Goal: Transaction & Acquisition: Purchase product/service

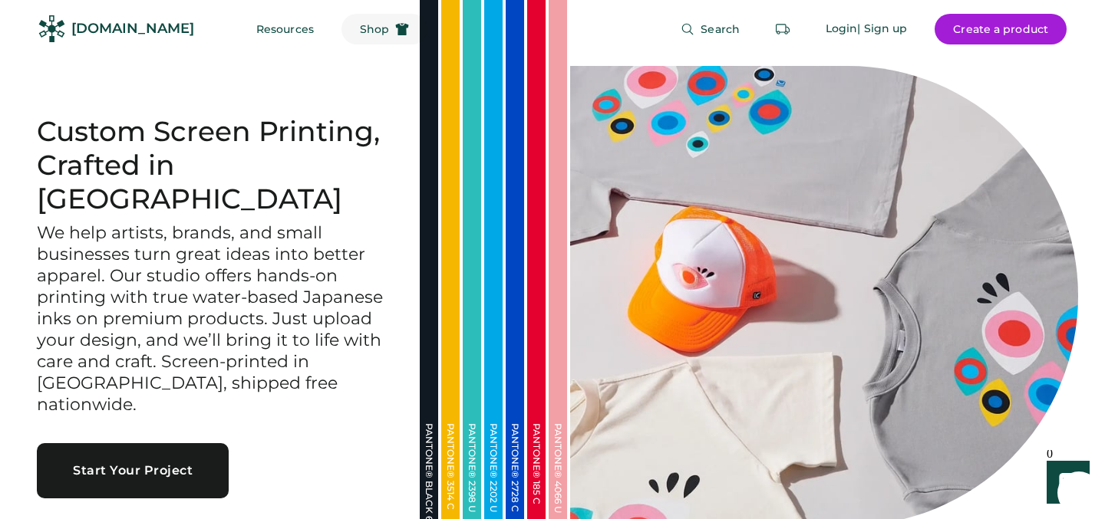
click at [360, 27] on span "Shop" at bounding box center [374, 29] width 29 height 11
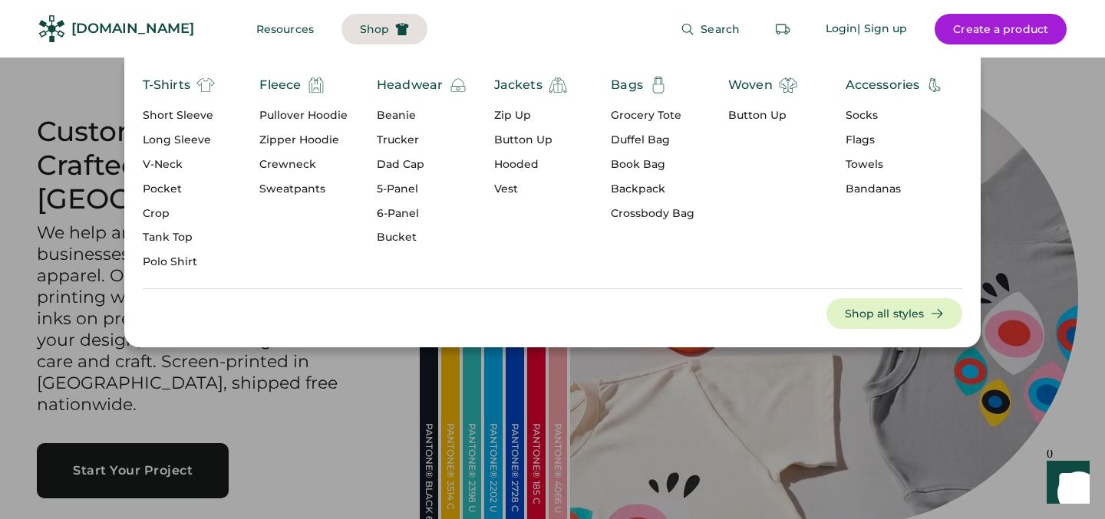
click at [166, 242] on div "Tank Top" at bounding box center [179, 237] width 72 height 15
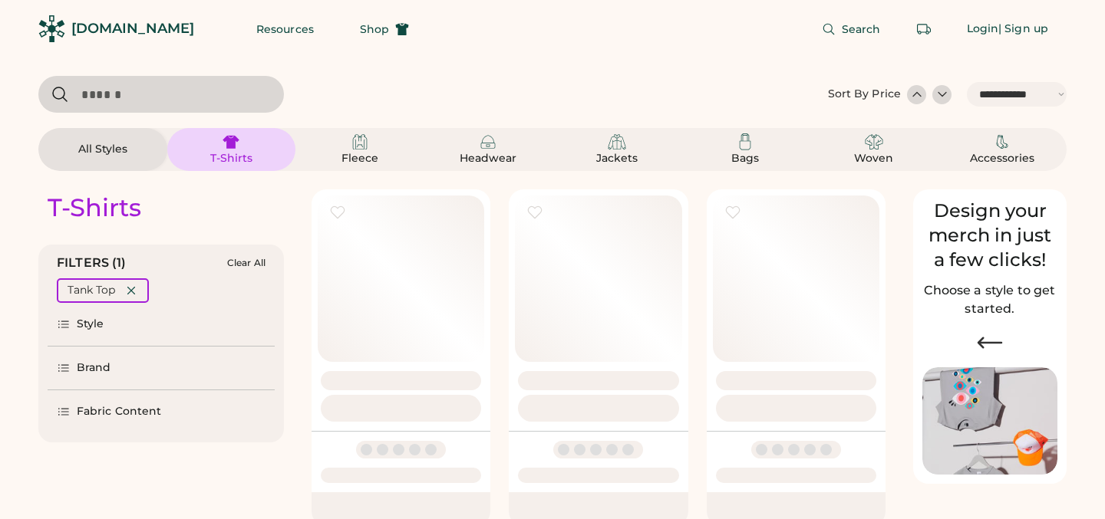
select select "*****"
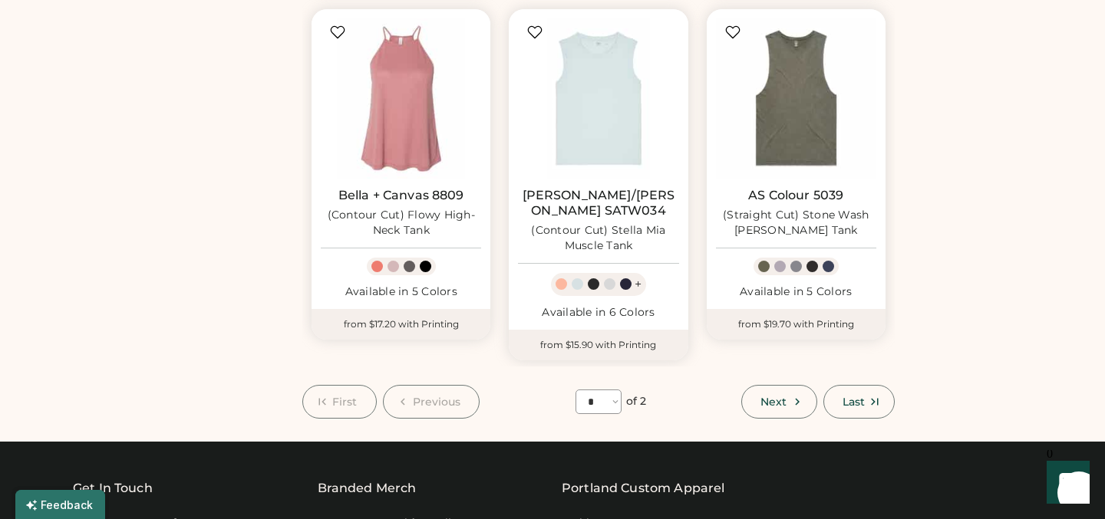
scroll to position [1287, 0]
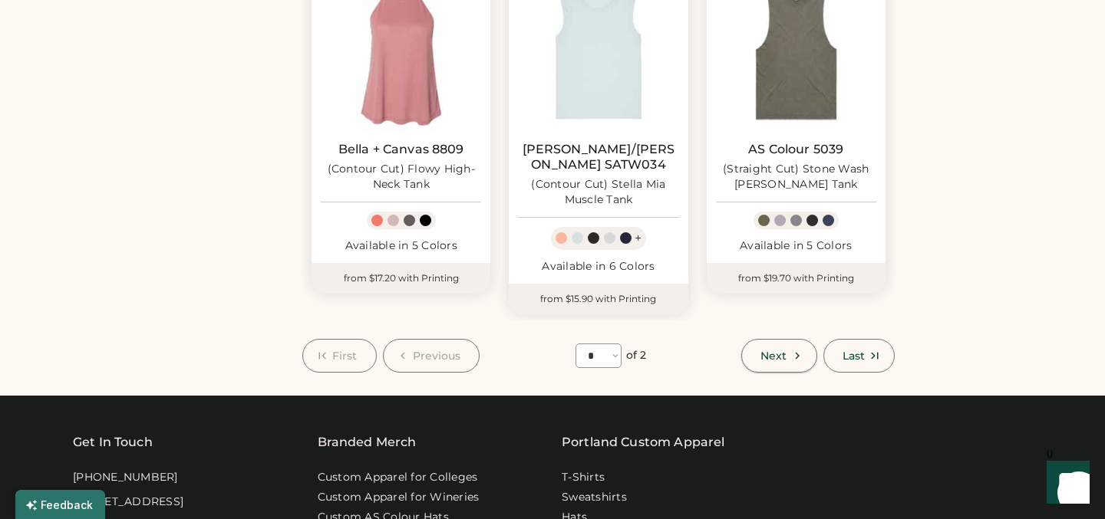
click at [774, 351] on span "Next" at bounding box center [773, 356] width 26 height 11
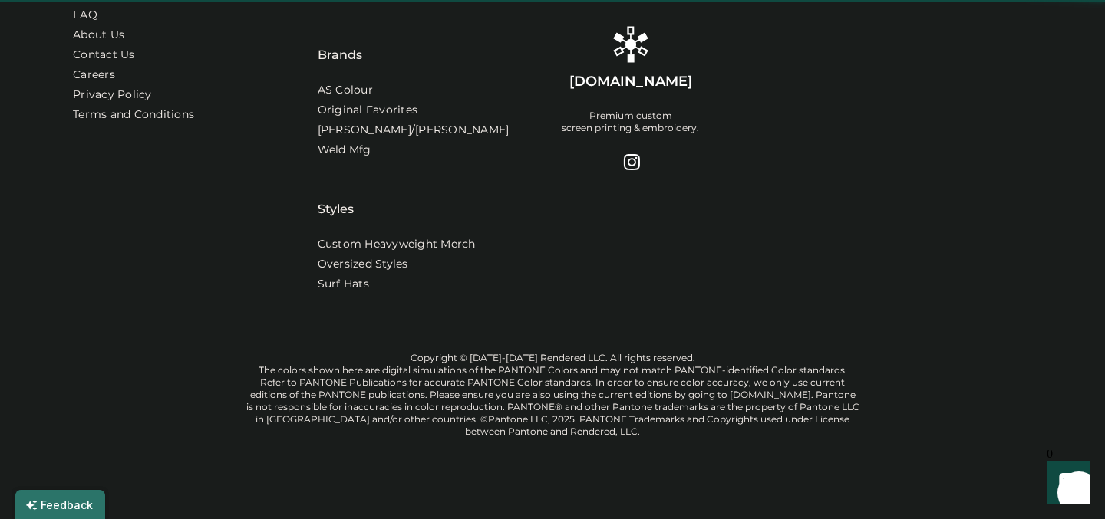
select select "*"
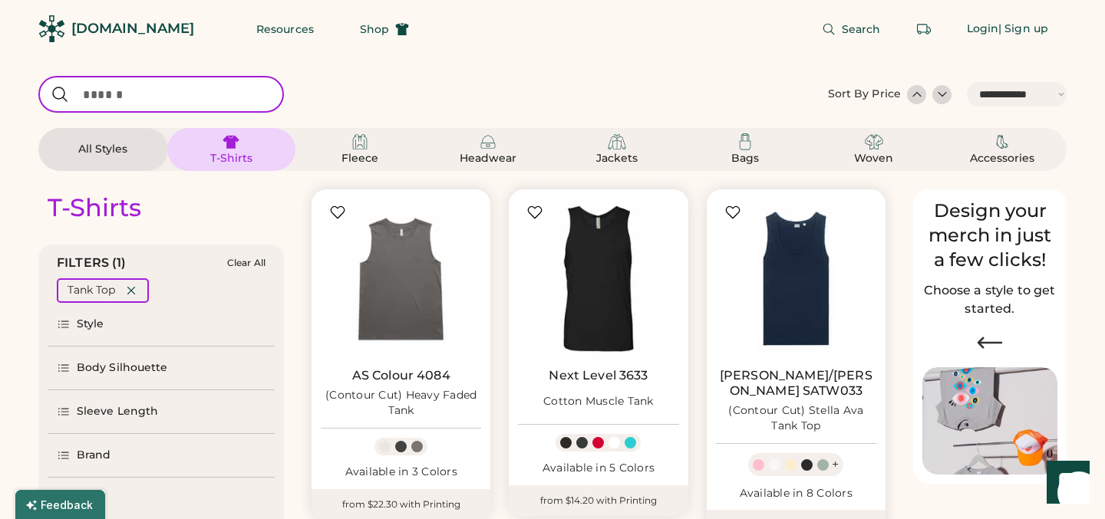
click at [130, 102] on input "input" at bounding box center [161, 94] width 246 height 37
type input "****"
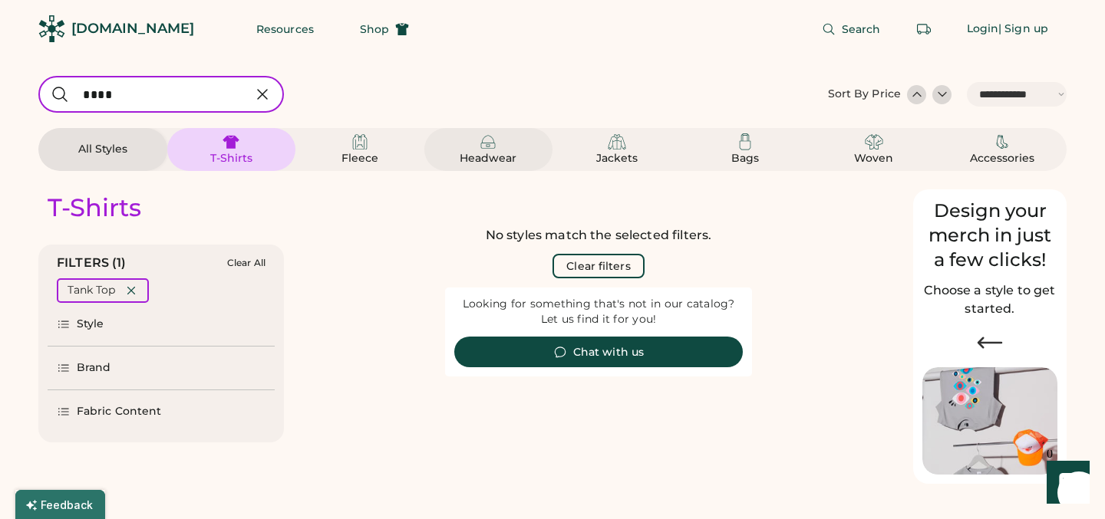
click at [480, 150] on img at bounding box center [488, 142] width 18 height 18
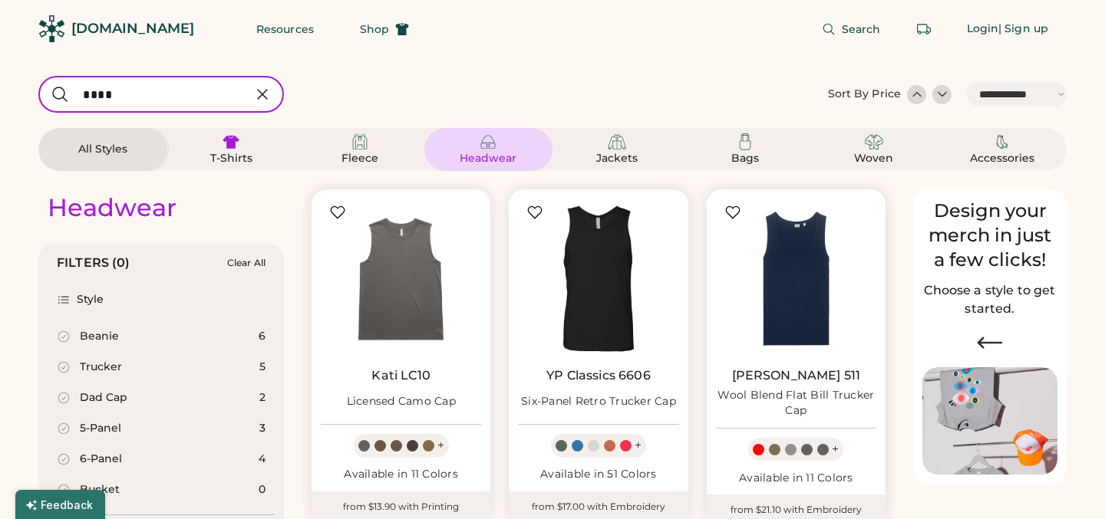
select select "*"
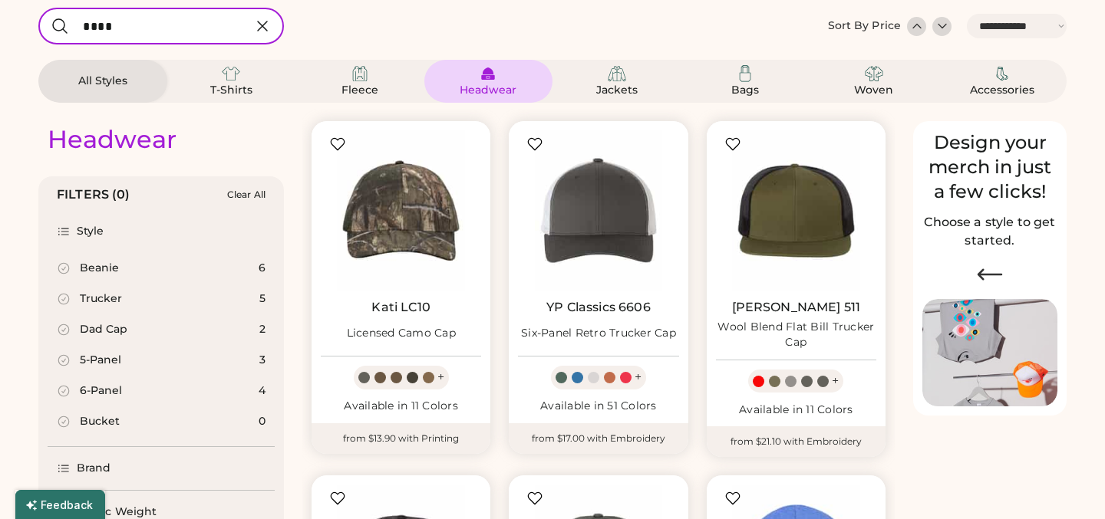
scroll to position [120, 0]
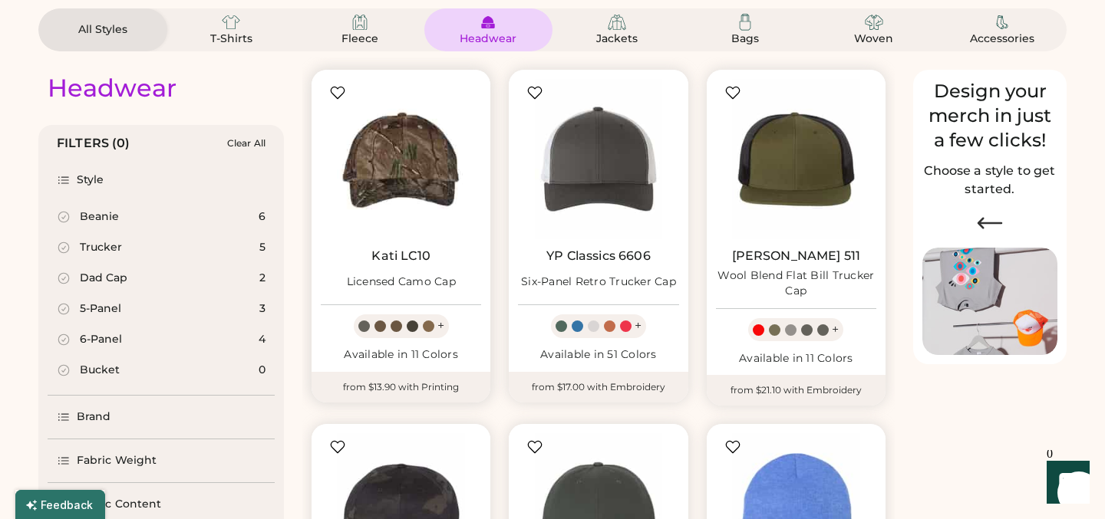
click at [402, 175] on img at bounding box center [401, 159] width 160 height 160
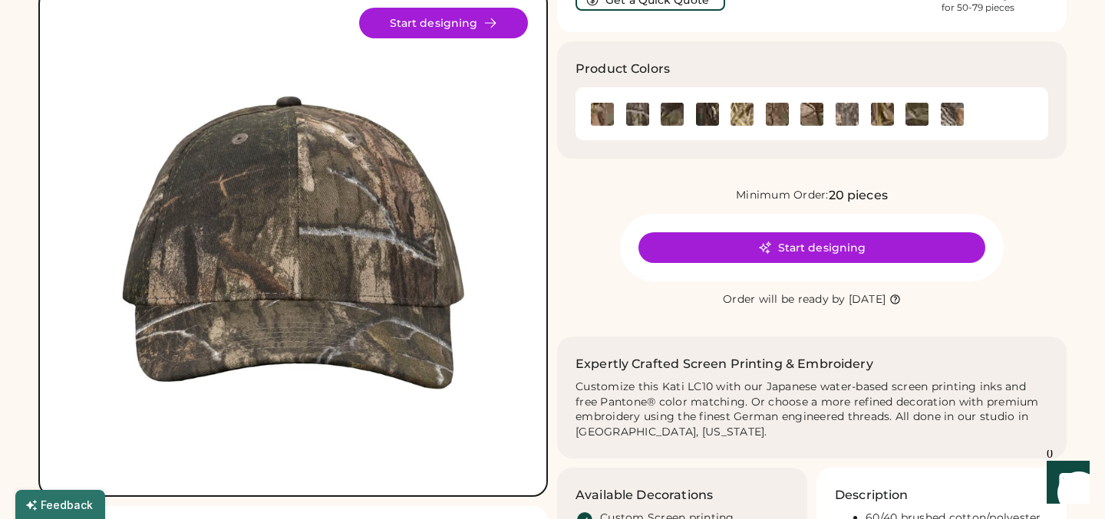
scroll to position [119, 0]
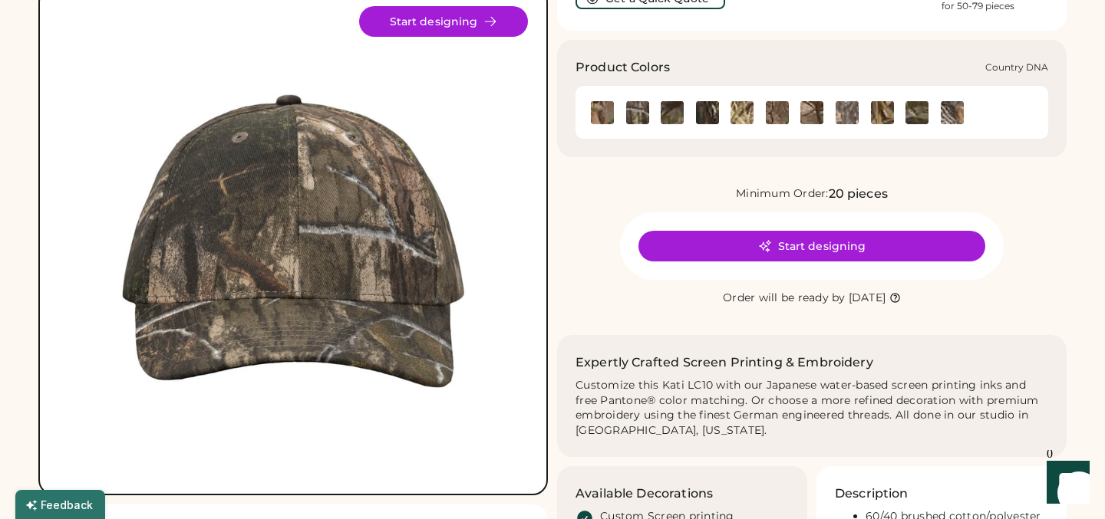
click at [634, 115] on img at bounding box center [637, 112] width 23 height 23
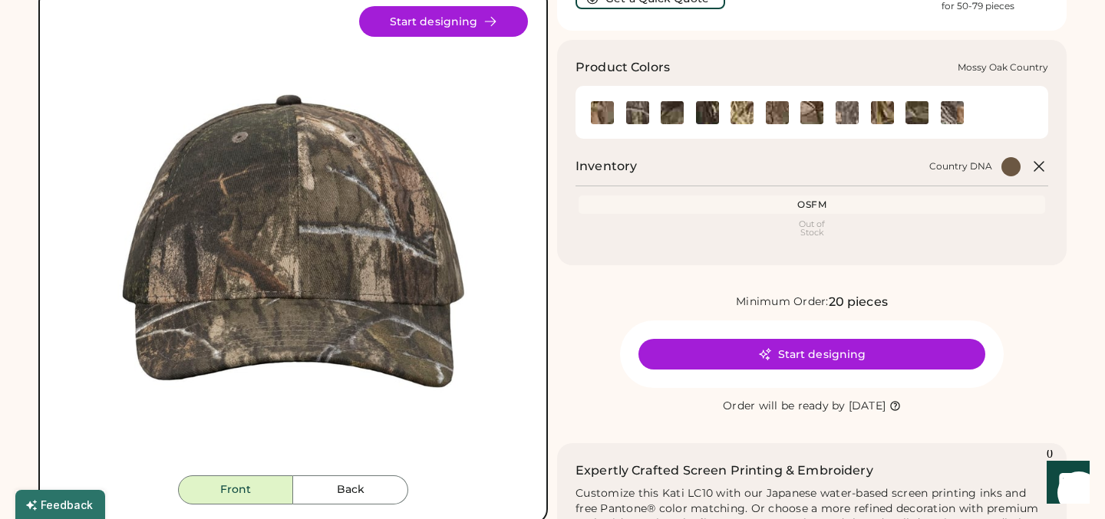
click at [678, 113] on img at bounding box center [672, 112] width 23 height 23
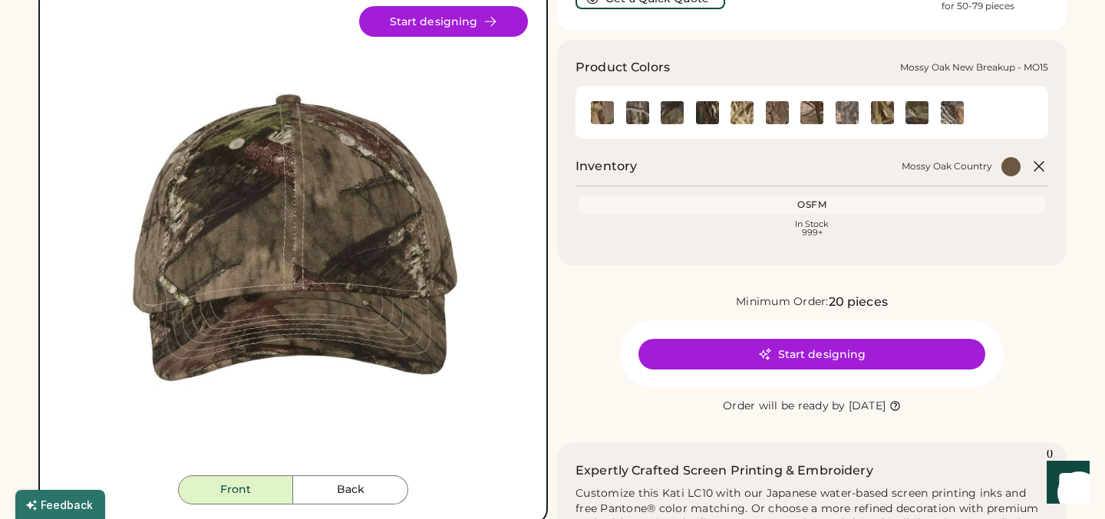
click at [708, 110] on img at bounding box center [707, 112] width 23 height 23
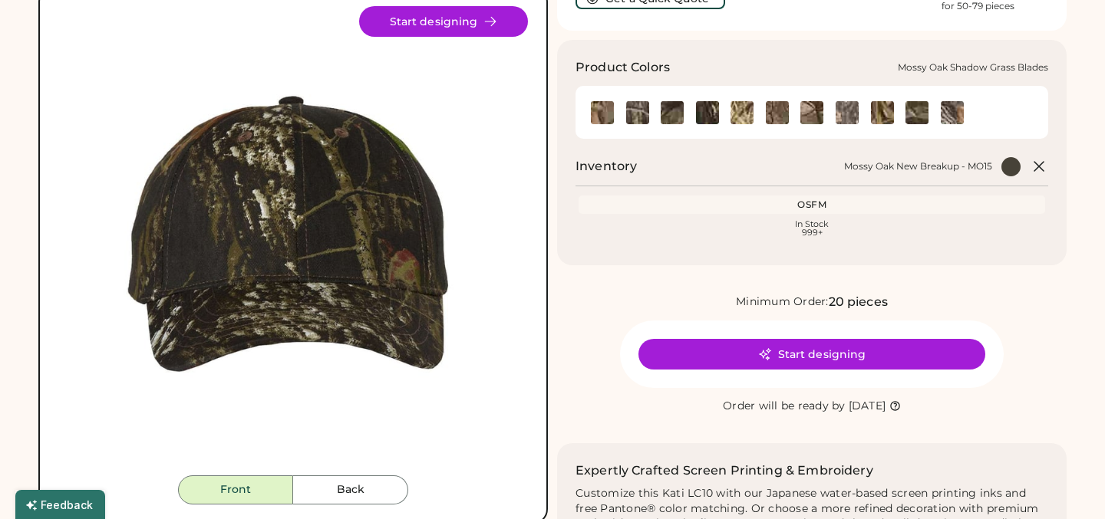
click at [747, 112] on img at bounding box center [741, 112] width 23 height 23
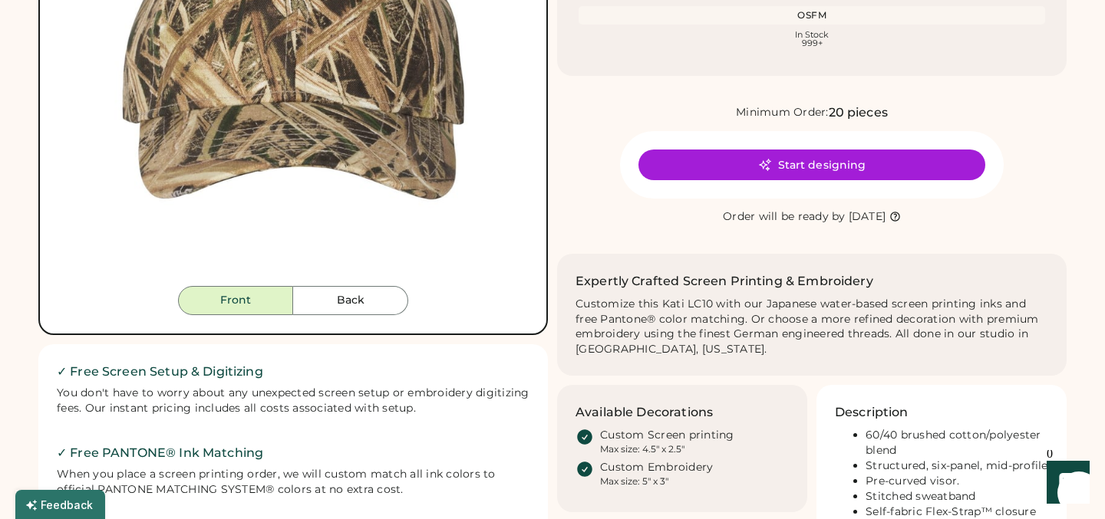
scroll to position [310, 0]
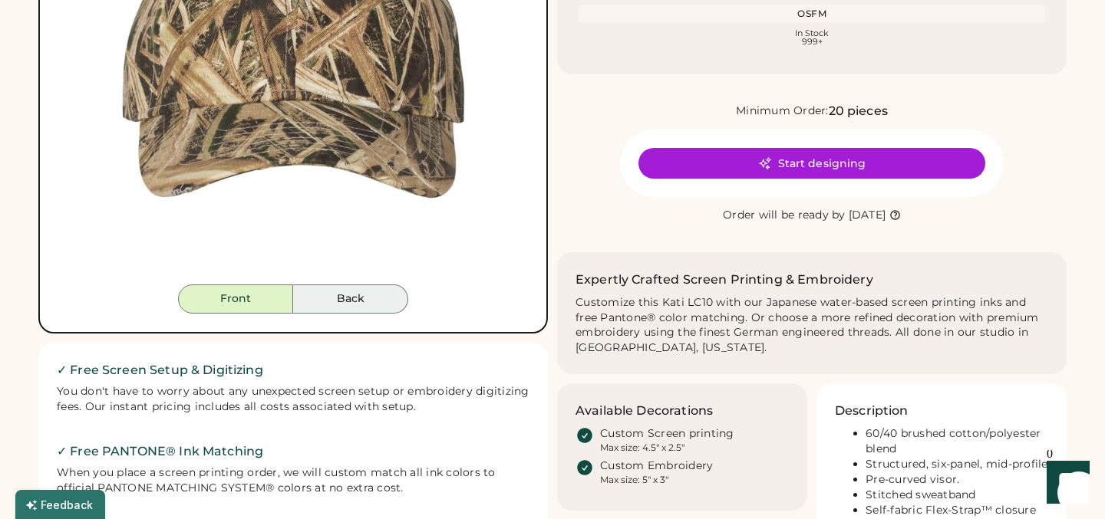
click at [384, 298] on button "Back" at bounding box center [350, 299] width 115 height 29
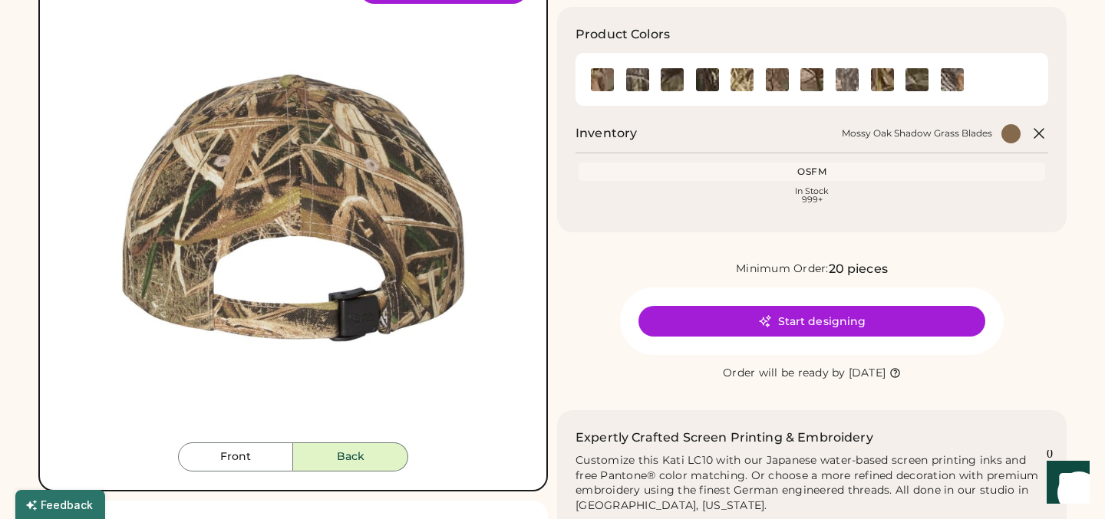
scroll to position [45, 0]
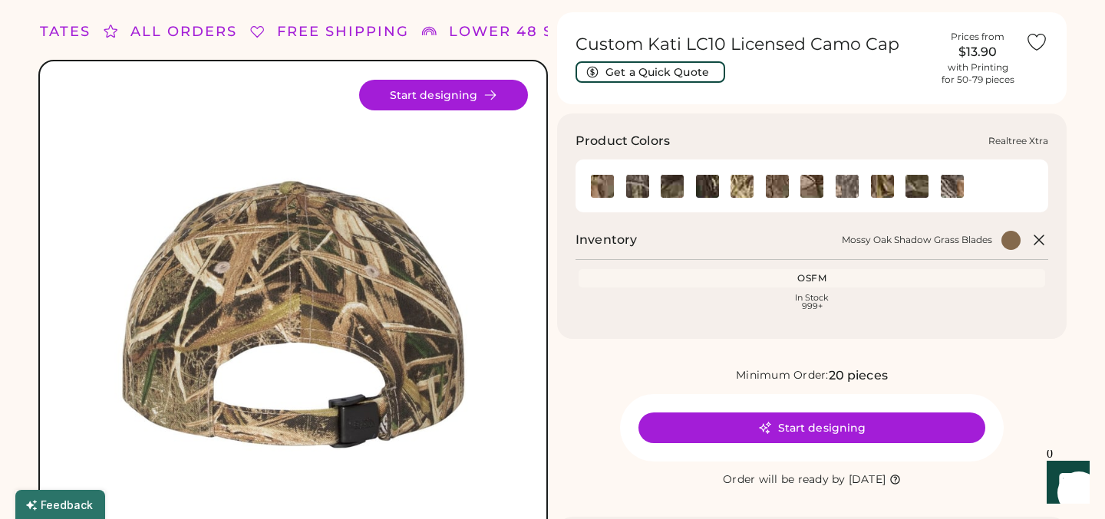
click at [948, 186] on img at bounding box center [952, 186] width 23 height 23
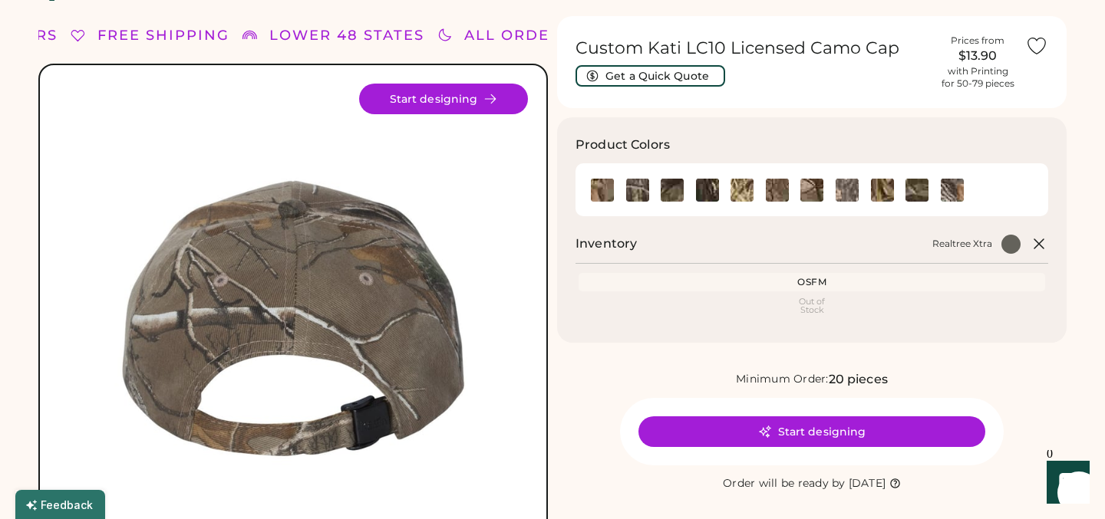
scroll to position [44, 0]
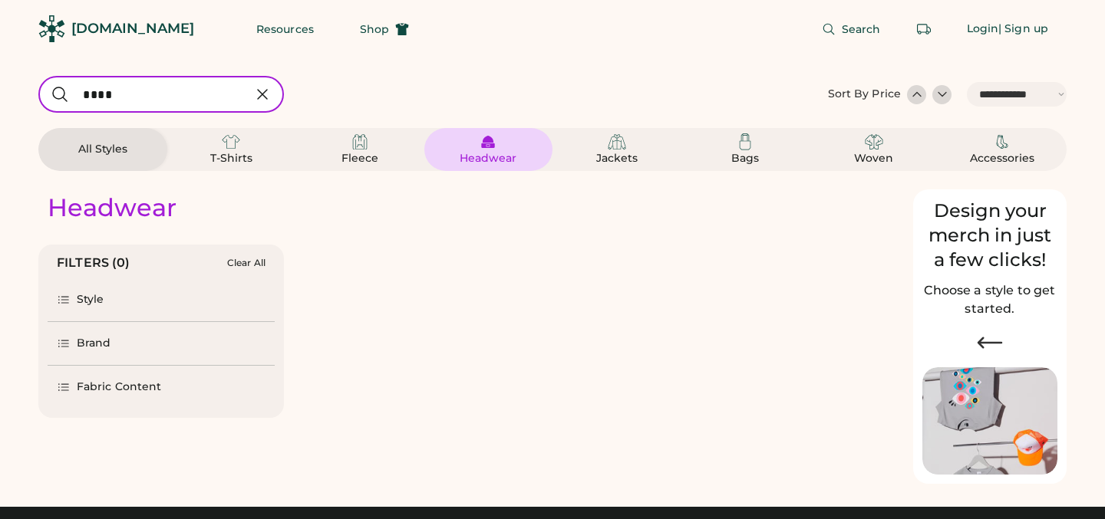
select select "*****"
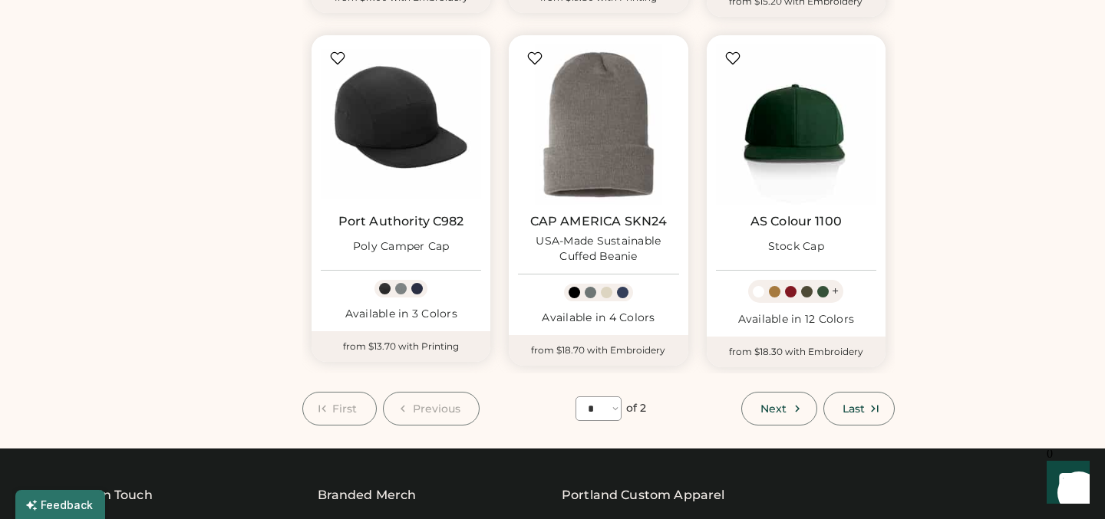
scroll to position [1216, 0]
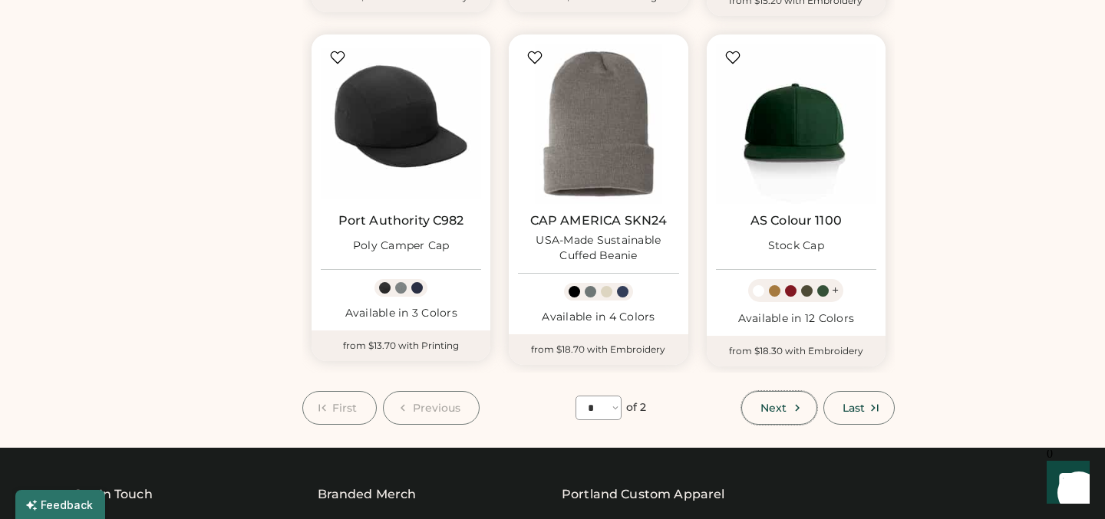
click at [783, 411] on span "Next" at bounding box center [773, 408] width 26 height 11
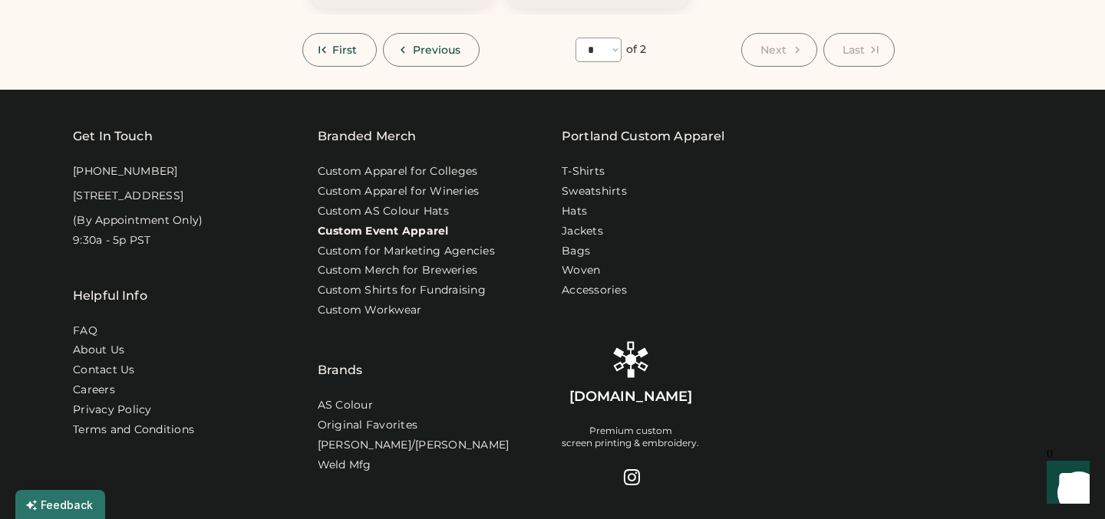
scroll to position [67, 0]
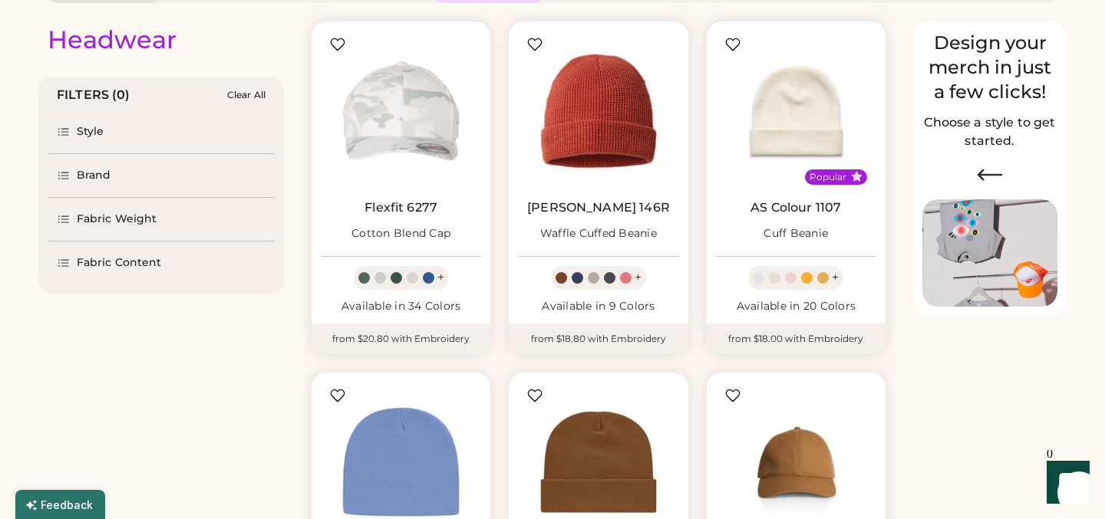
scroll to position [107, 0]
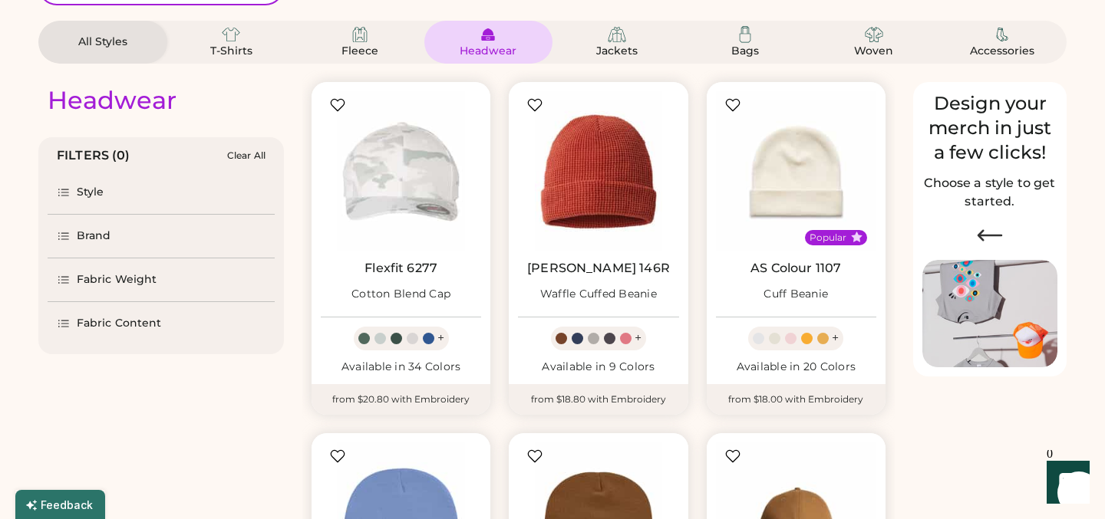
click at [470, 44] on div "Headwear" at bounding box center [487, 51] width 69 height 15
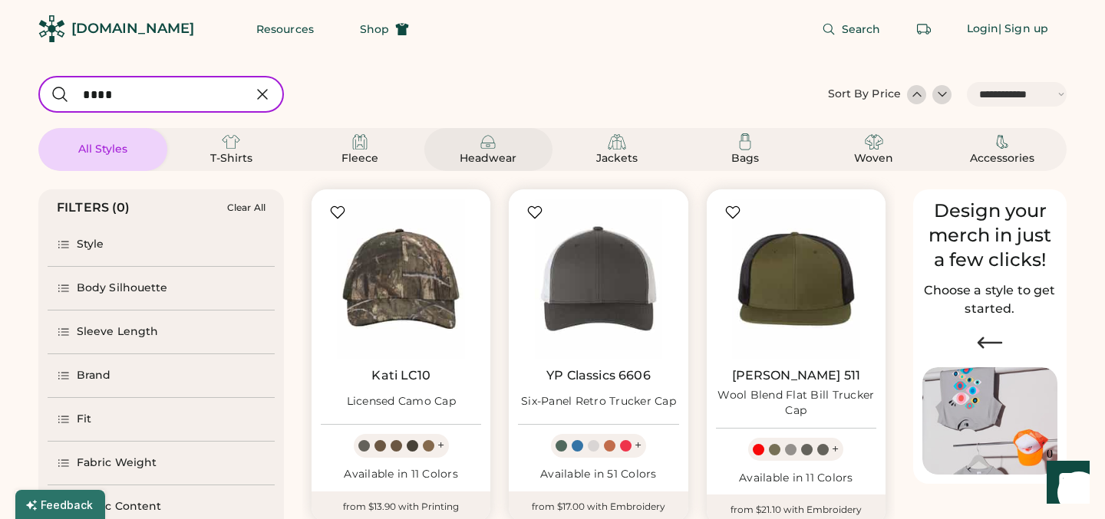
click at [500, 149] on div "Headwear" at bounding box center [489, 150] width 92 height 34
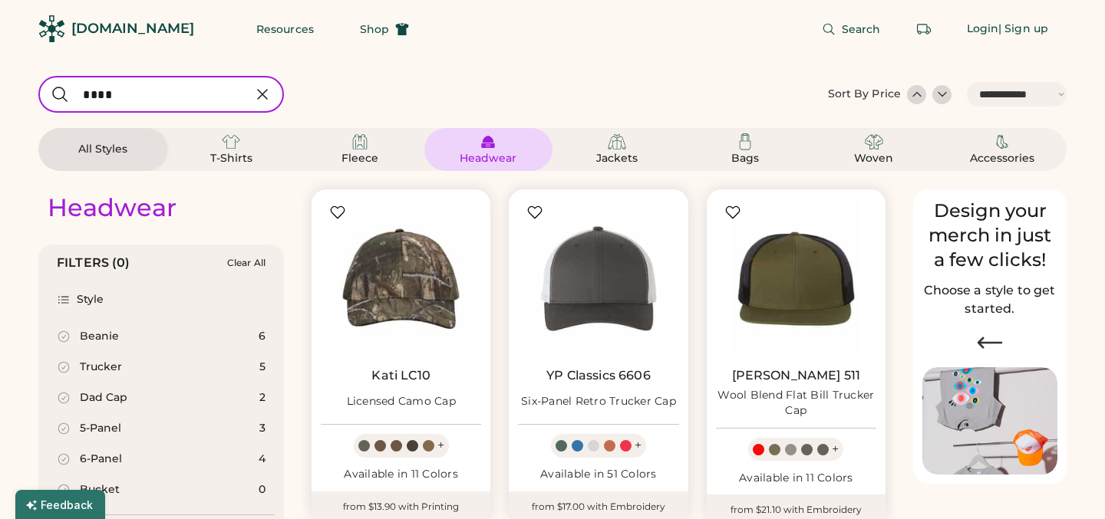
select select "*"
click at [260, 96] on icon at bounding box center [262, 94] width 9 height 9
select select "*"
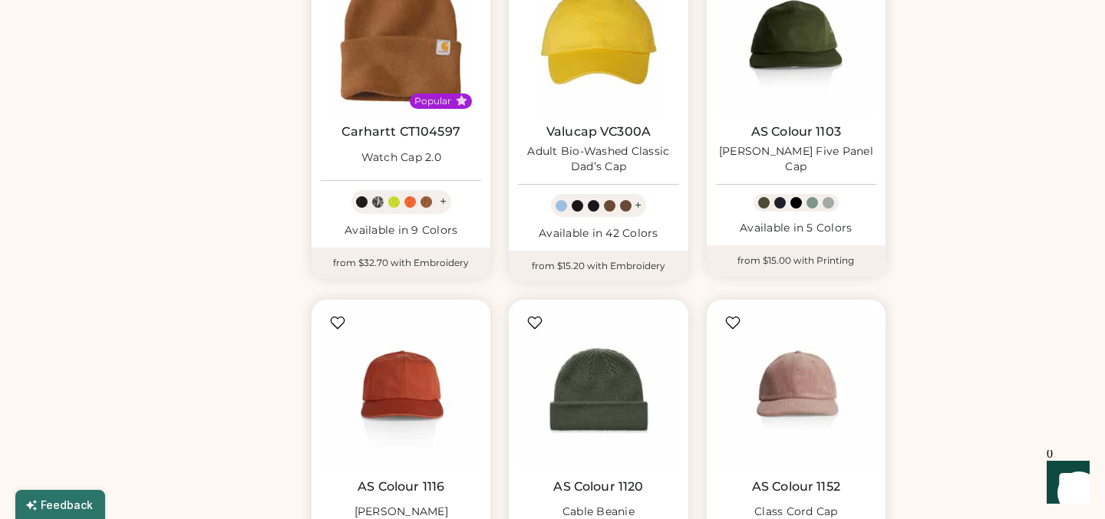
scroll to position [955, 0]
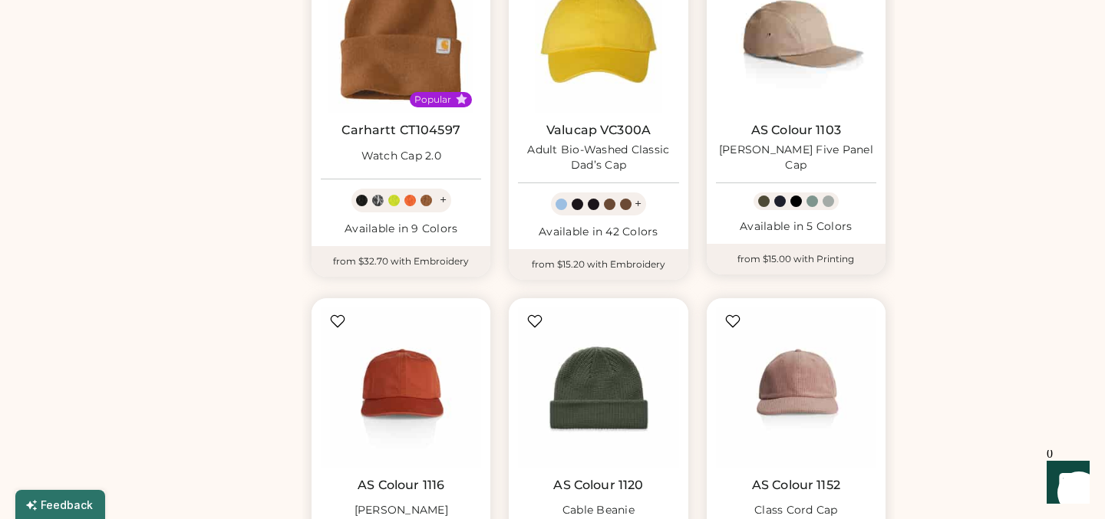
click at [791, 34] on img at bounding box center [796, 33] width 160 height 160
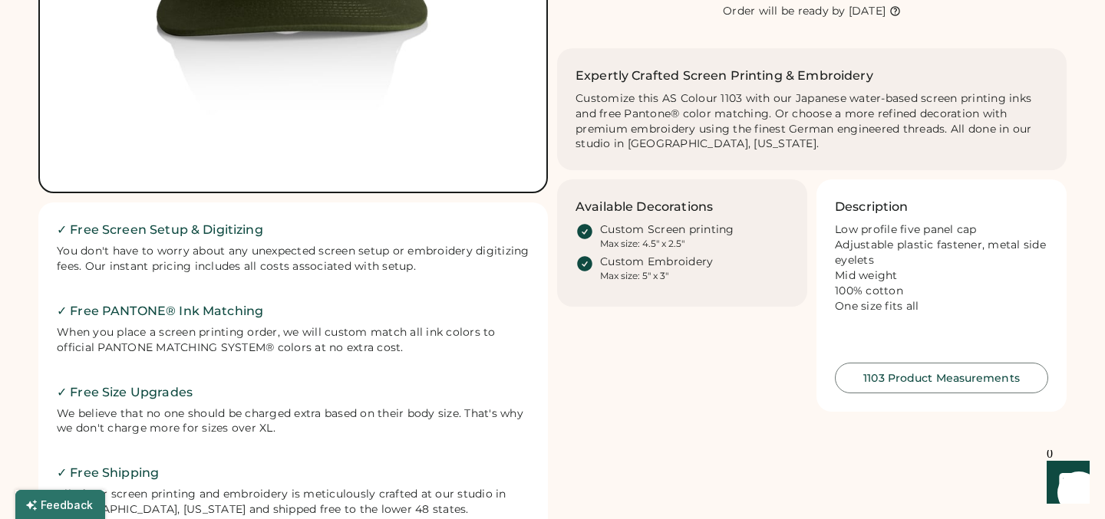
scroll to position [416, 0]
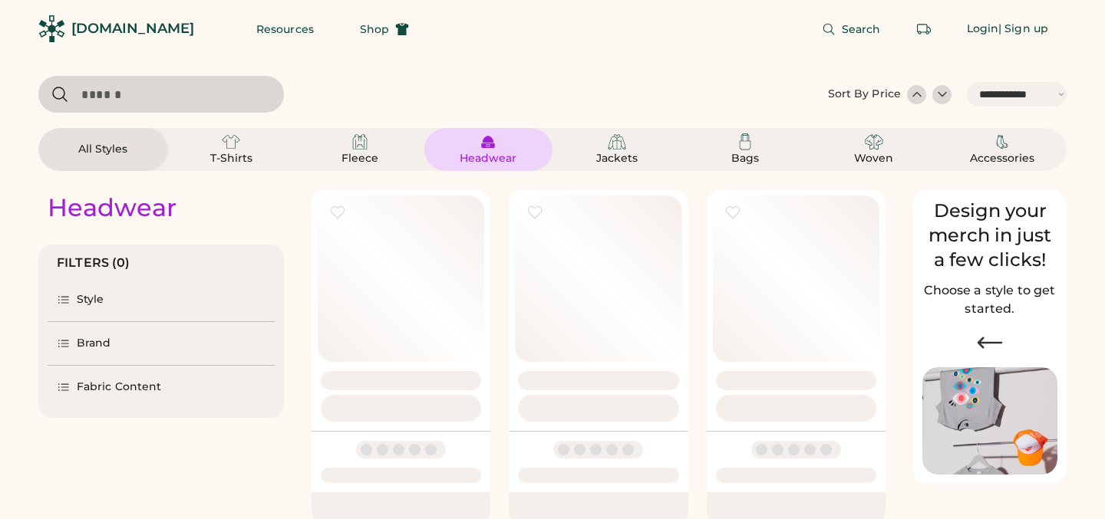
select select "*****"
select select "*"
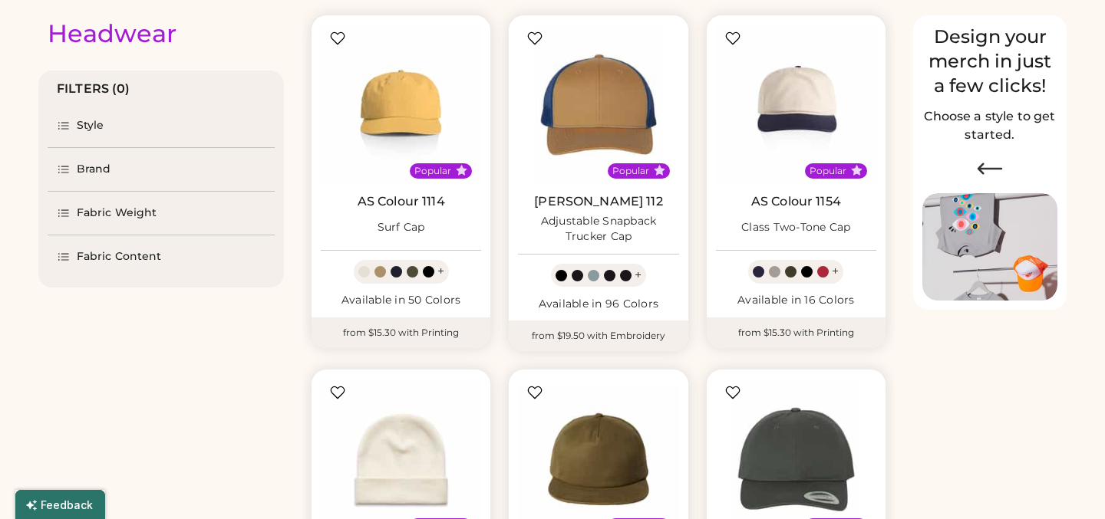
scroll to position [178, 0]
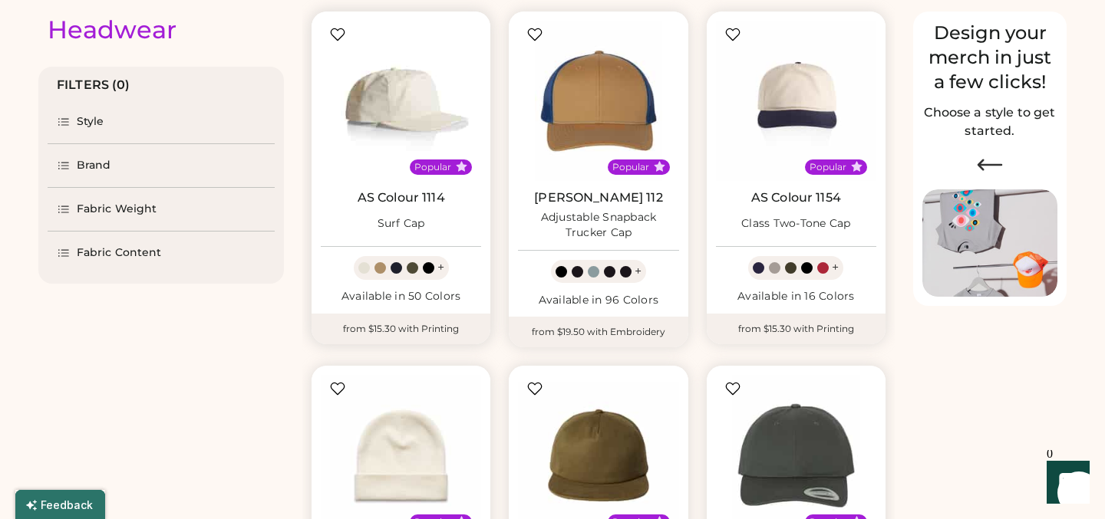
click at [414, 102] on img at bounding box center [401, 101] width 160 height 160
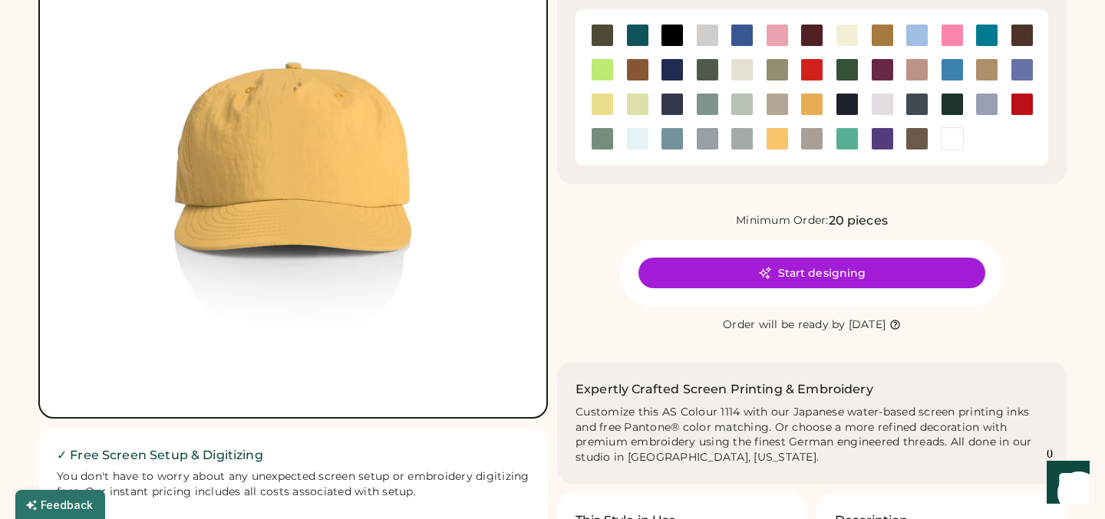
scroll to position [120, 0]
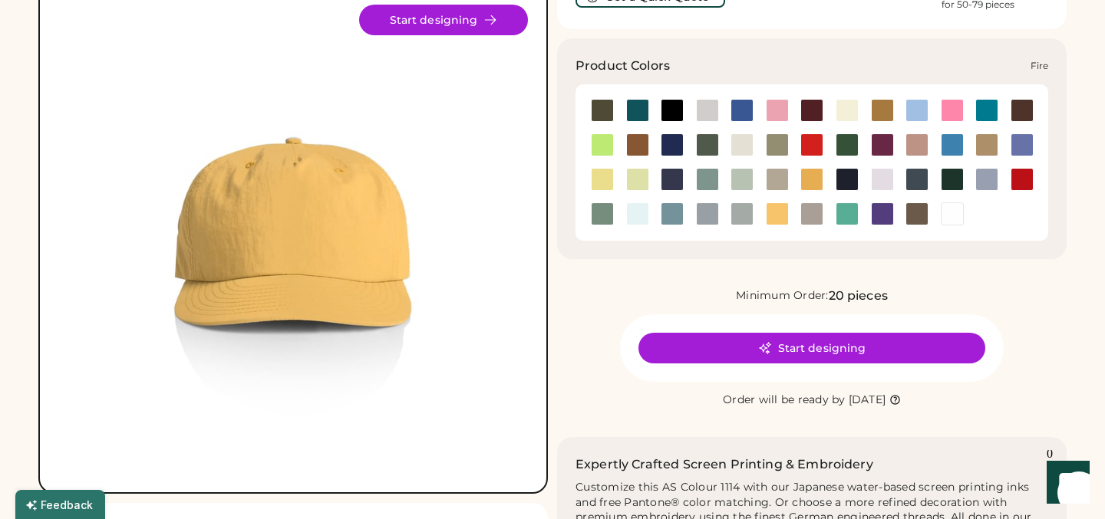
click at [807, 149] on div at bounding box center [811, 145] width 23 height 23
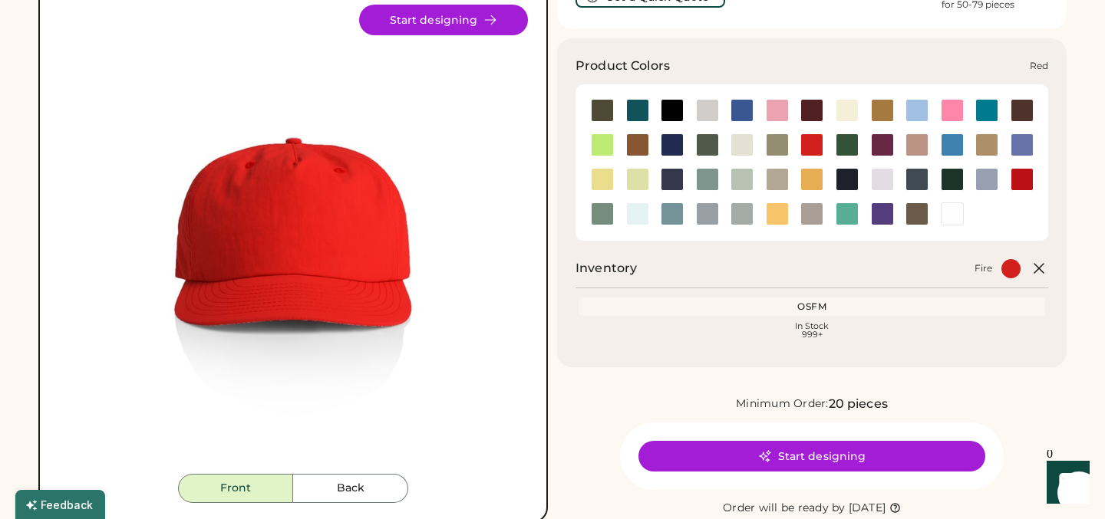
click at [1020, 180] on div at bounding box center [1021, 179] width 23 height 23
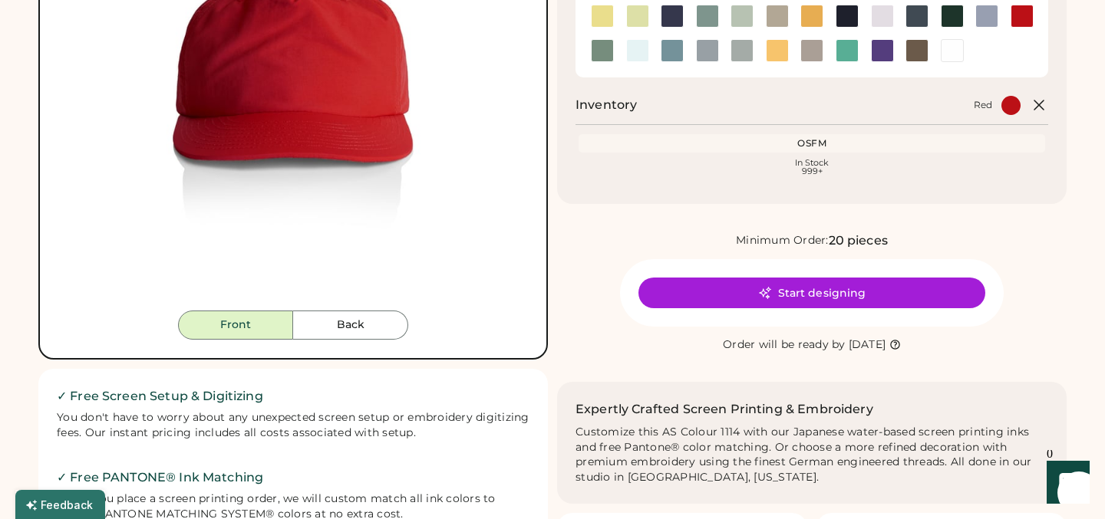
scroll to position [144, 0]
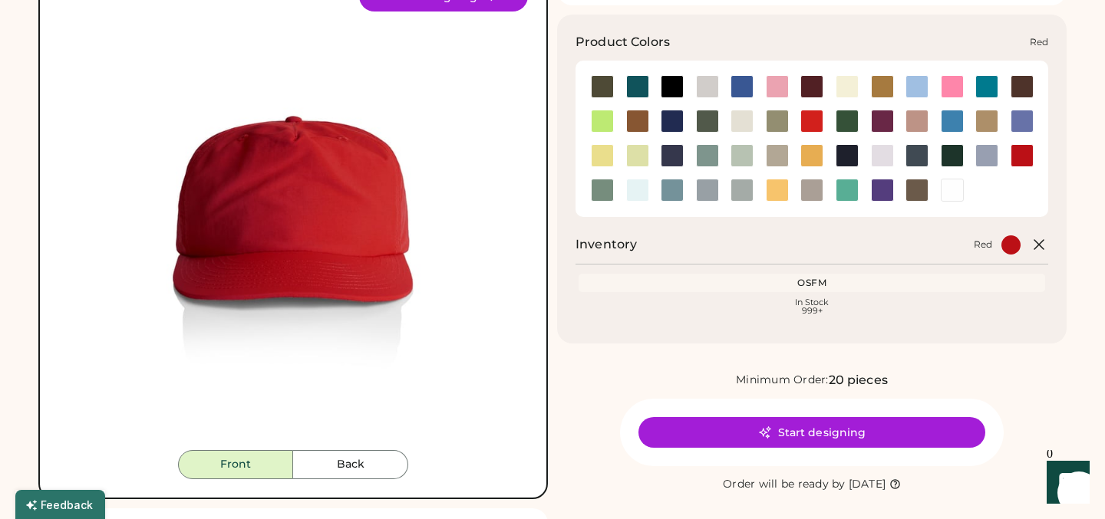
click at [1017, 157] on div at bounding box center [1021, 155] width 23 height 23
click at [1024, 159] on div at bounding box center [1021, 155] width 23 height 23
click at [743, 85] on div at bounding box center [741, 86] width 23 height 23
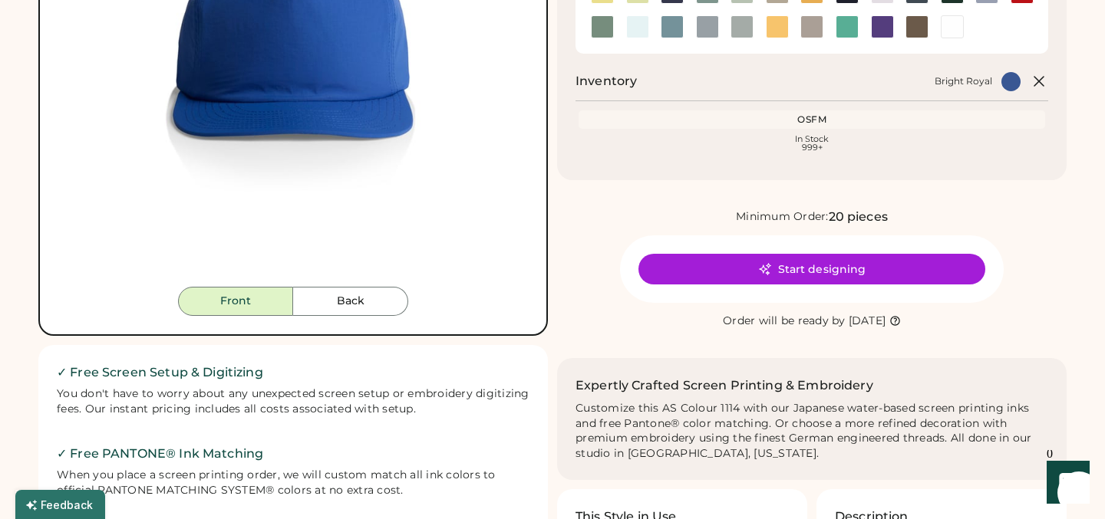
scroll to position [147, 0]
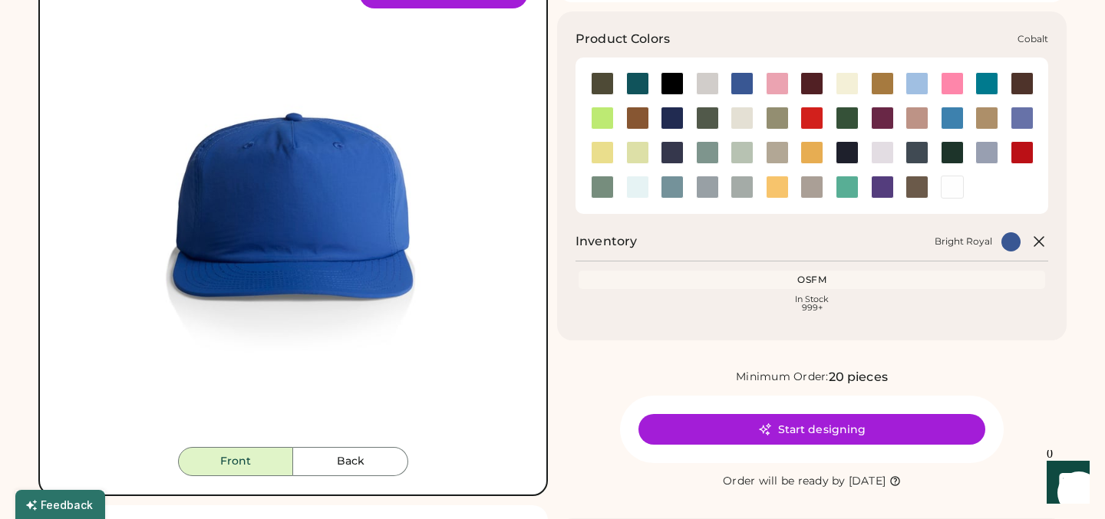
click at [676, 120] on div at bounding box center [672, 118] width 23 height 23
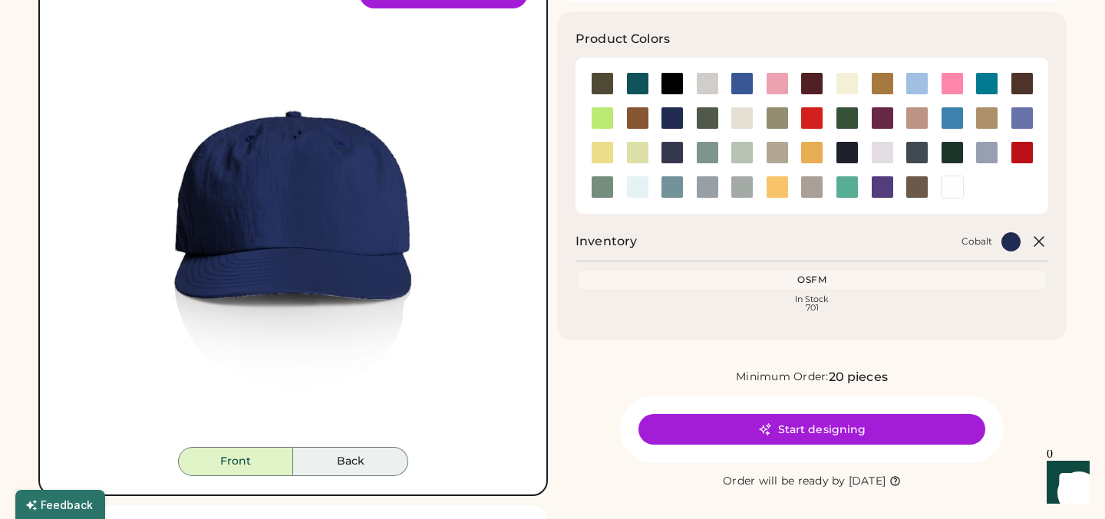
click at [347, 460] on button "Back" at bounding box center [350, 461] width 115 height 29
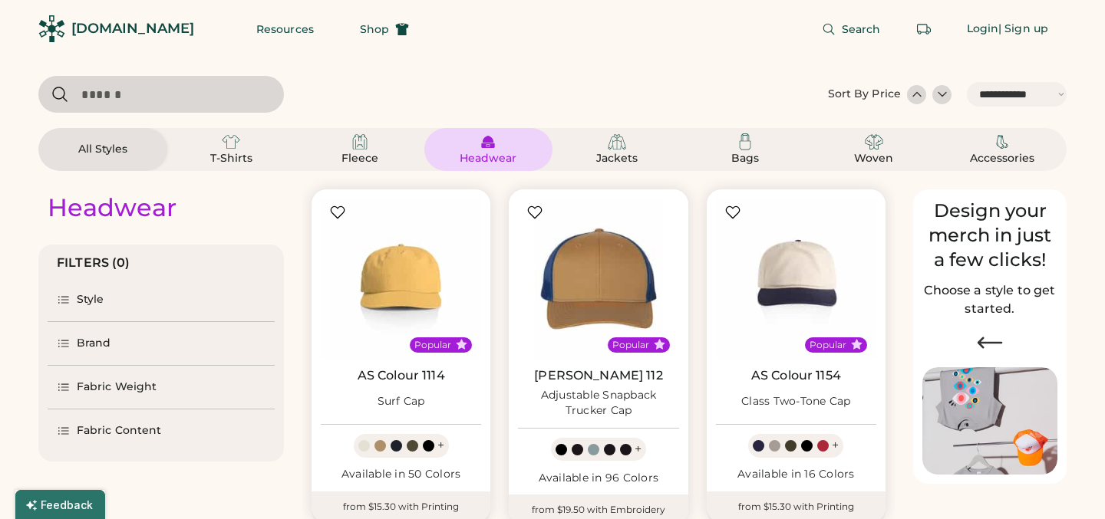
select select "*****"
select select "*"
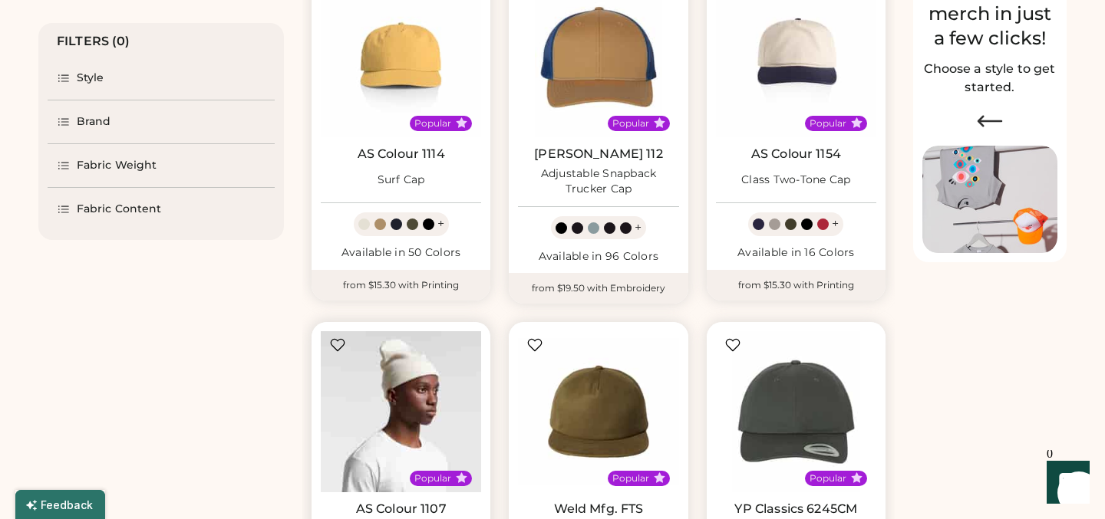
scroll to position [223, 0]
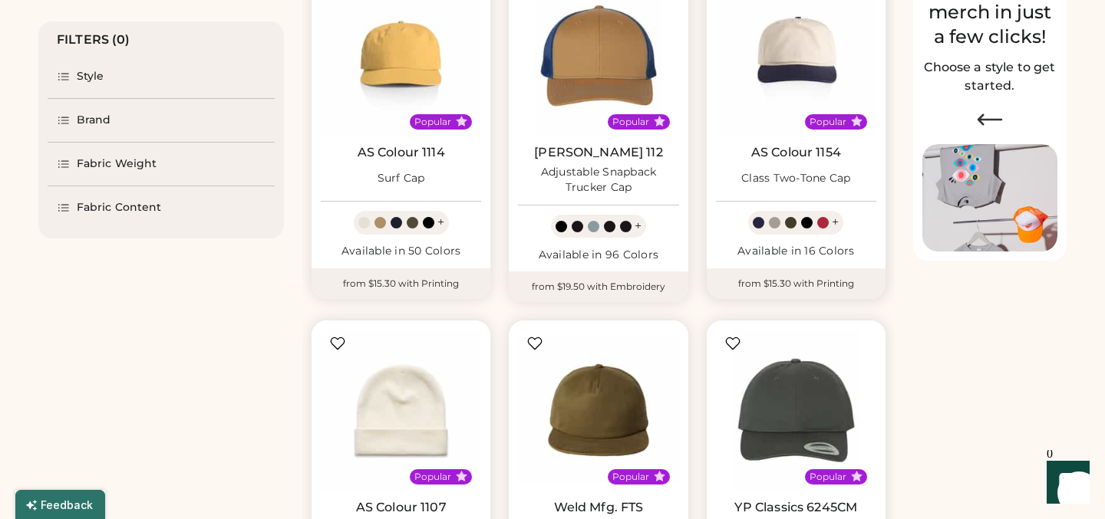
click at [795, 183] on div "Class Two-Tone Cap" at bounding box center [796, 178] width 110 height 15
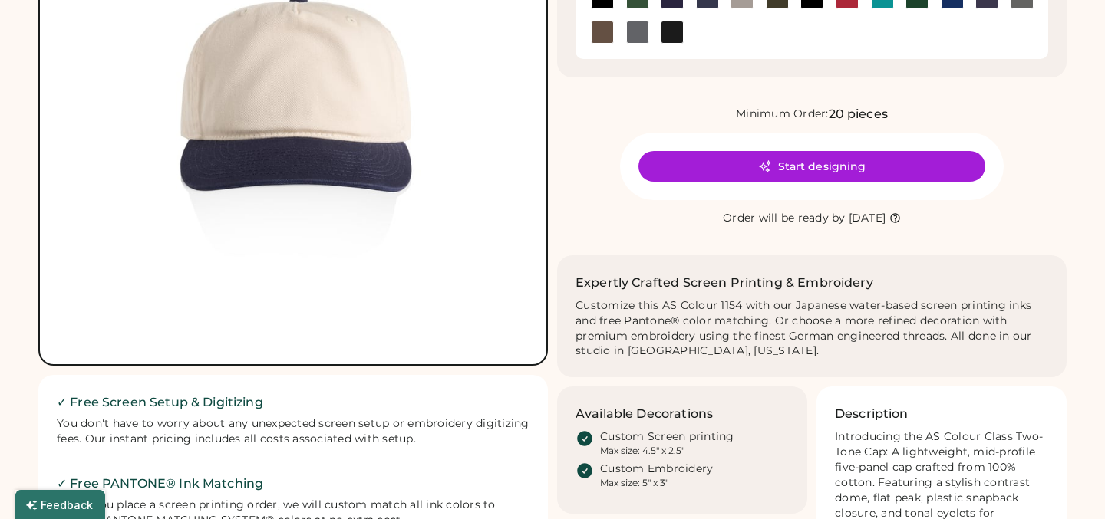
scroll to position [97, 0]
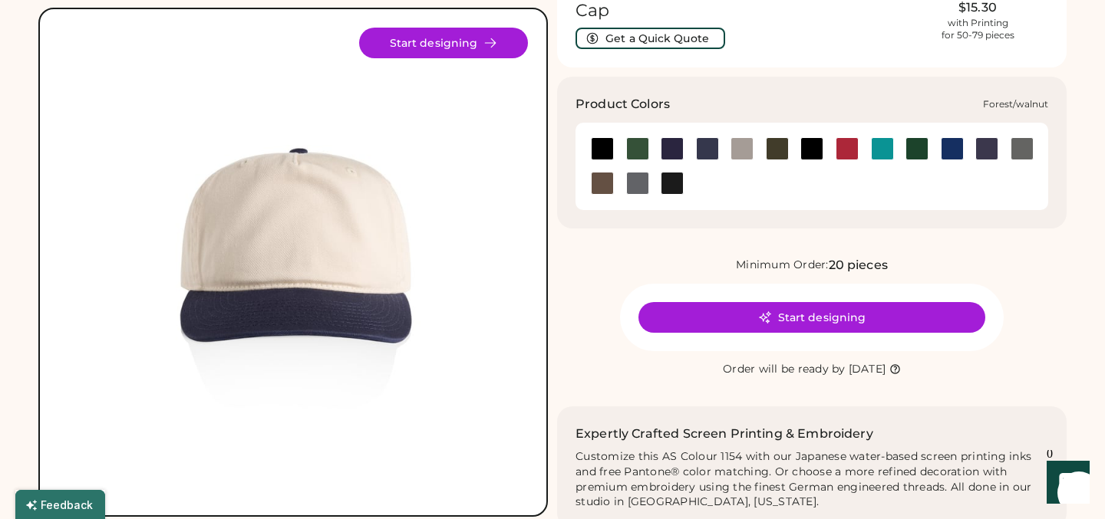
click at [637, 152] on div at bounding box center [637, 148] width 23 height 23
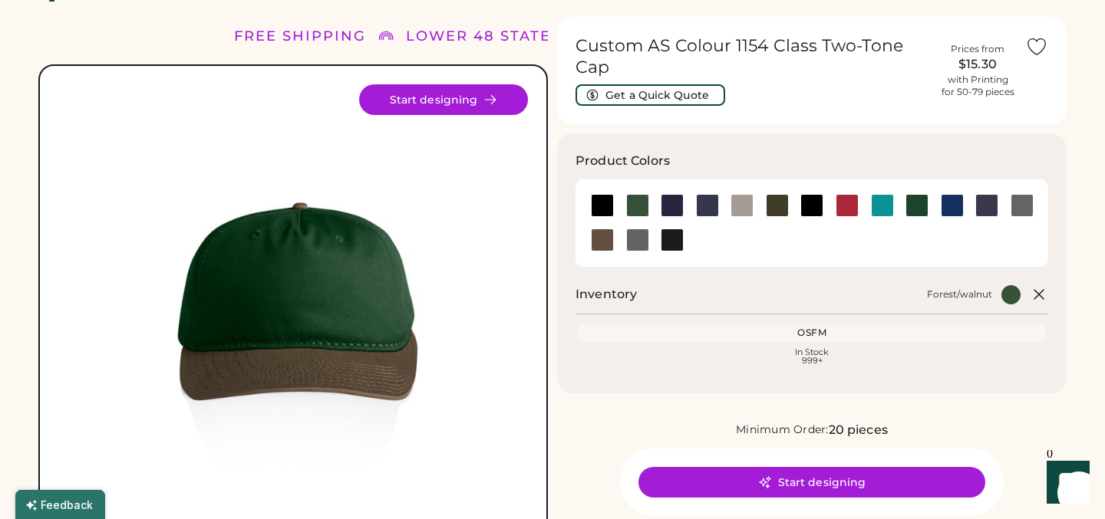
scroll to position [191, 0]
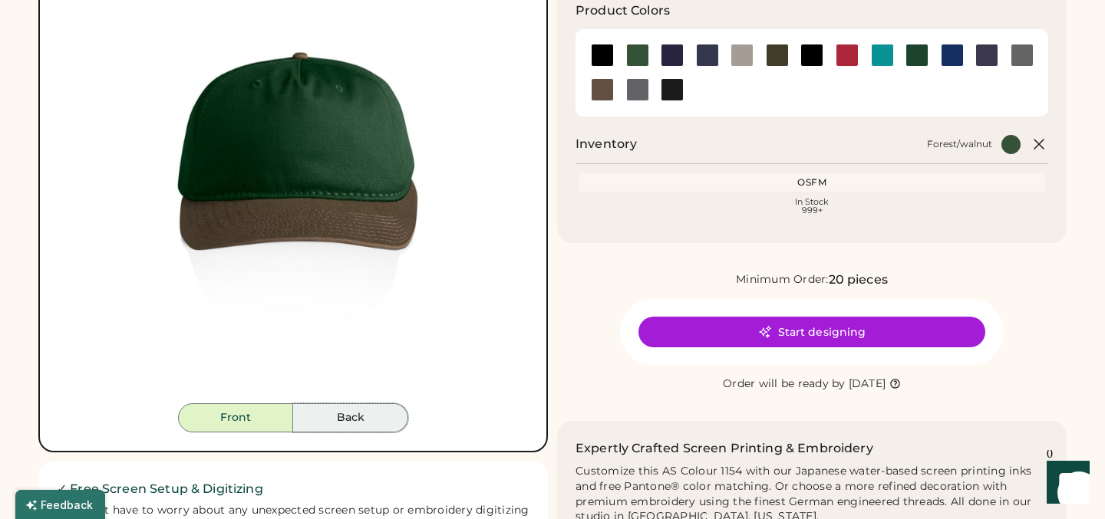
click at [369, 419] on button "Back" at bounding box center [350, 418] width 115 height 29
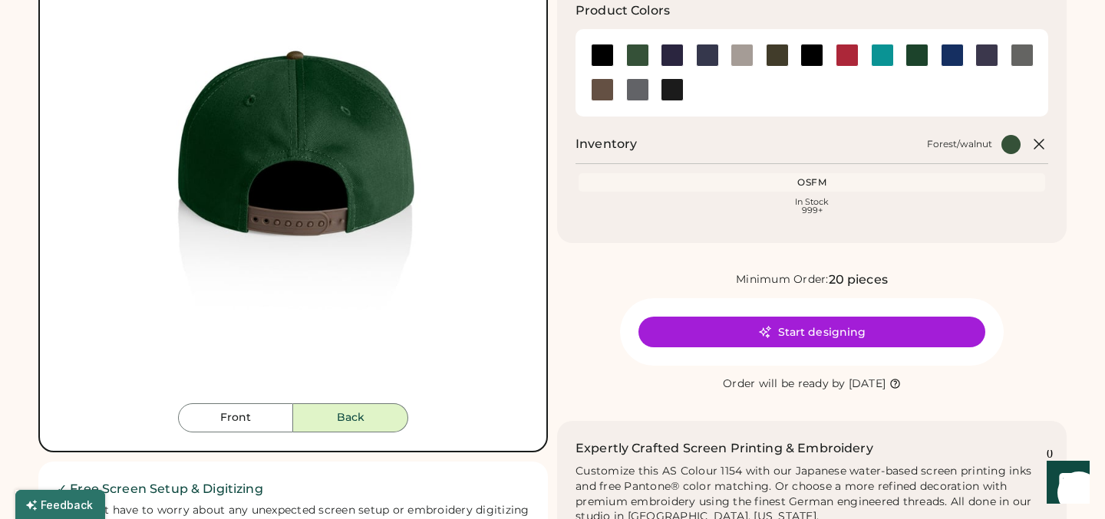
scroll to position [163, 0]
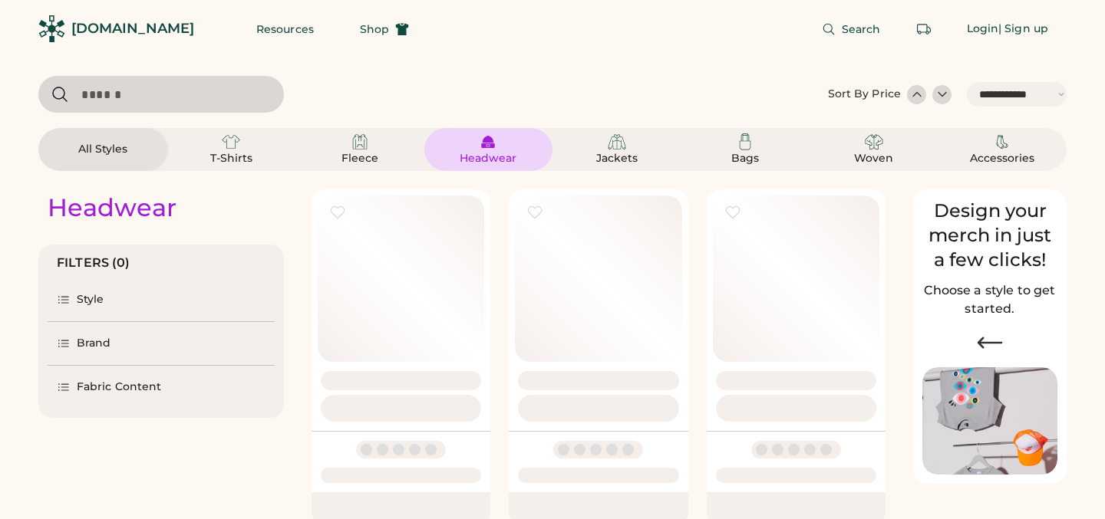
select select "*****"
select select "*"
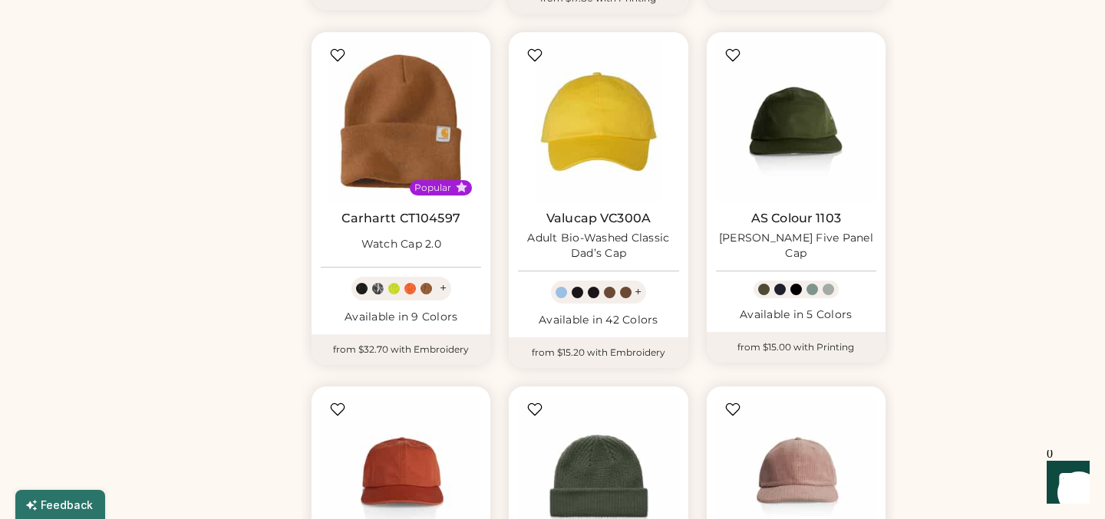
scroll to position [866, 0]
click at [805, 270] on div "AS Colour 1103 Finn Five Panel Cap Available in 5 Colors" at bounding box center [796, 183] width 179 height 300
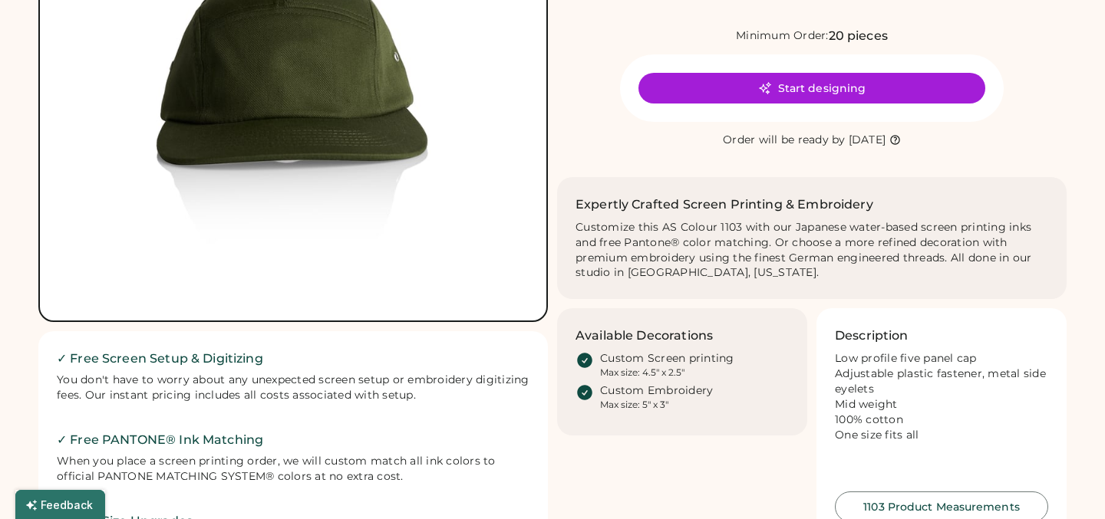
scroll to position [328, 0]
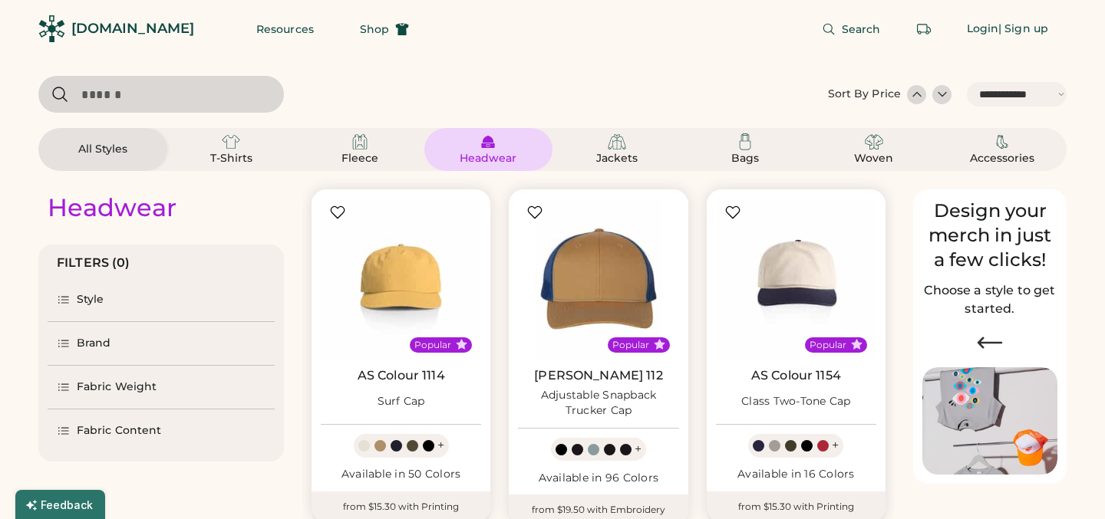
select select "*****"
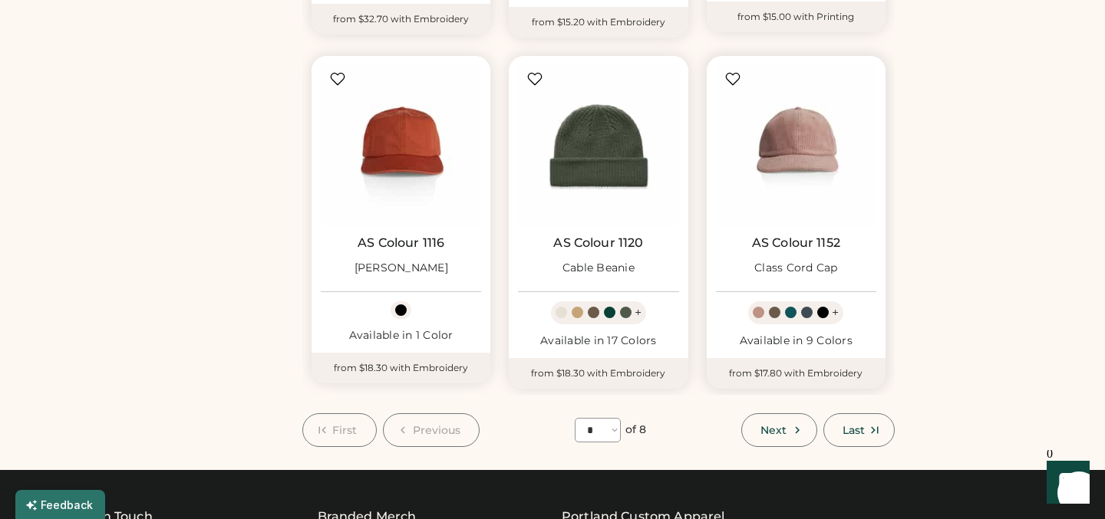
scroll to position [1195, 0]
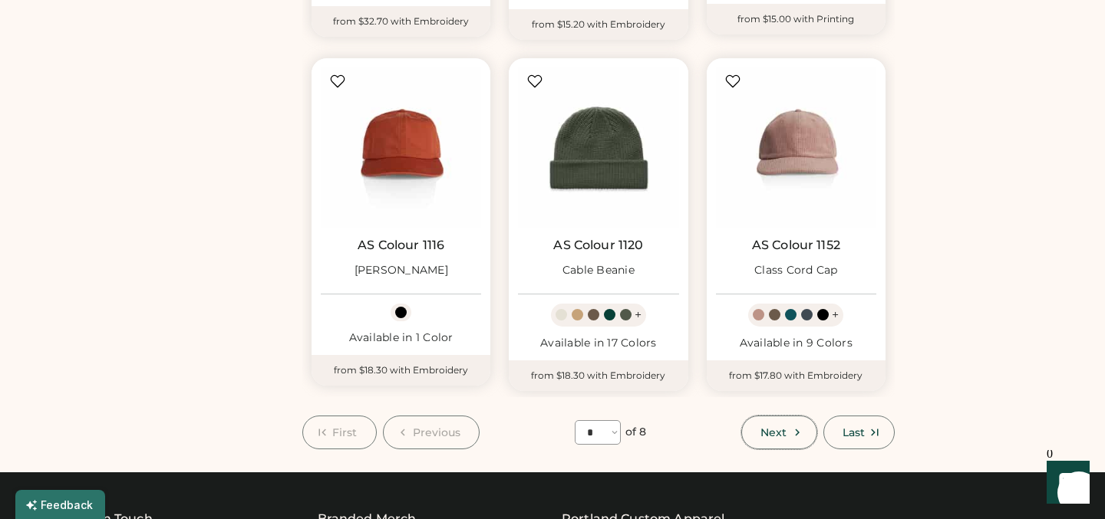
click at [770, 436] on span "Next" at bounding box center [773, 432] width 26 height 11
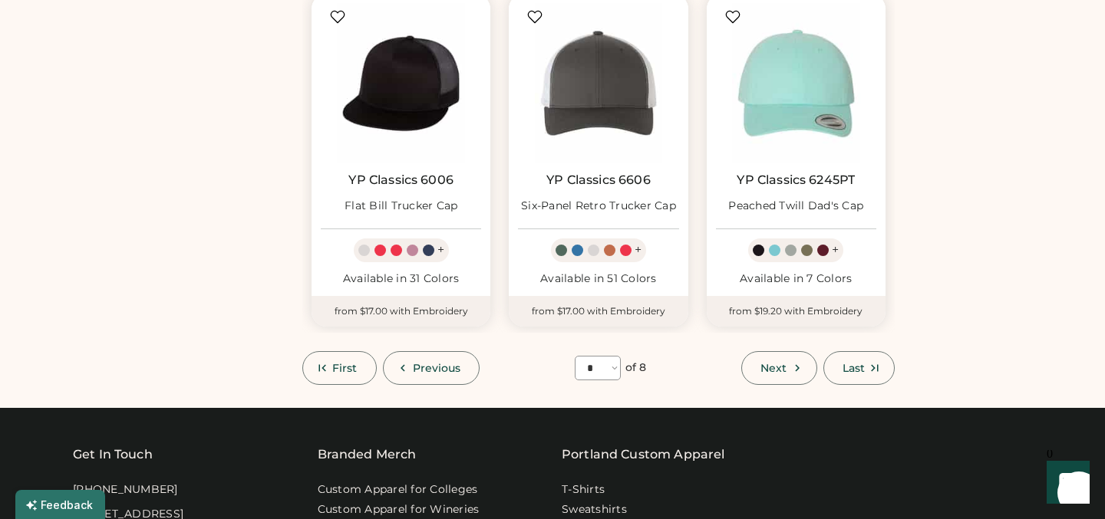
scroll to position [1254, 0]
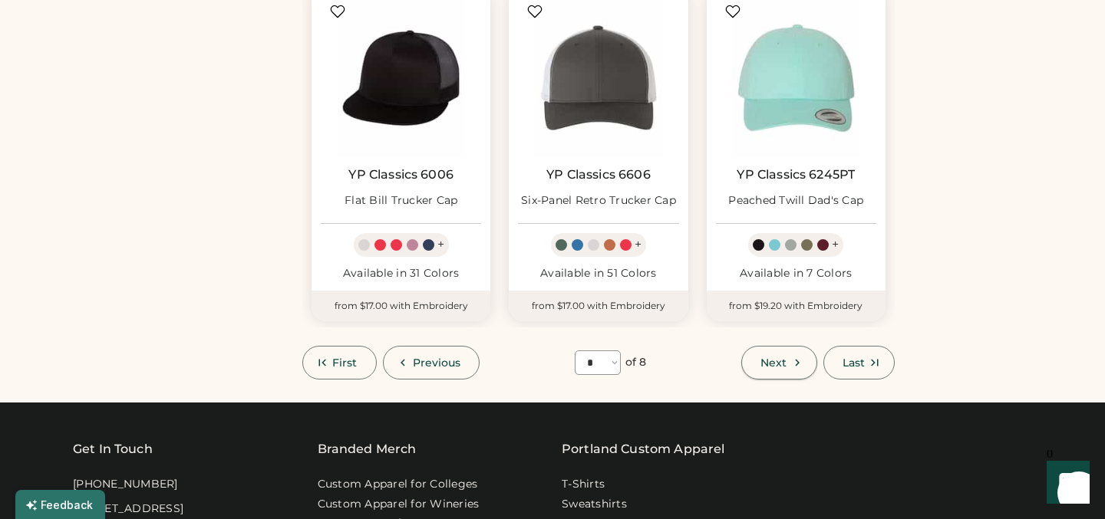
click at [786, 363] on span "Next" at bounding box center [773, 363] width 26 height 11
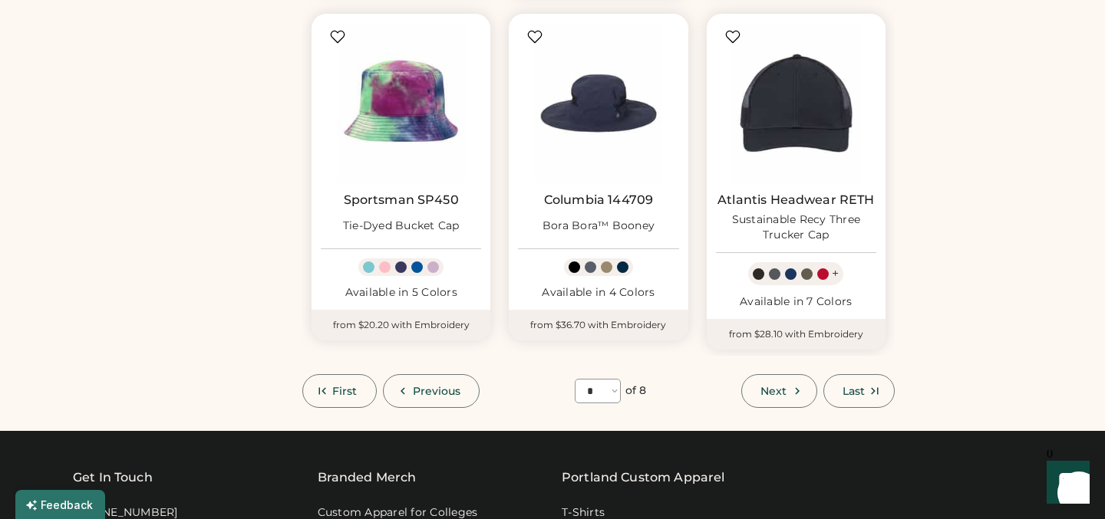
scroll to position [1232, 0]
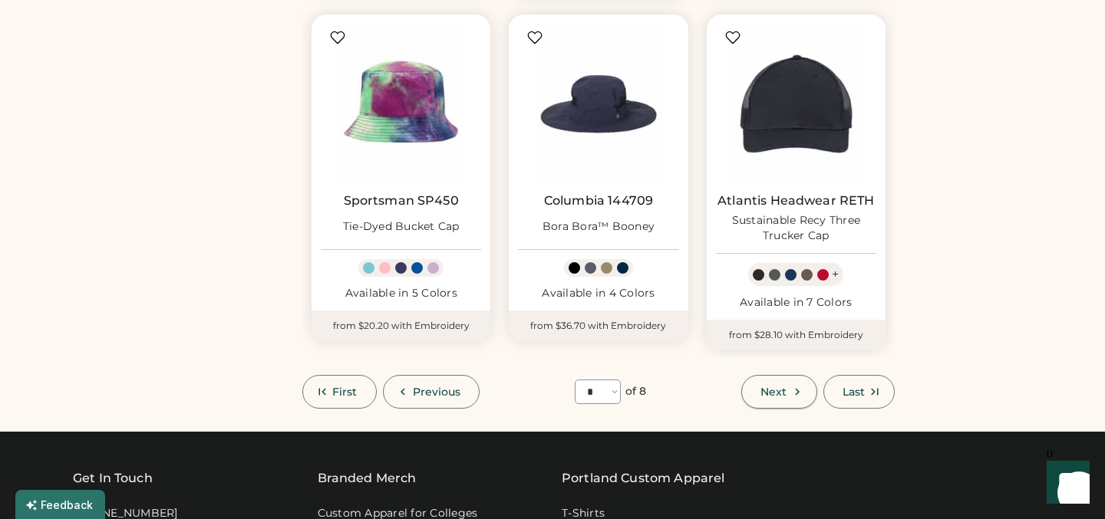
click at [770, 395] on span "Next" at bounding box center [773, 392] width 26 height 11
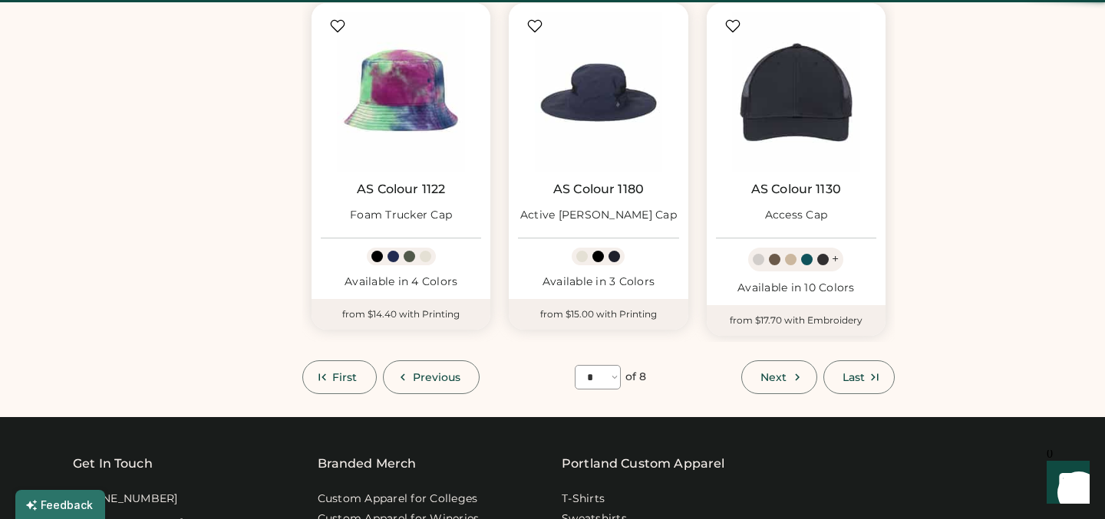
select select "*"
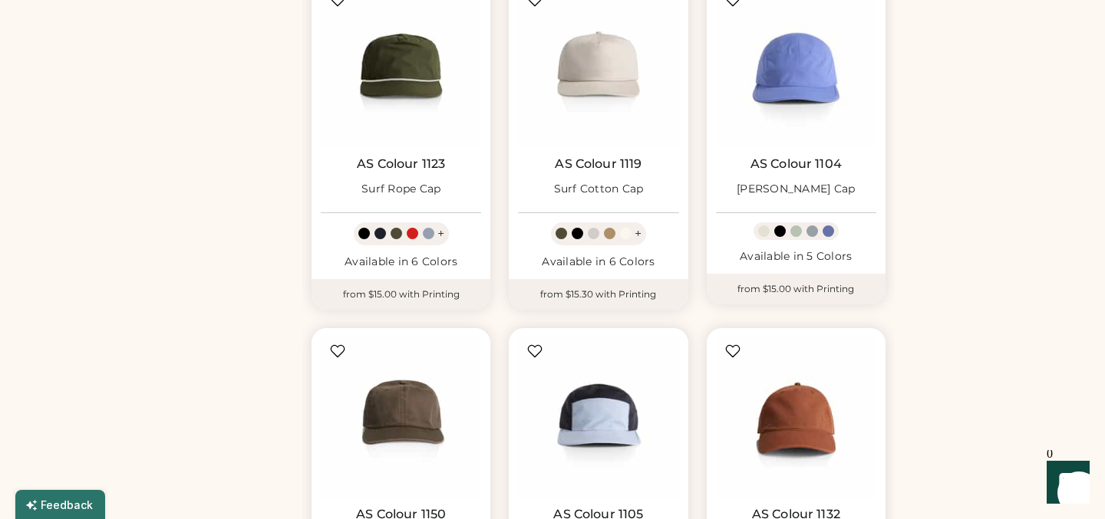
scroll to position [557, 0]
click at [806, 118] on img at bounding box center [796, 67] width 160 height 160
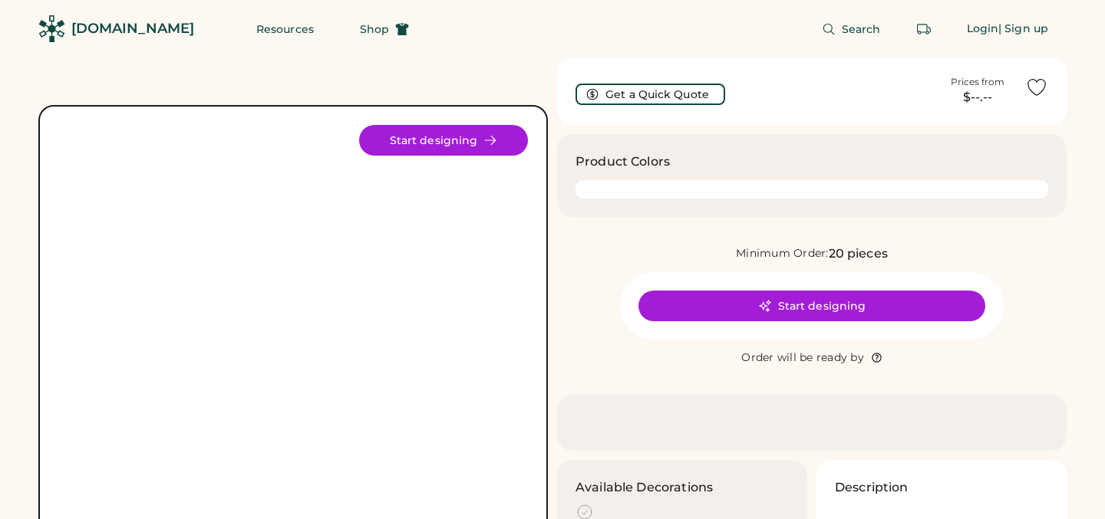
scroll to position [96, 0]
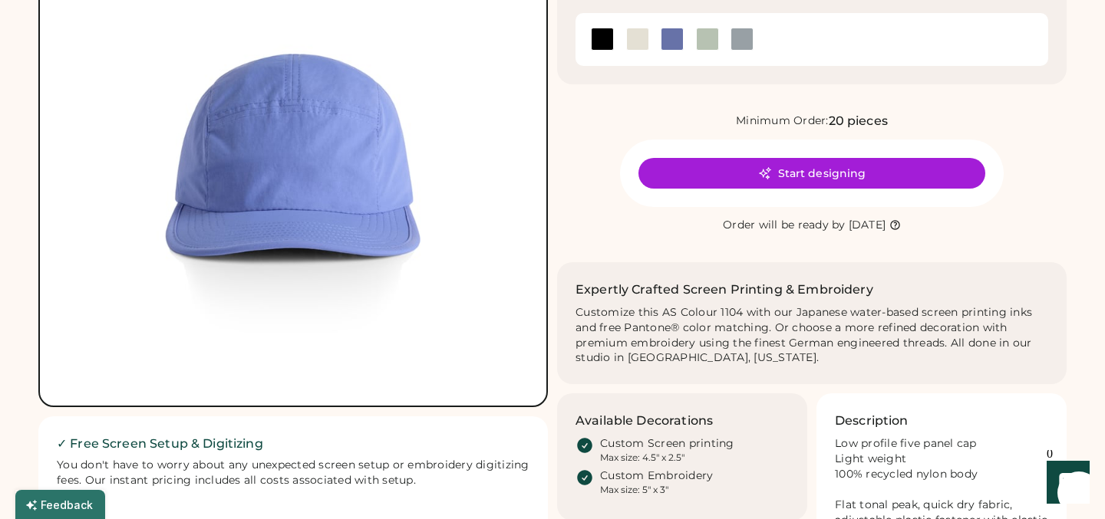
scroll to position [113, 0]
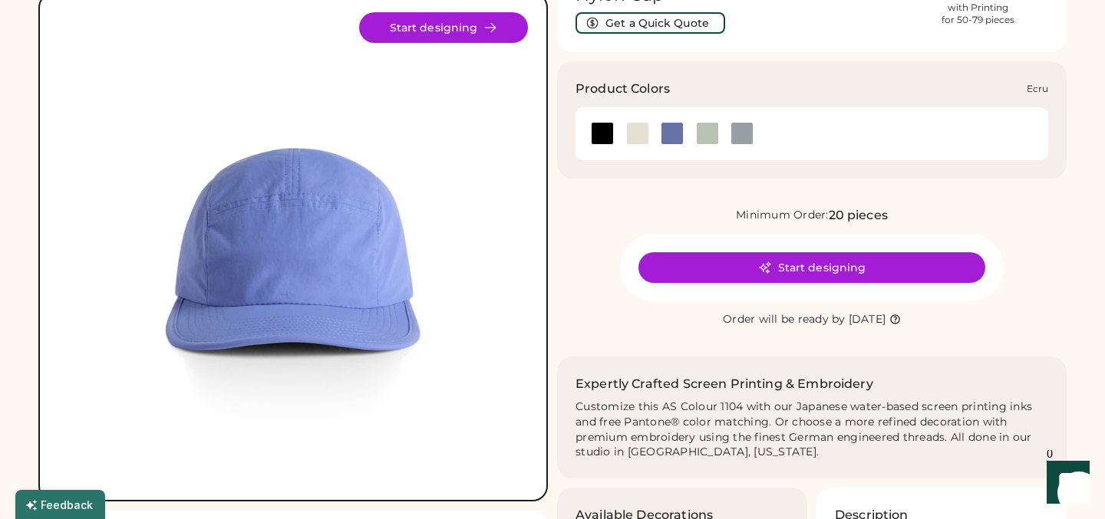
click at [635, 122] on div at bounding box center [637, 133] width 23 height 23
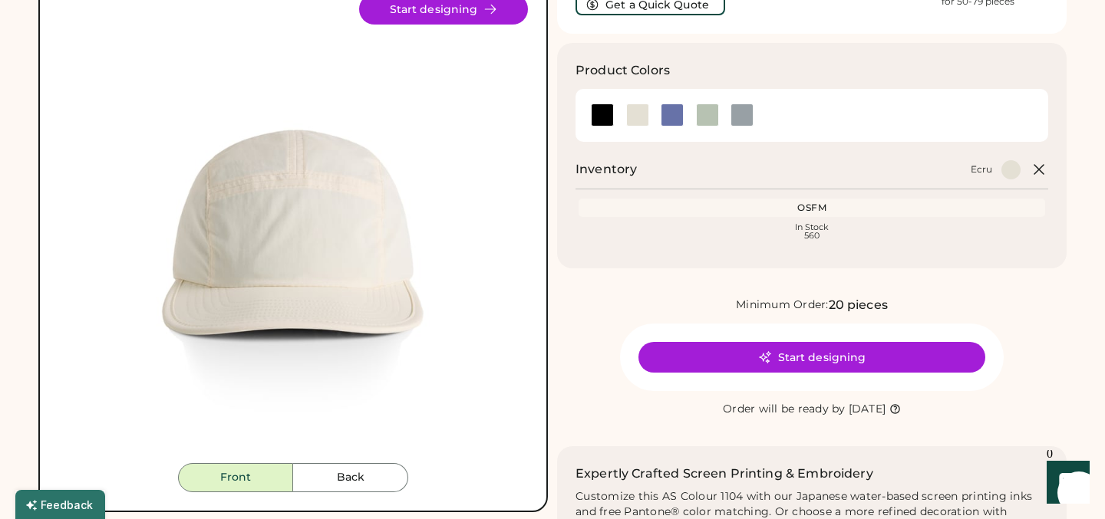
scroll to position [130, 0]
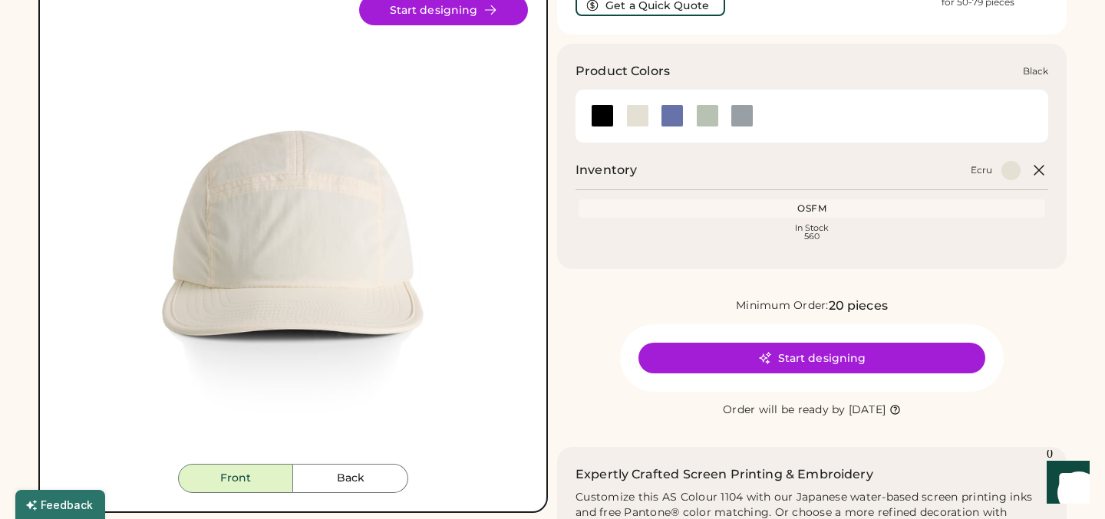
click at [599, 104] on div at bounding box center [602, 115] width 23 height 23
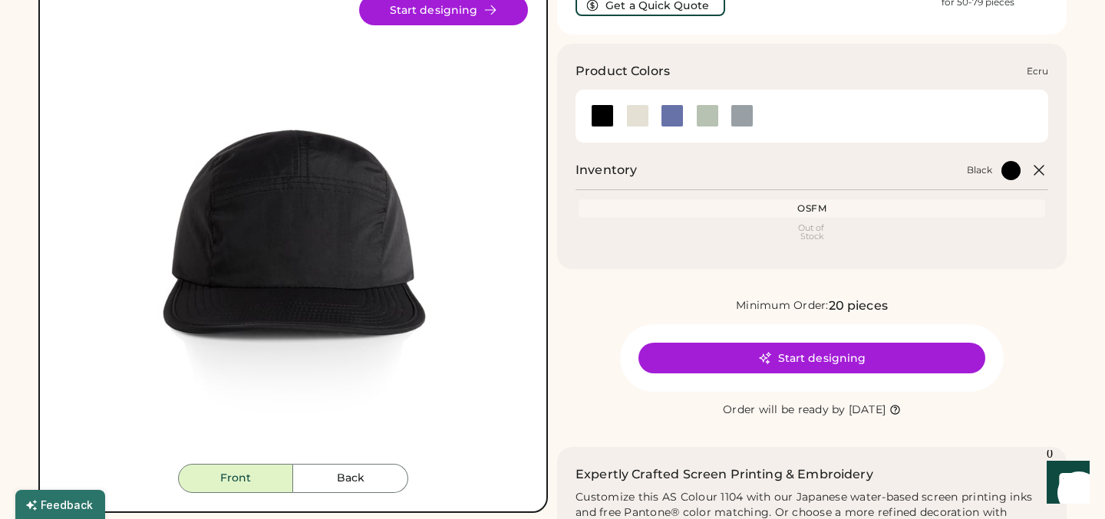
click at [636, 104] on div at bounding box center [637, 115] width 23 height 23
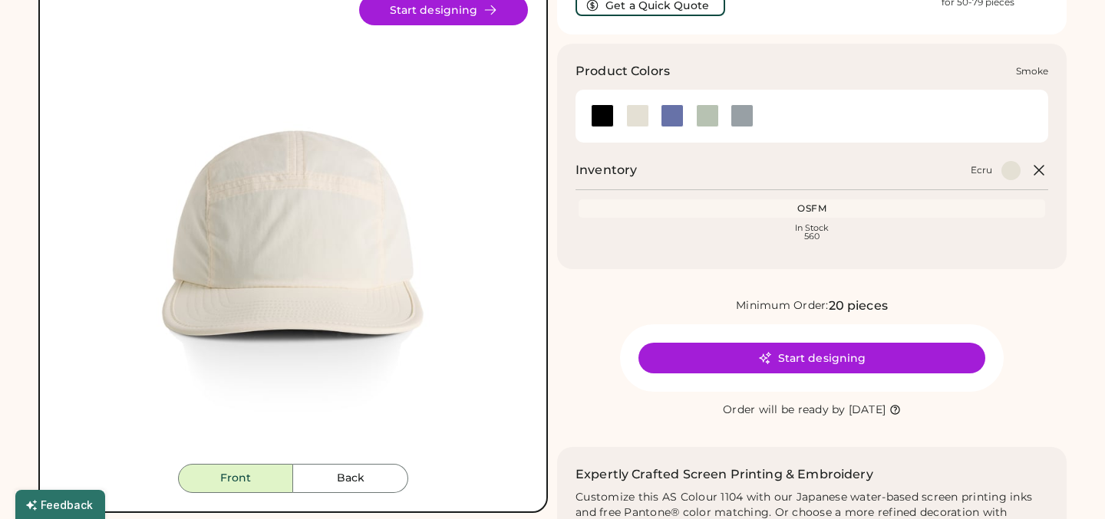
click at [740, 104] on div at bounding box center [741, 115] width 23 height 23
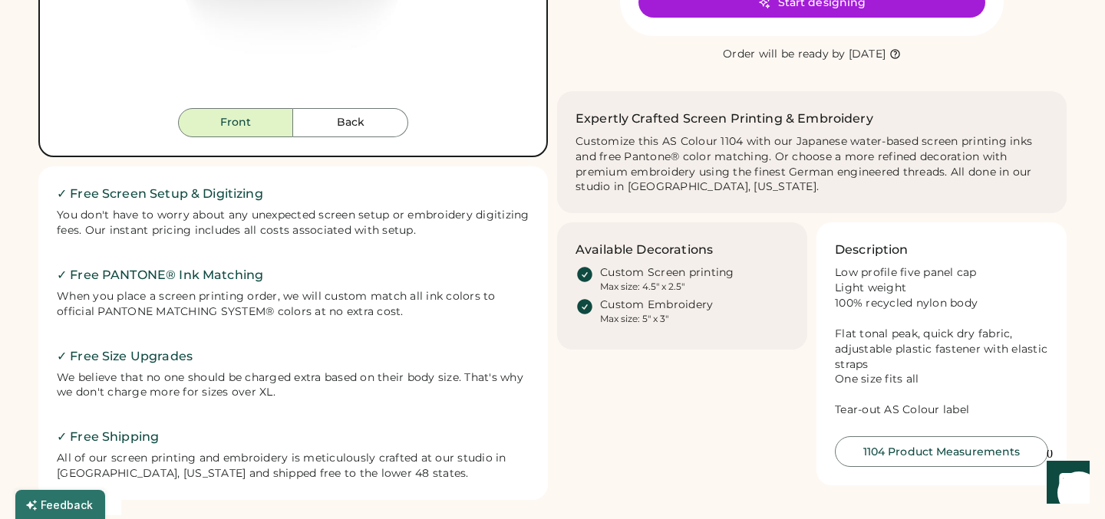
scroll to position [516, 0]
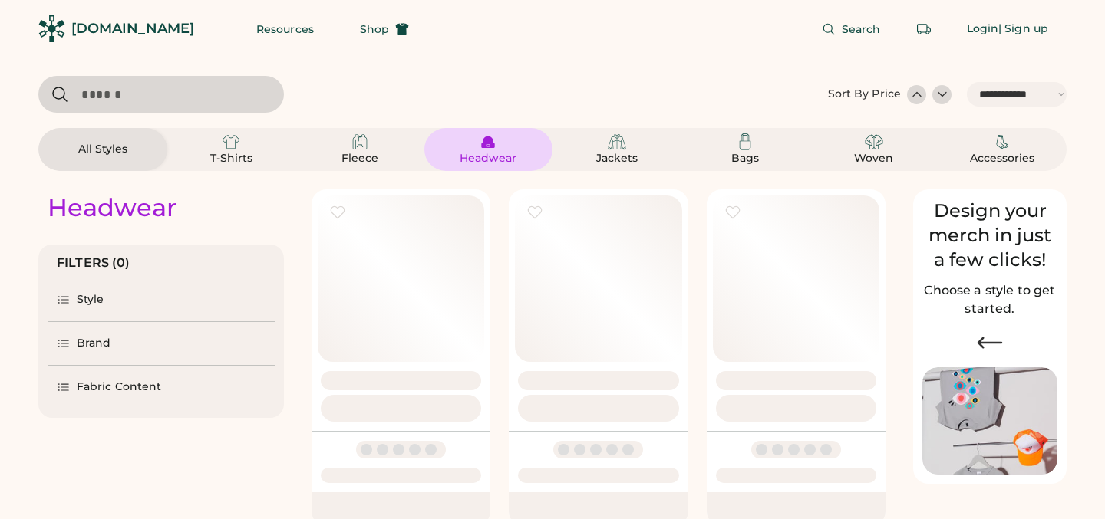
select select "*****"
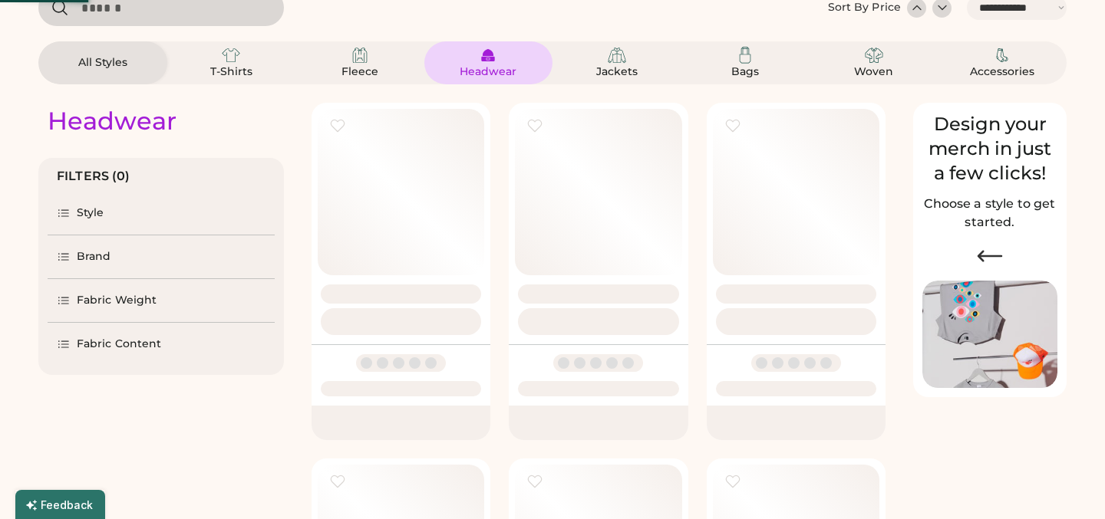
scroll to position [87, 0]
select select "*"
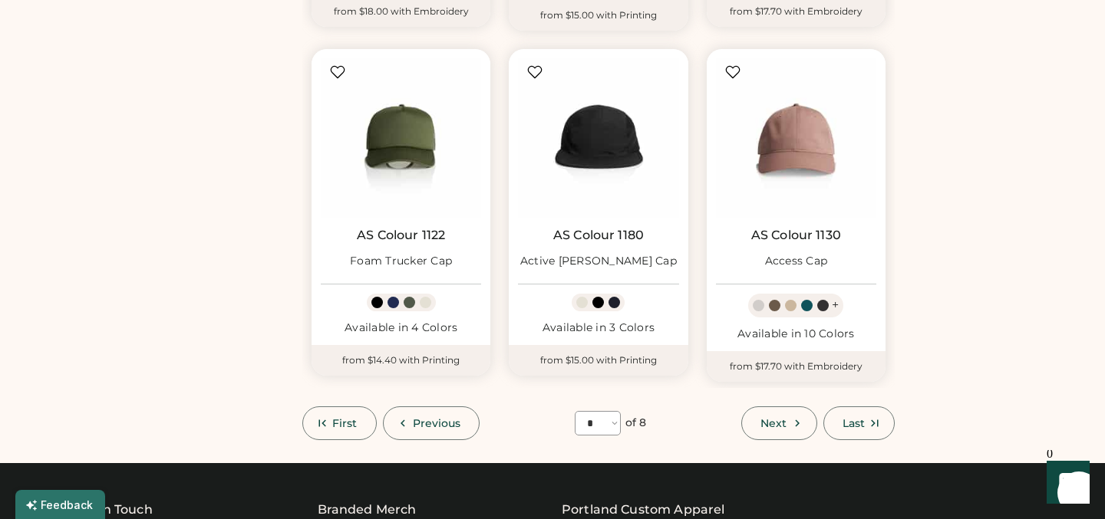
scroll to position [1182, 0]
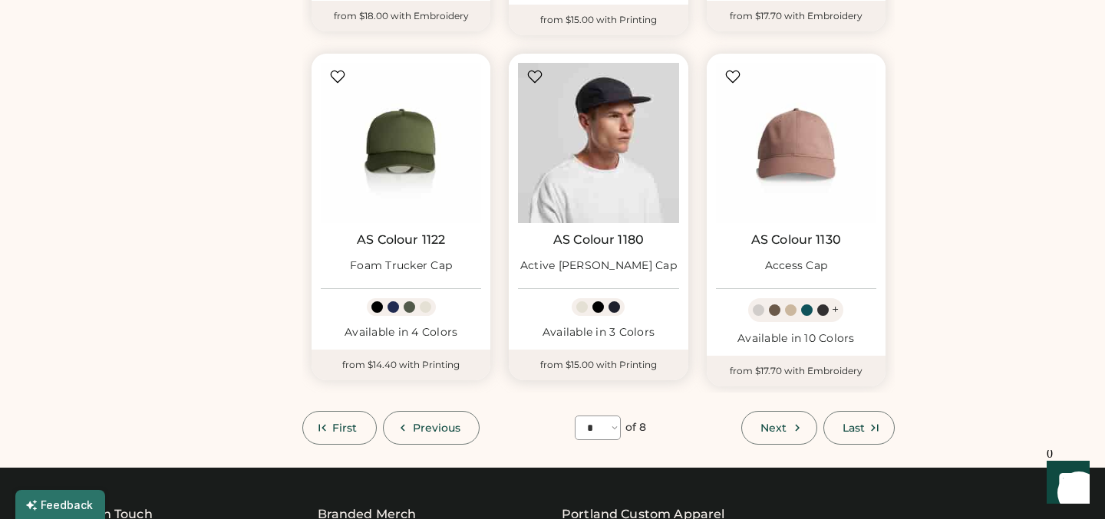
click at [595, 136] on img at bounding box center [598, 143] width 160 height 160
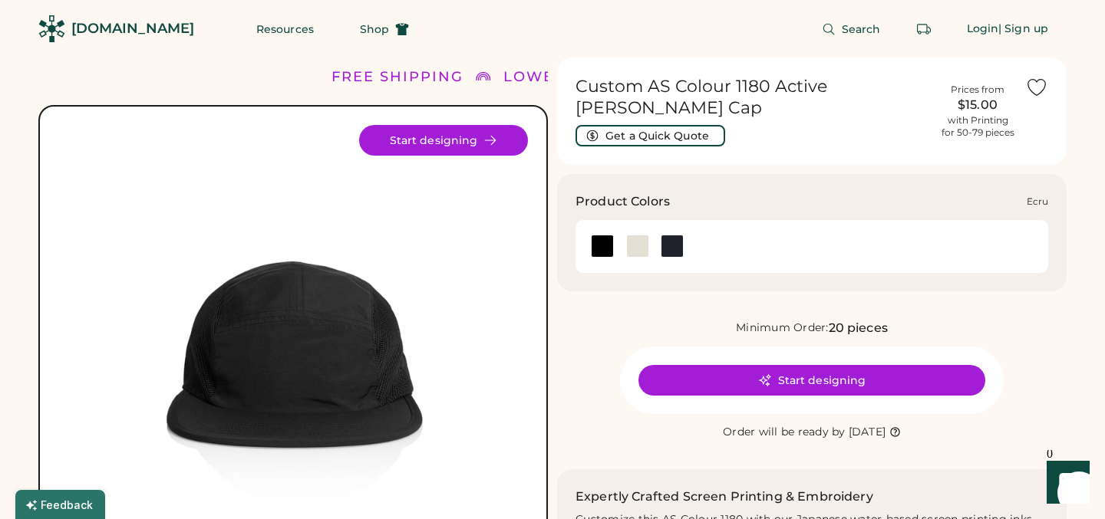
click at [639, 235] on div at bounding box center [637, 246] width 23 height 23
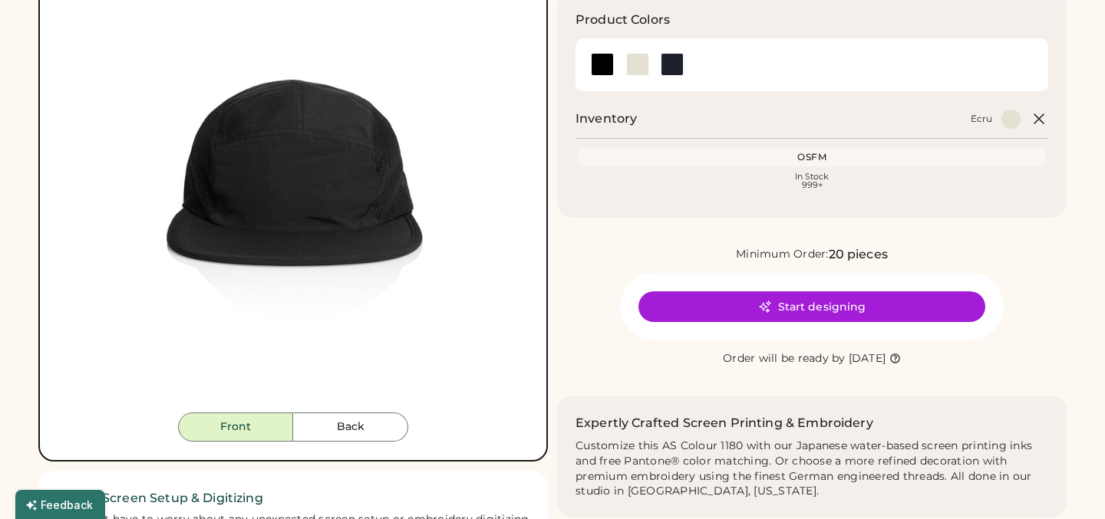
scroll to position [190, 0]
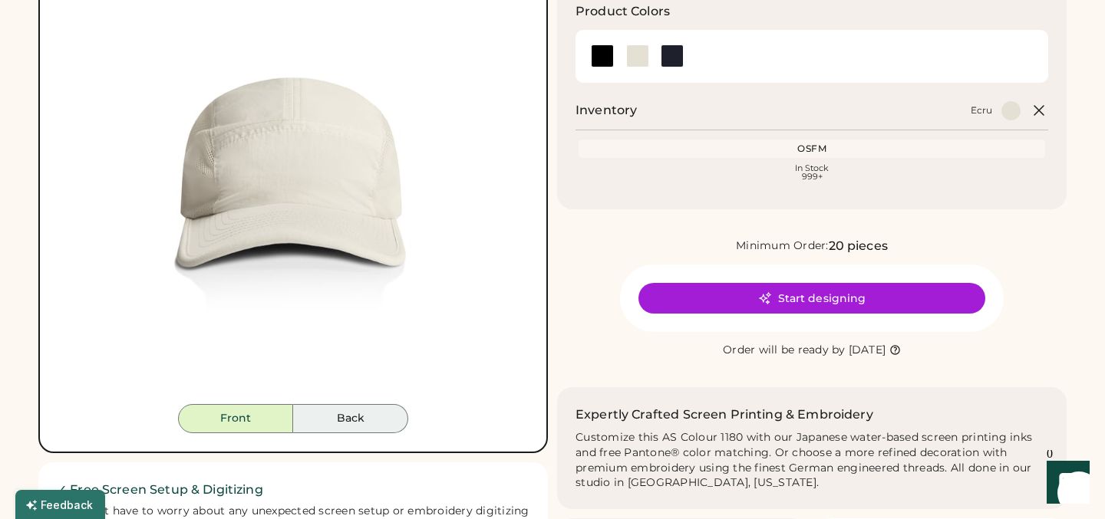
click at [350, 420] on button "Back" at bounding box center [350, 418] width 115 height 29
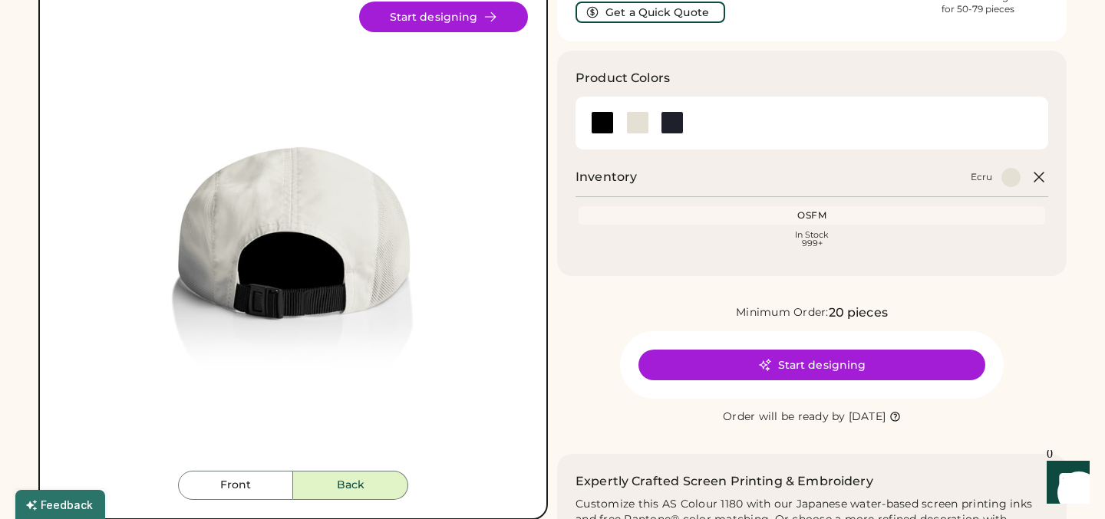
scroll to position [130, 0]
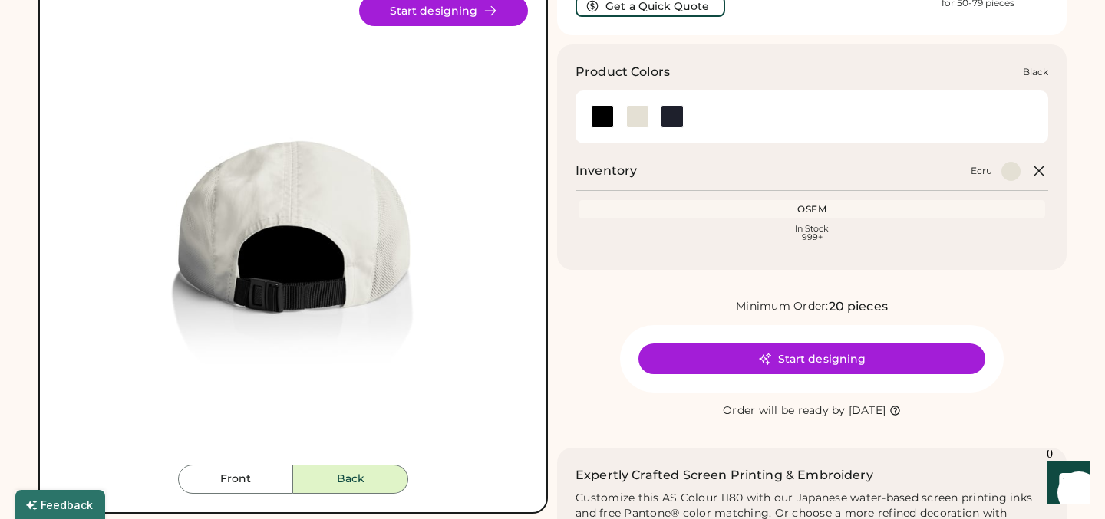
click at [602, 105] on div at bounding box center [602, 116] width 23 height 23
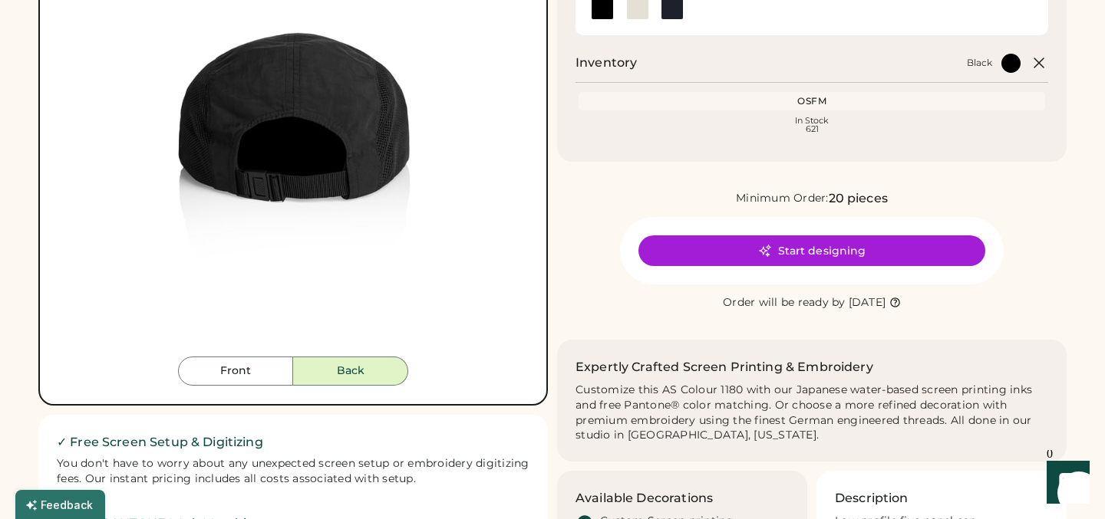
scroll to position [228, 0]
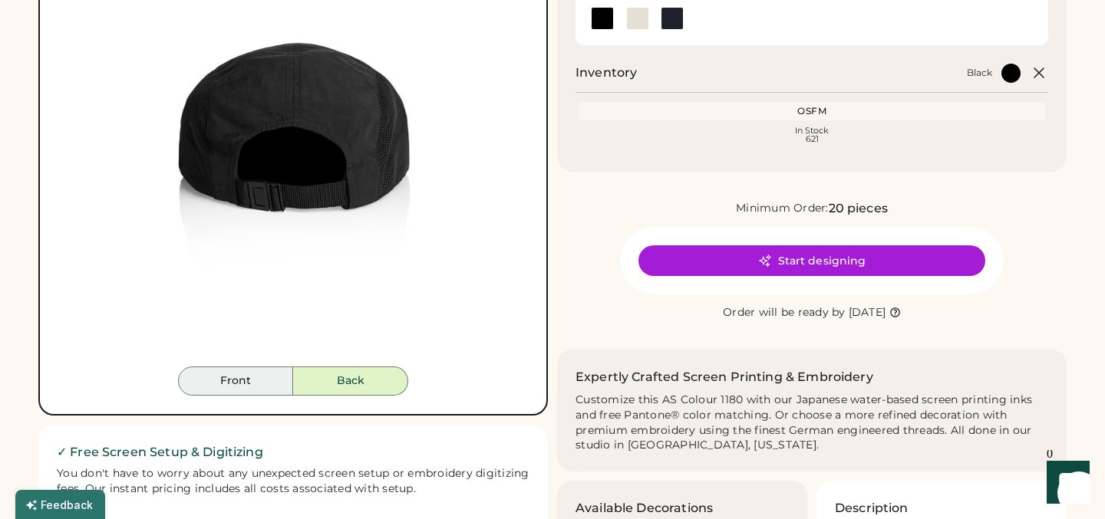
click at [242, 378] on button "Front" at bounding box center [235, 381] width 115 height 29
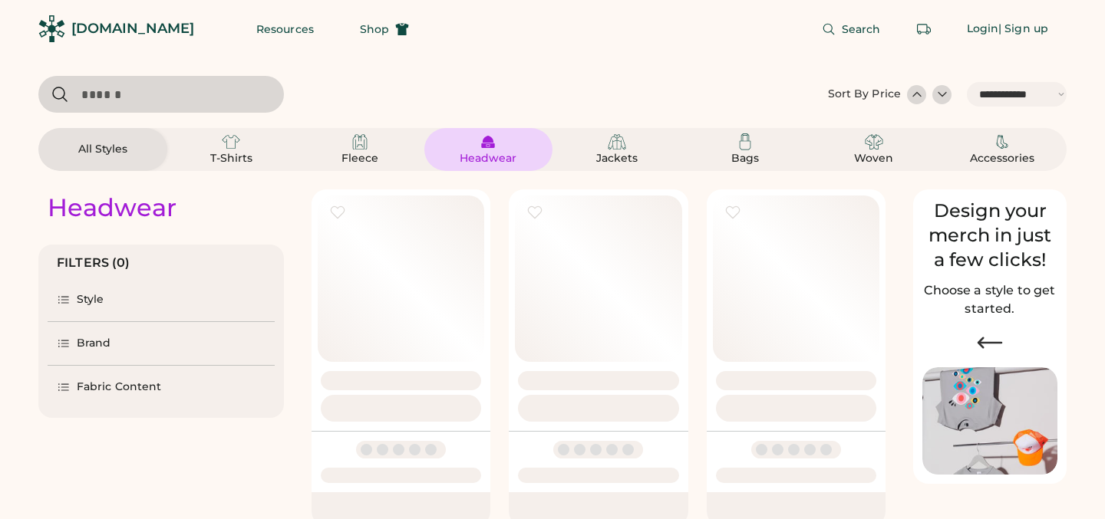
select select "*****"
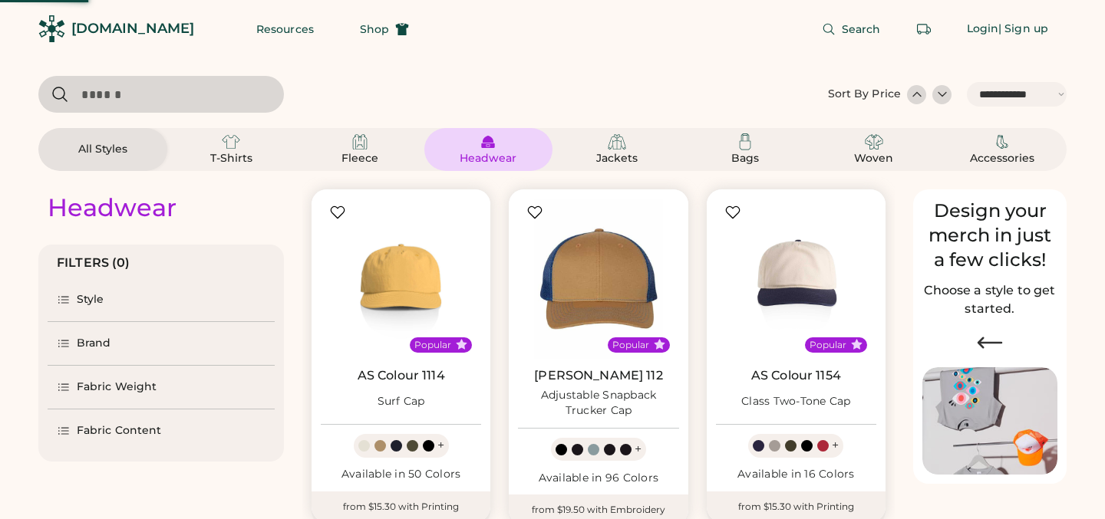
scroll to position [1182, 0]
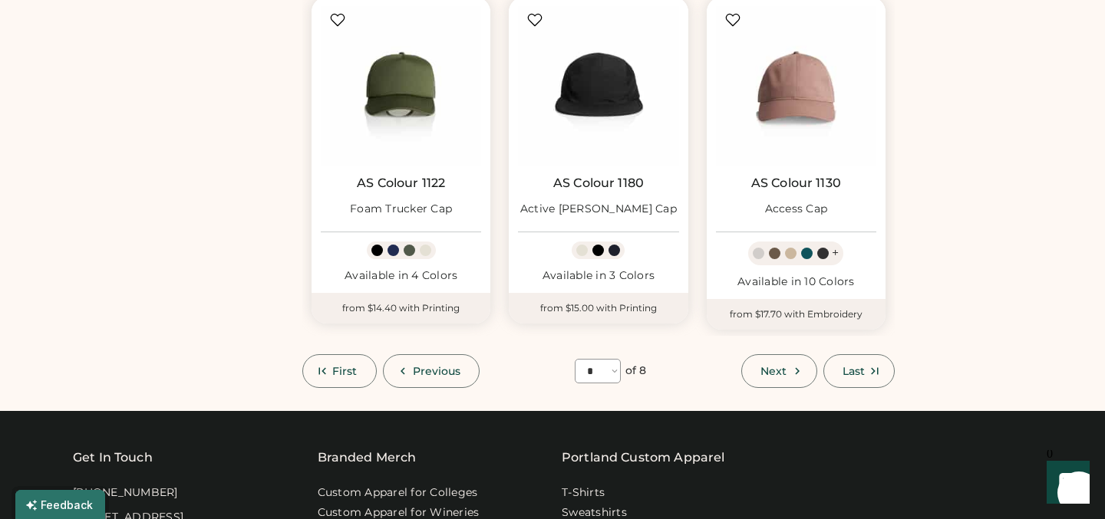
scroll to position [1238, 0]
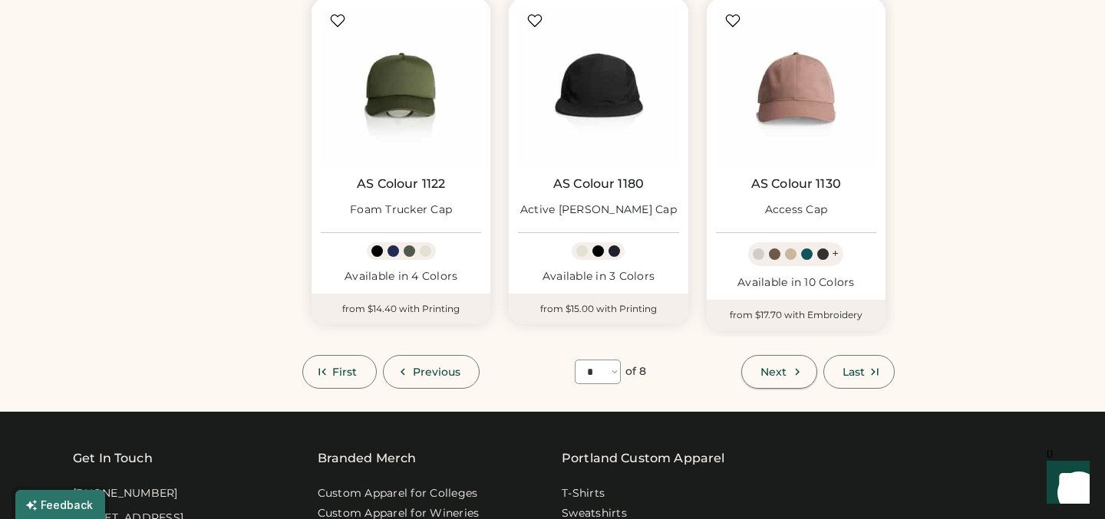
click at [786, 367] on span "Next" at bounding box center [773, 372] width 26 height 11
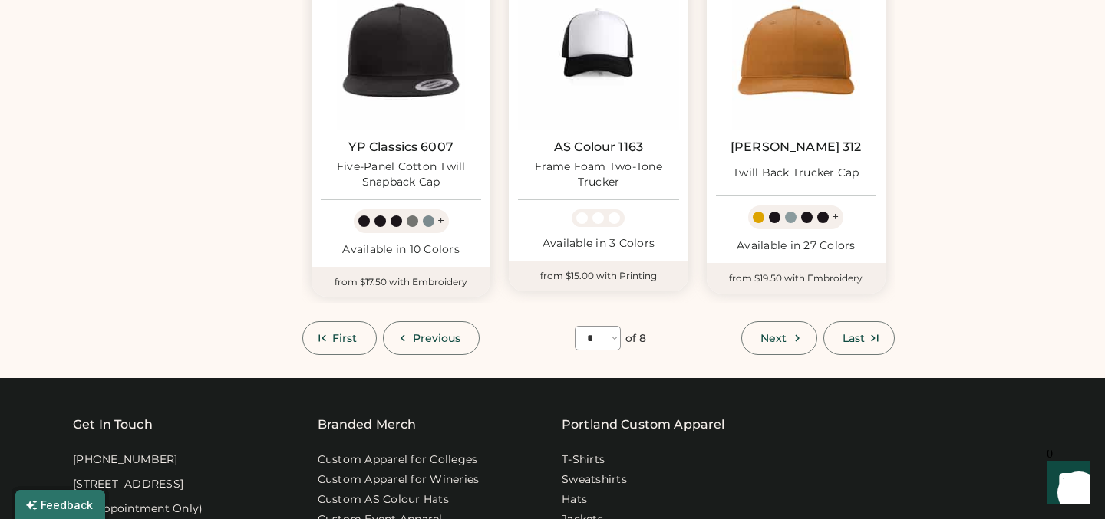
scroll to position [1303, 0]
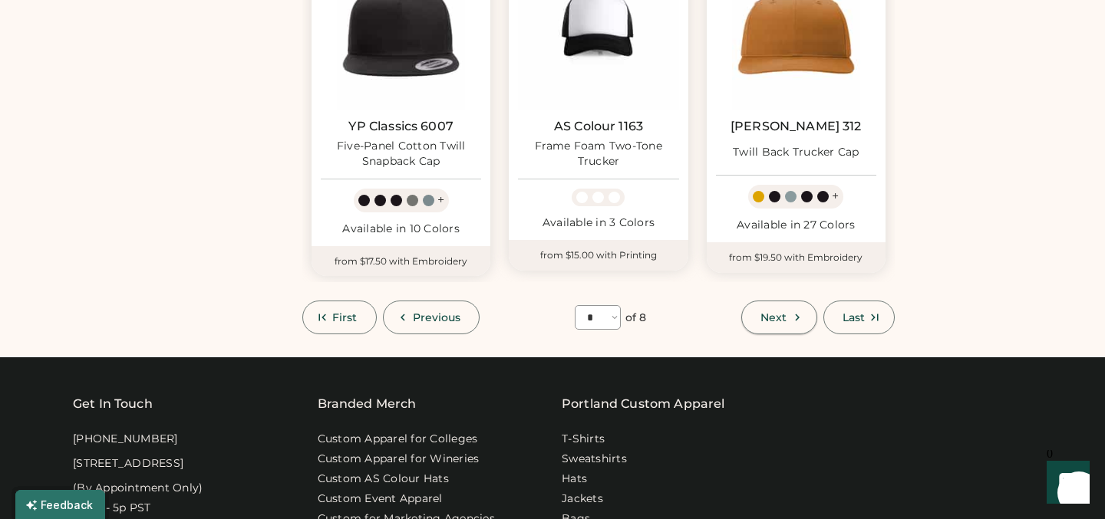
click at [790, 319] on icon at bounding box center [797, 318] width 14 height 14
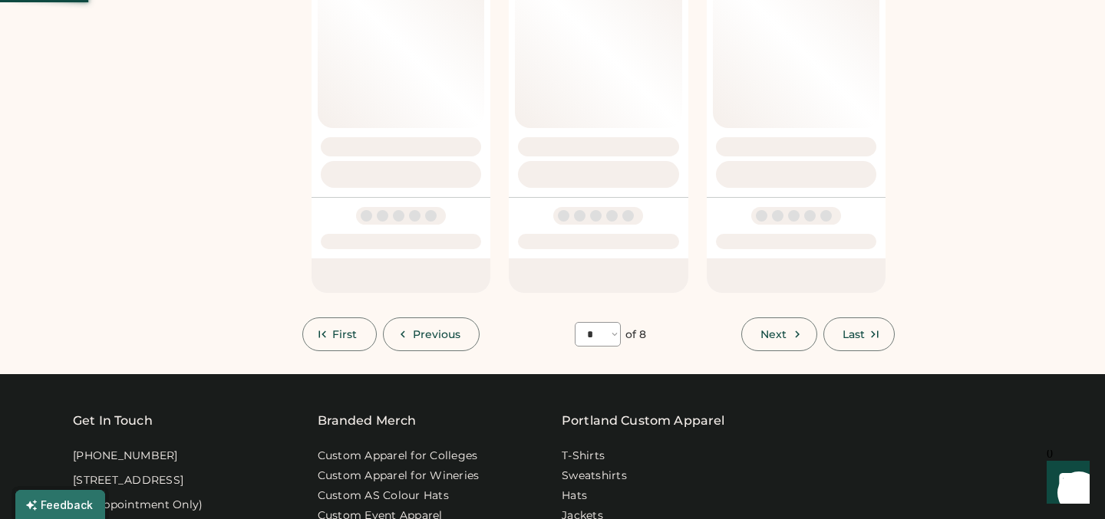
select select "*"
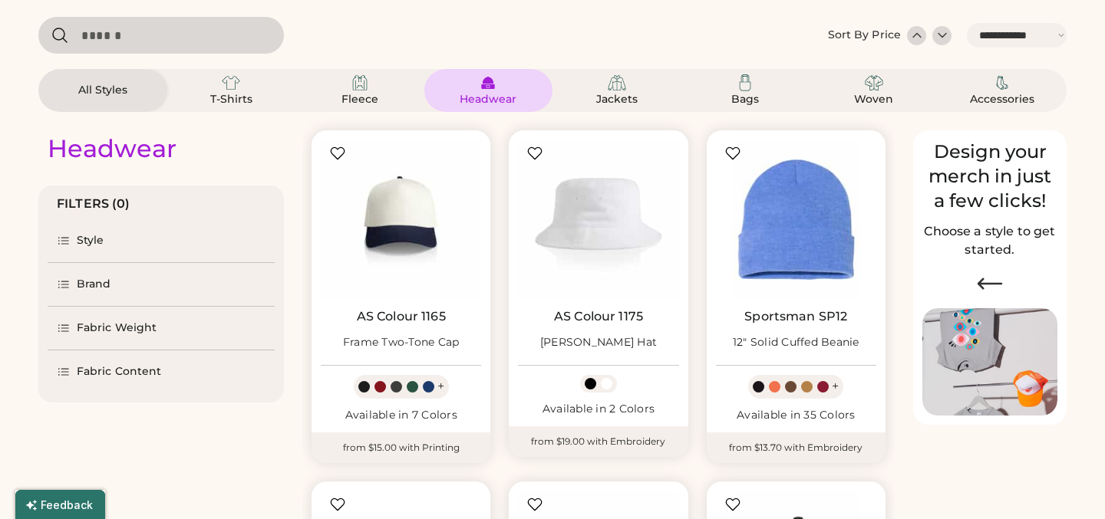
scroll to position [217, 0]
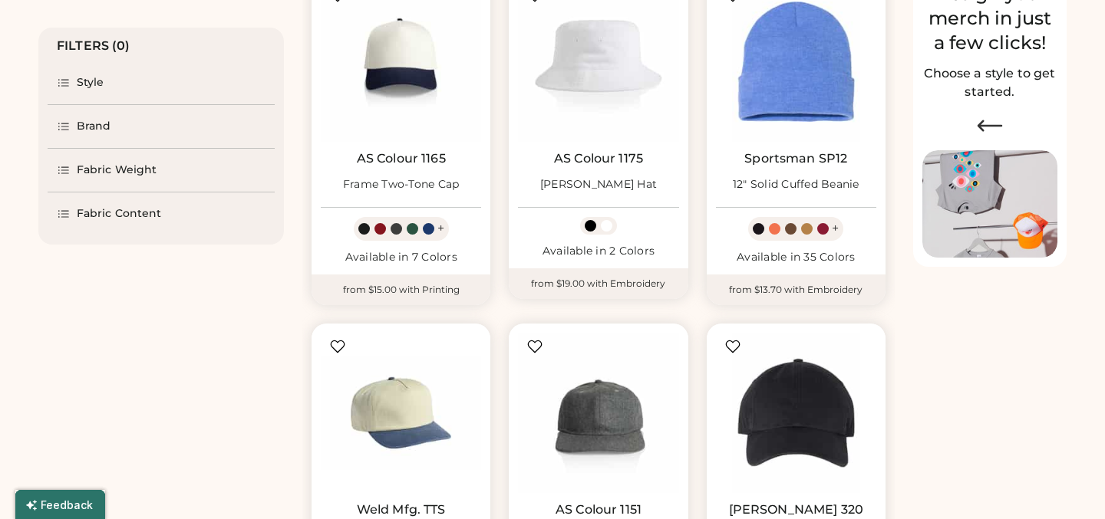
select select "*****"
select select "*"
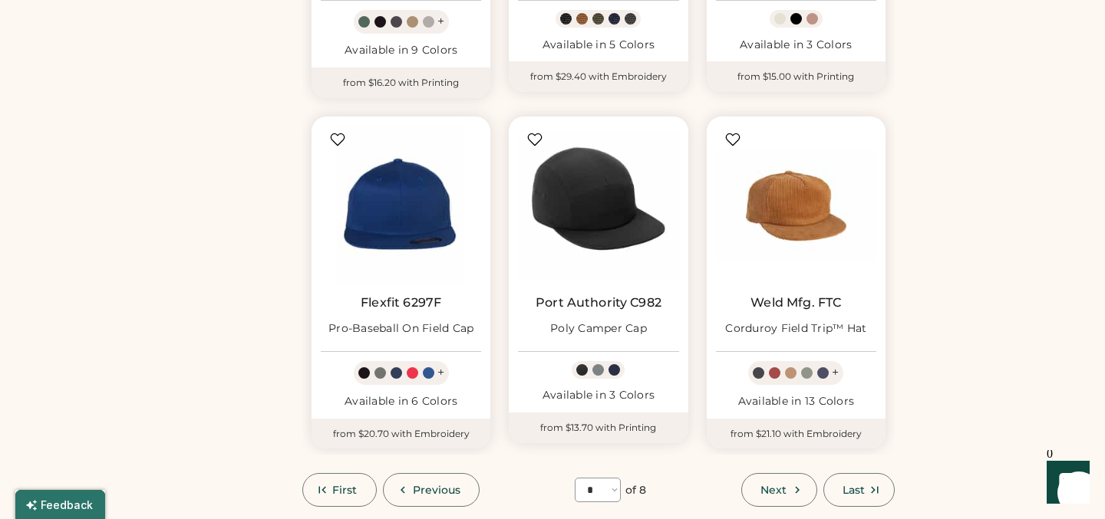
scroll to position [1136, 0]
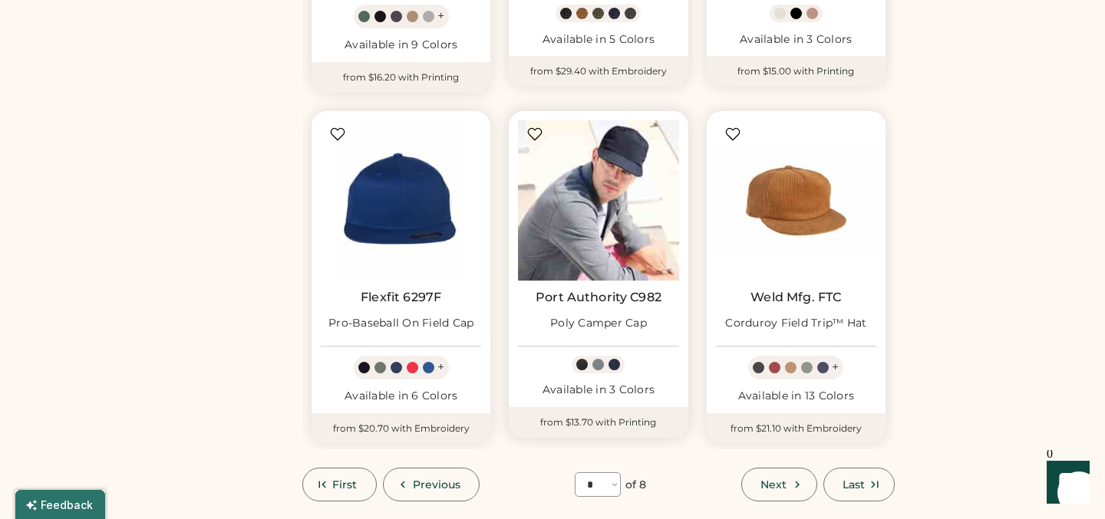
click at [592, 198] on img at bounding box center [598, 200] width 160 height 160
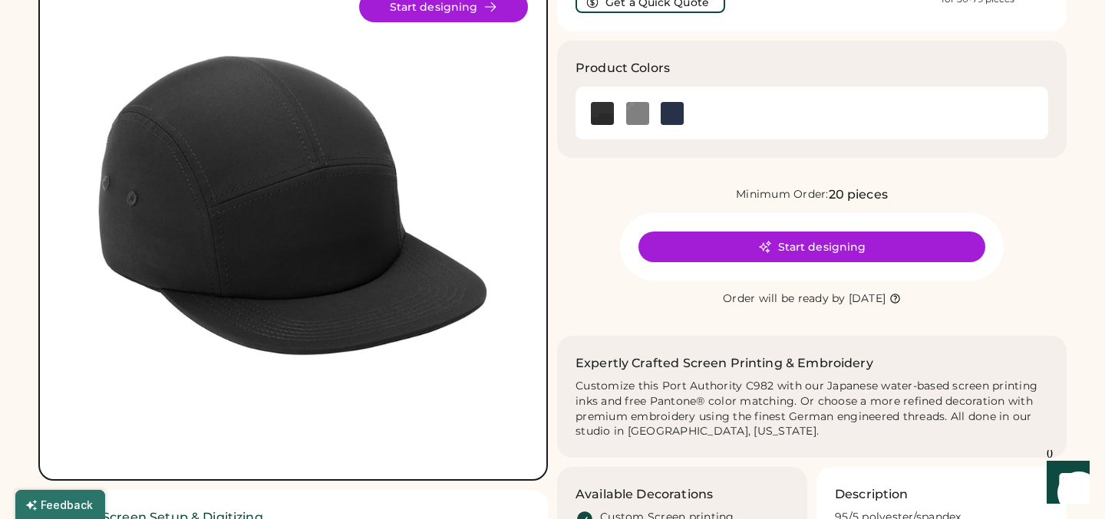
scroll to position [124, 0]
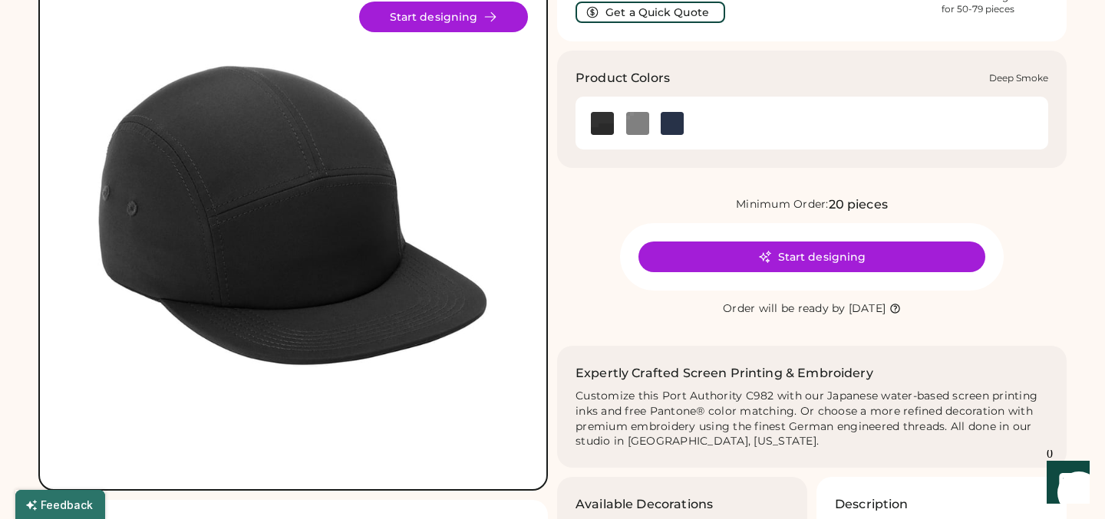
click at [639, 124] on img at bounding box center [637, 123] width 23 height 23
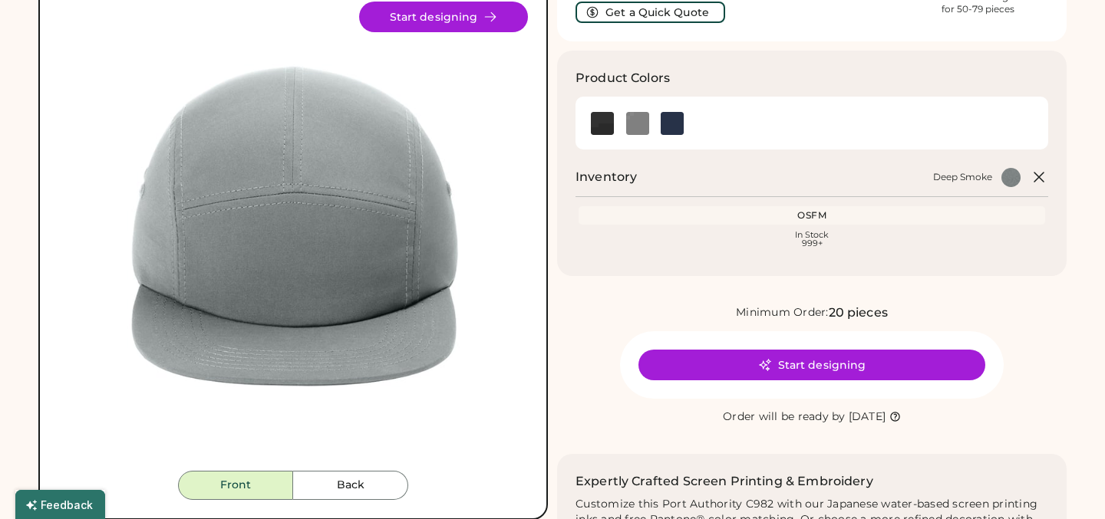
scroll to position [158, 0]
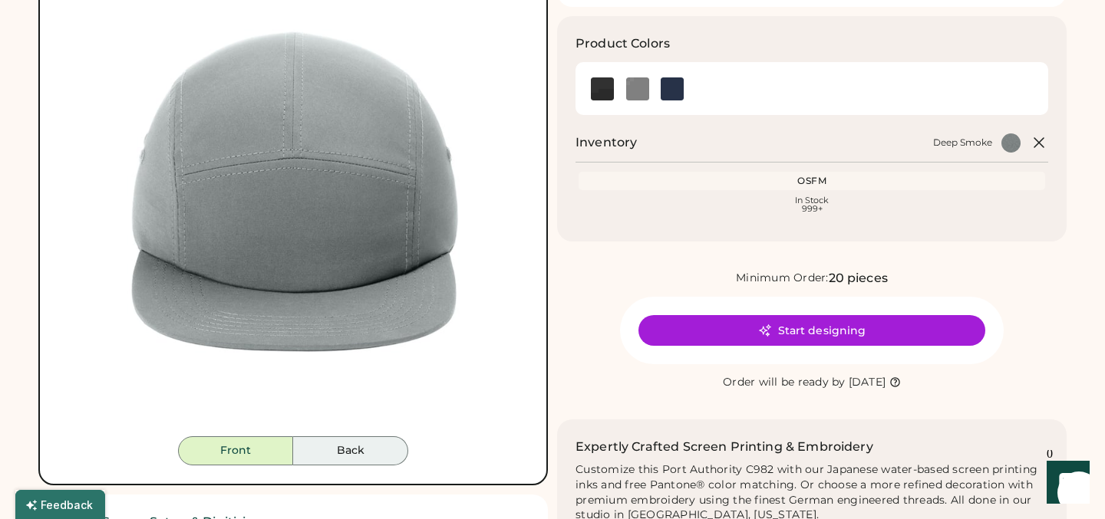
click at [348, 460] on button "Back" at bounding box center [350, 451] width 115 height 29
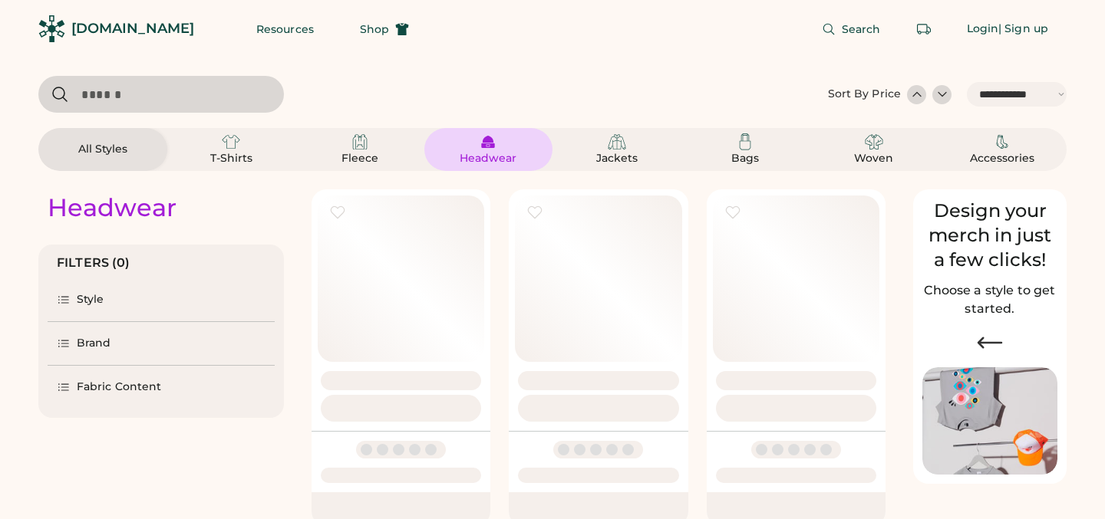
select select "*****"
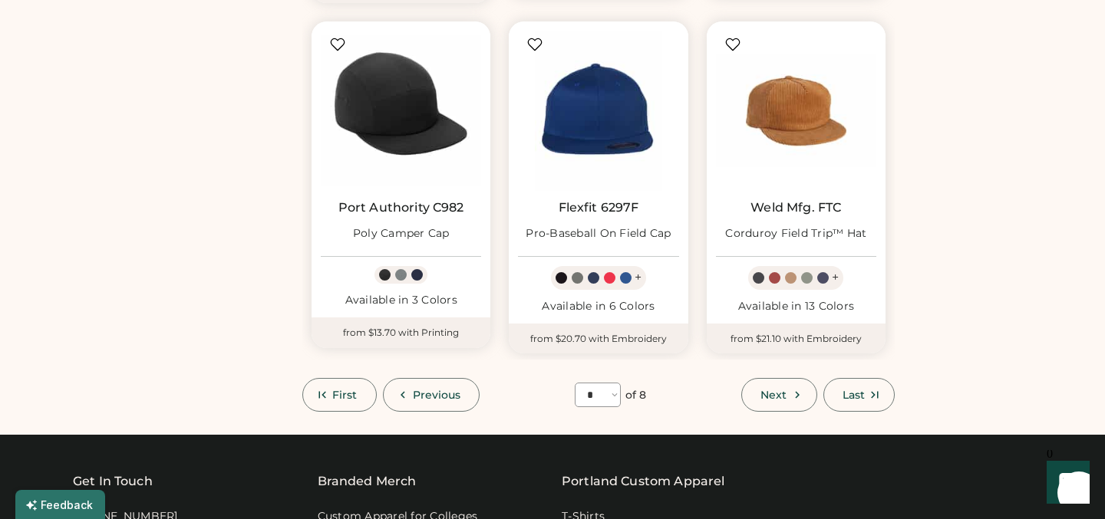
scroll to position [1223, 0]
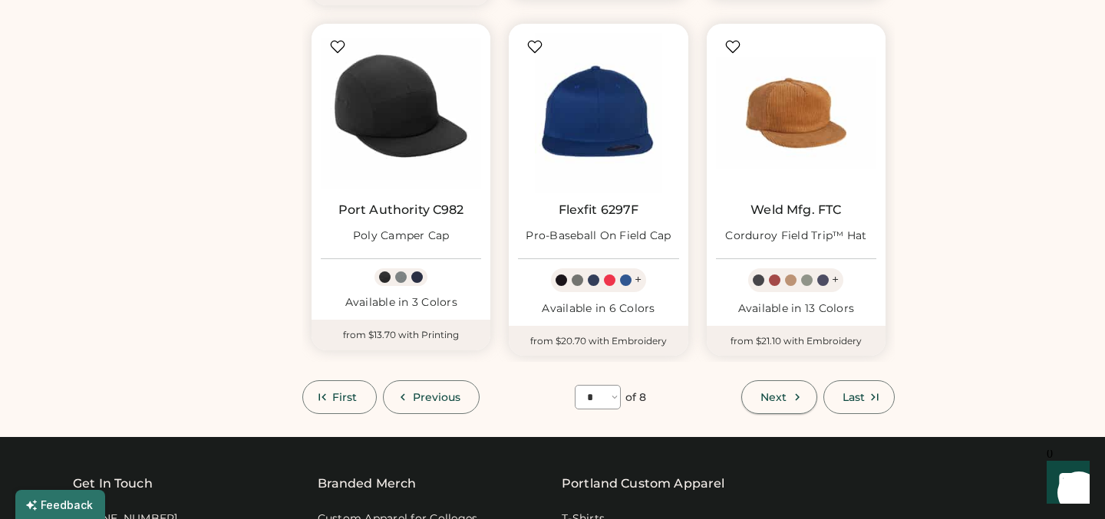
click at [773, 400] on span "Next" at bounding box center [773, 397] width 26 height 11
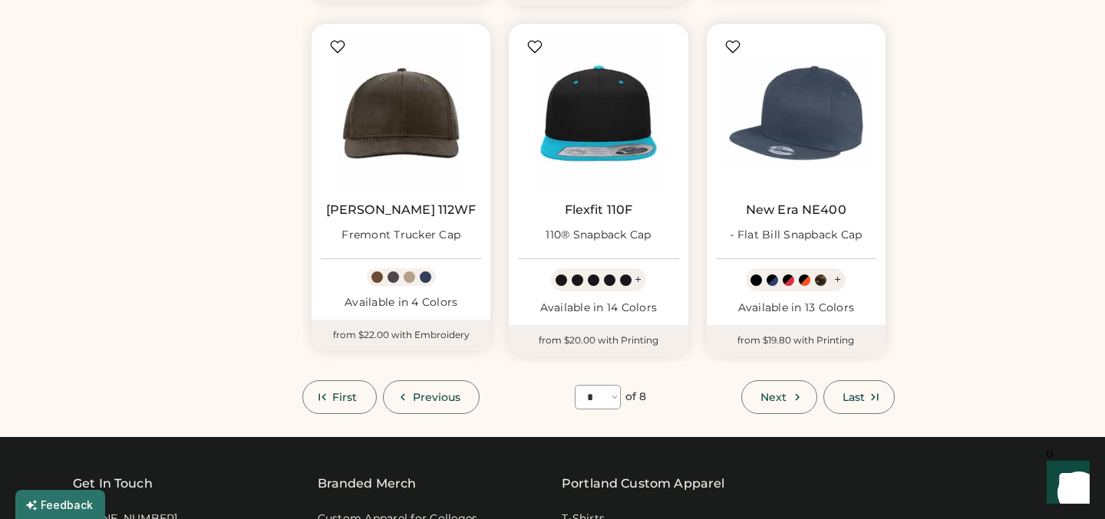
scroll to position [1241, 0]
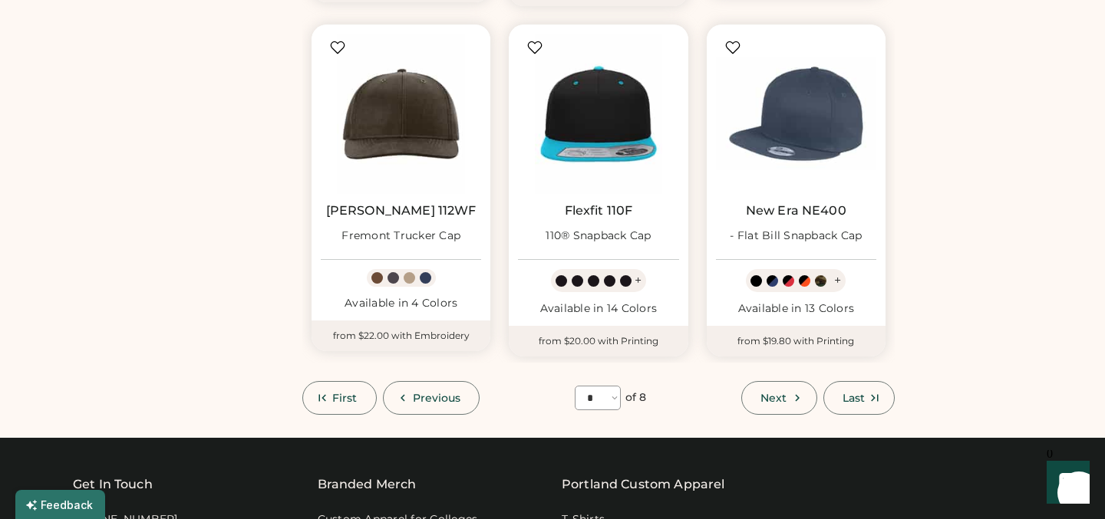
click at [760, 397] on span "Next" at bounding box center [773, 398] width 26 height 11
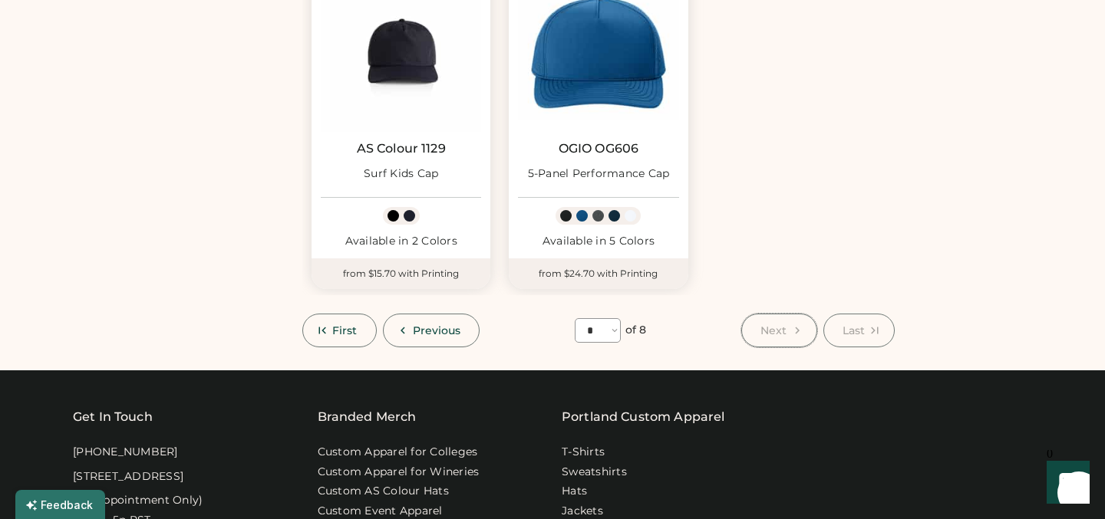
scroll to position [942, 0]
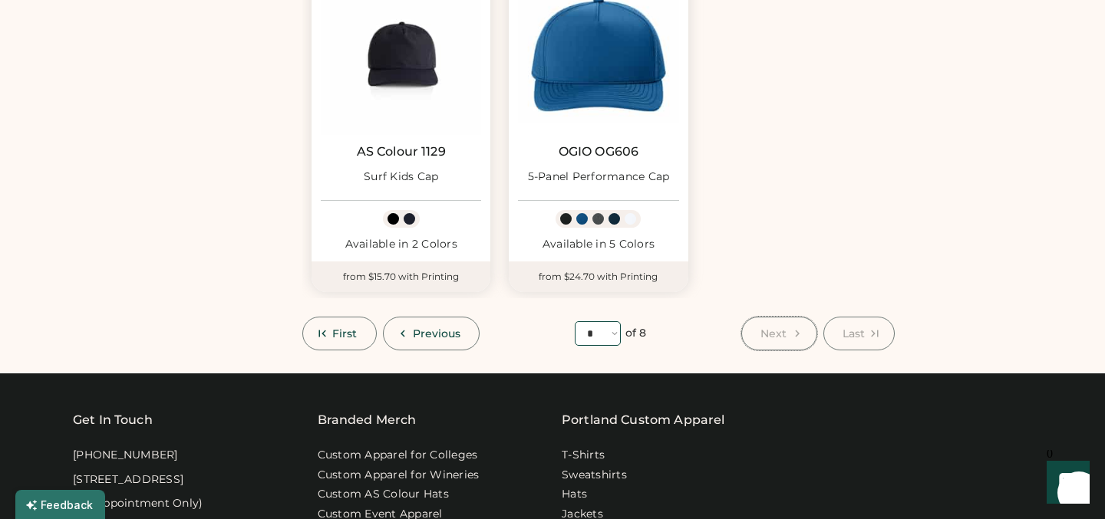
click at [612, 336] on select "**** * * * * * * * *" at bounding box center [598, 333] width 46 height 25
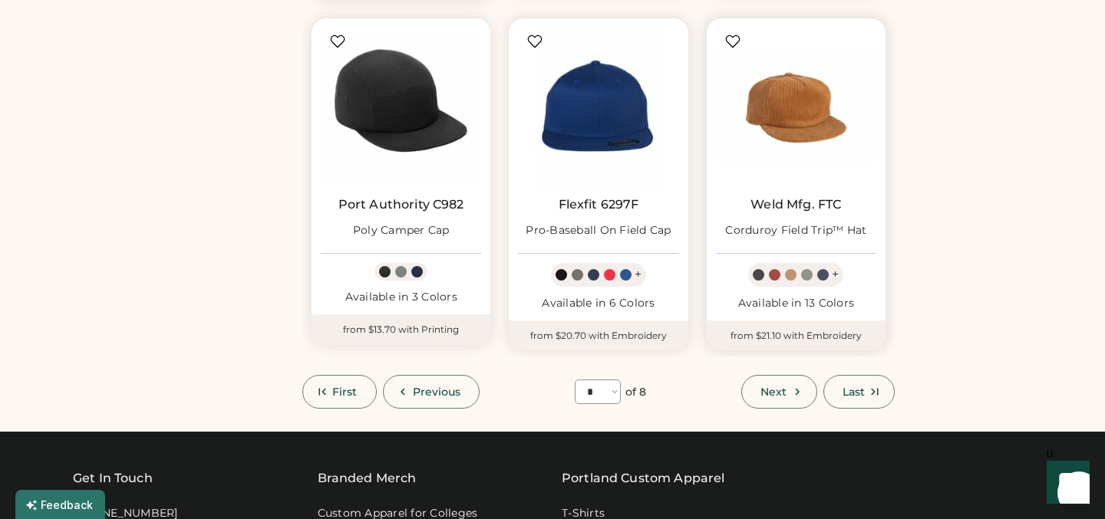
scroll to position [1225, 0]
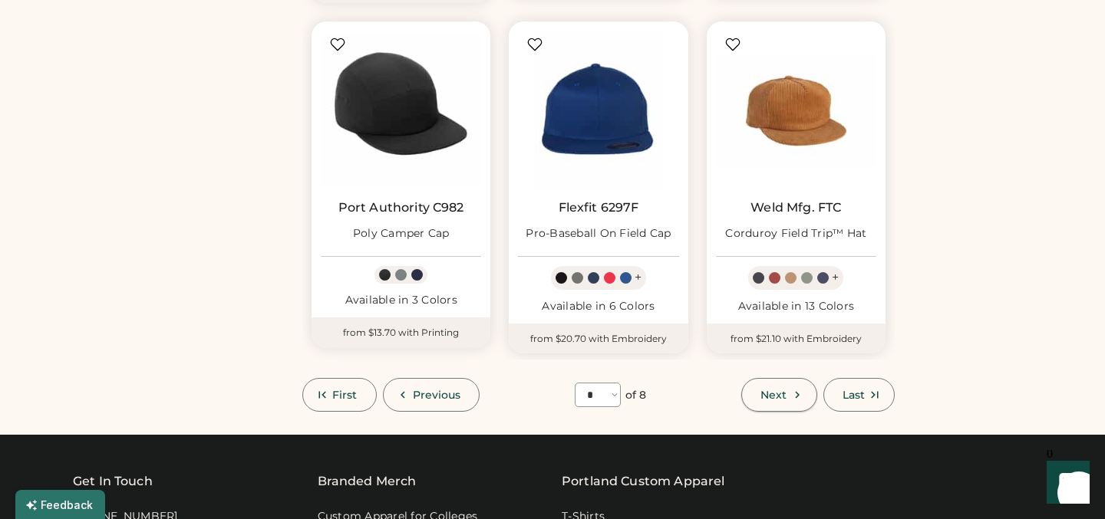
click at [784, 390] on span "Next" at bounding box center [773, 395] width 26 height 11
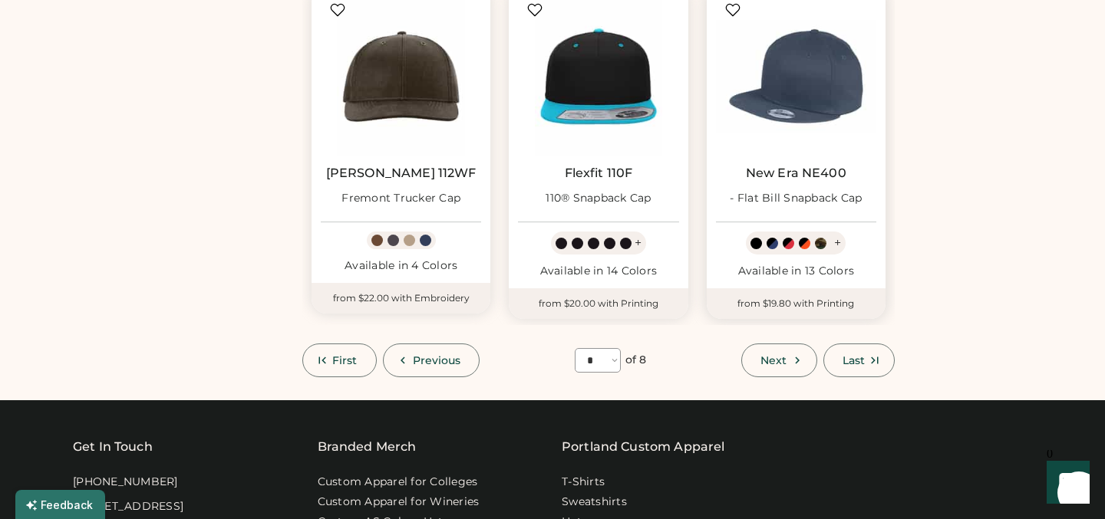
scroll to position [1298, 0]
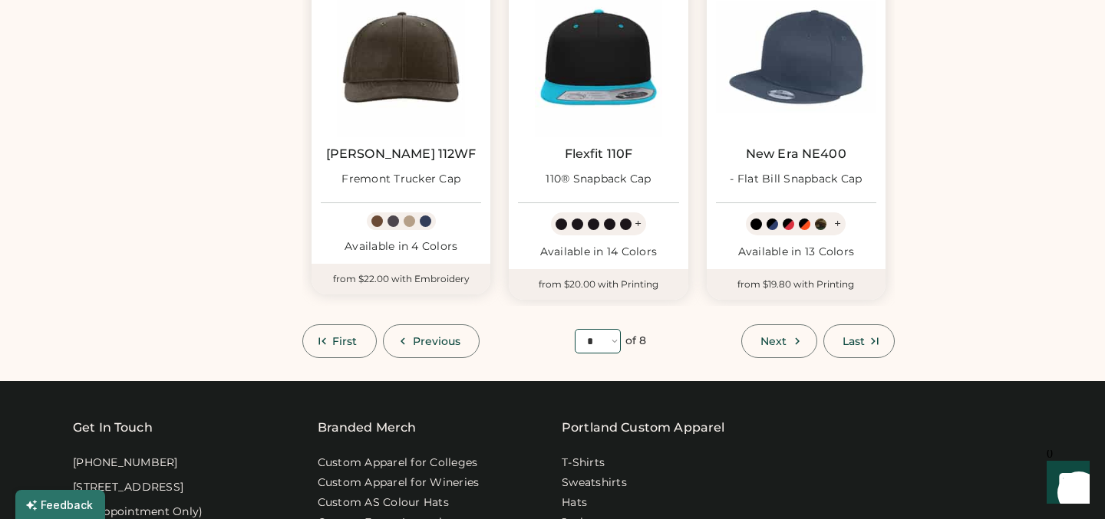
click at [595, 345] on select "**** * * * * * * * *" at bounding box center [598, 341] width 46 height 25
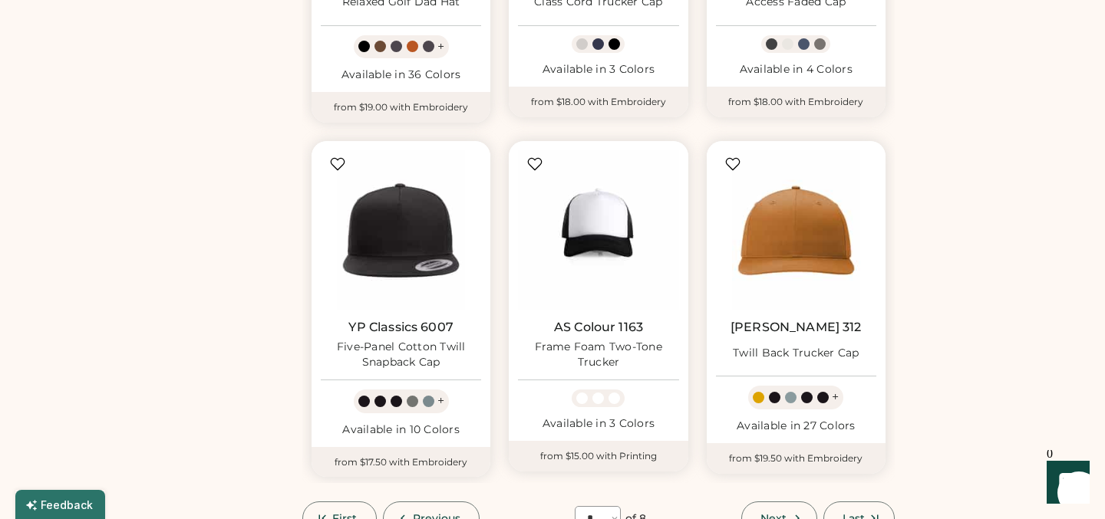
scroll to position [1274, 0]
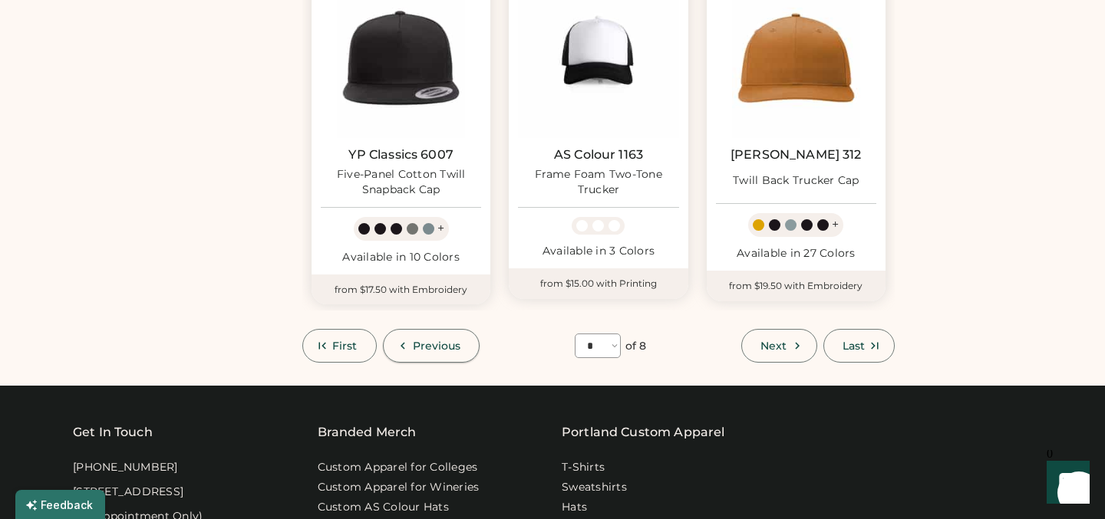
click at [443, 348] on span "Previous" at bounding box center [437, 346] width 48 height 11
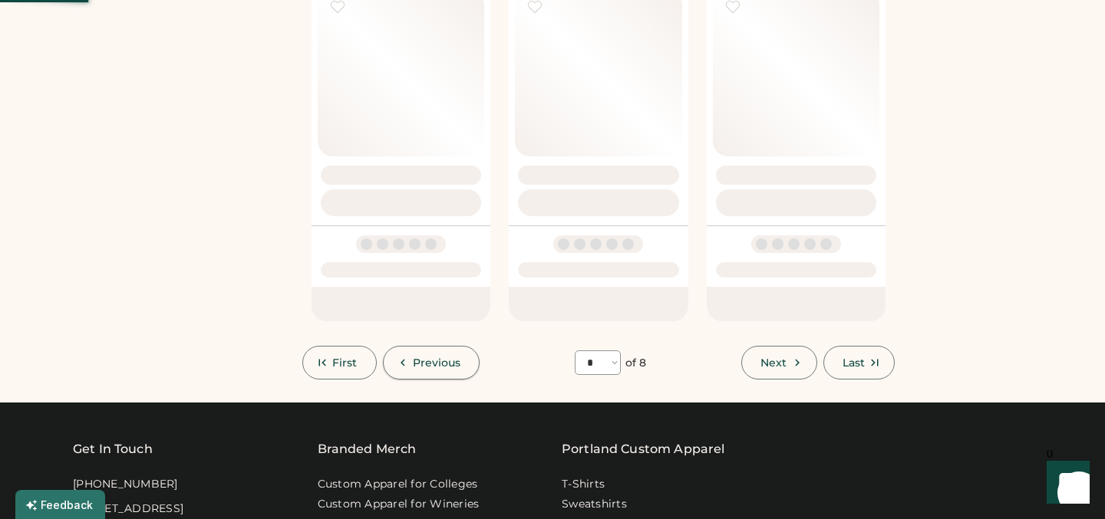
select select "*"
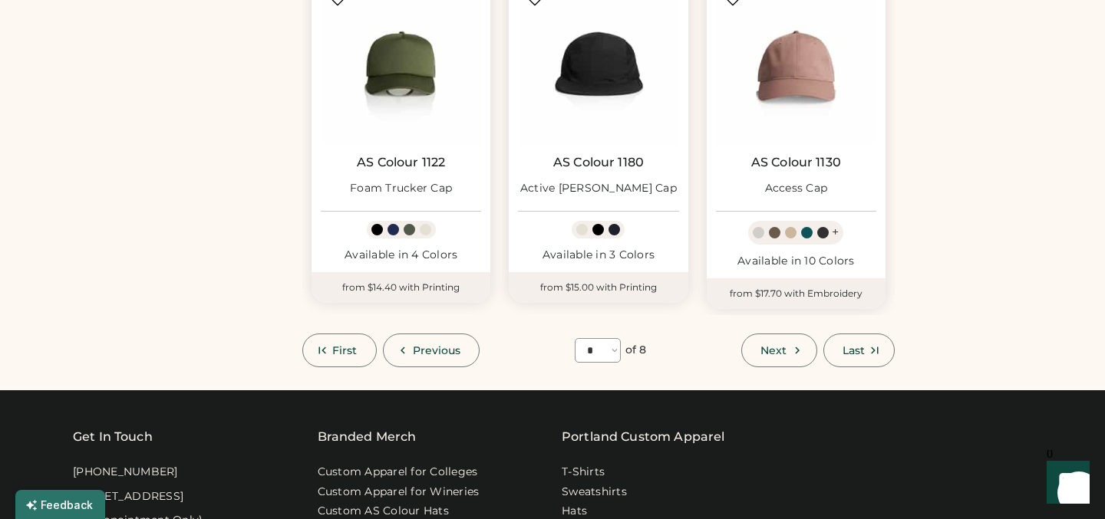
scroll to position [1258, 0]
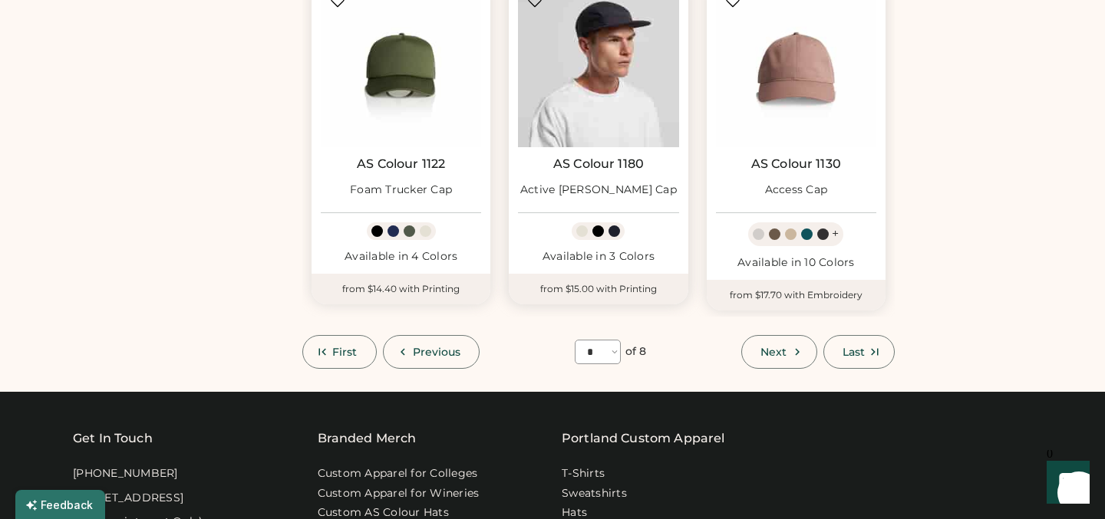
click at [635, 76] on img at bounding box center [598, 67] width 160 height 160
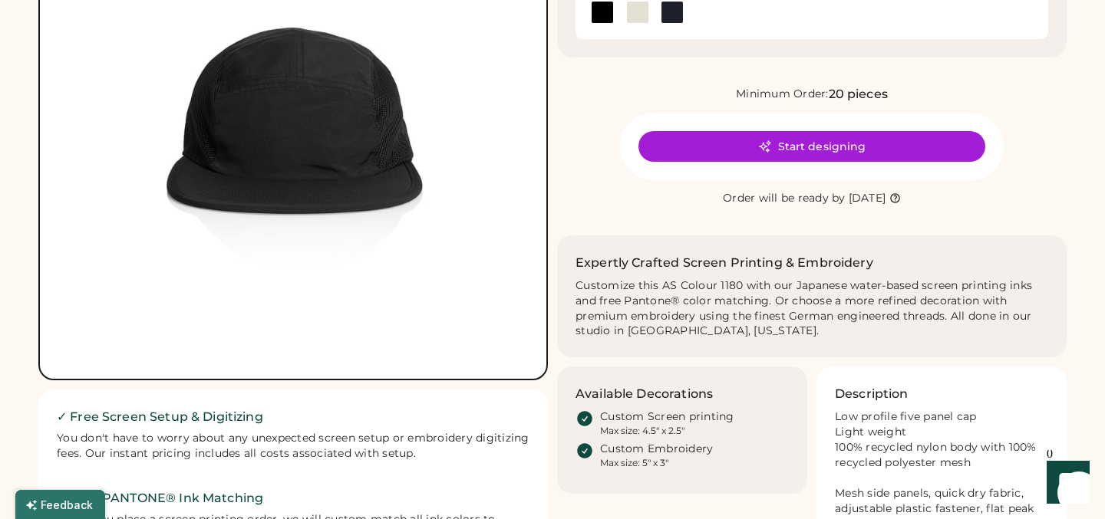
scroll to position [233, 0]
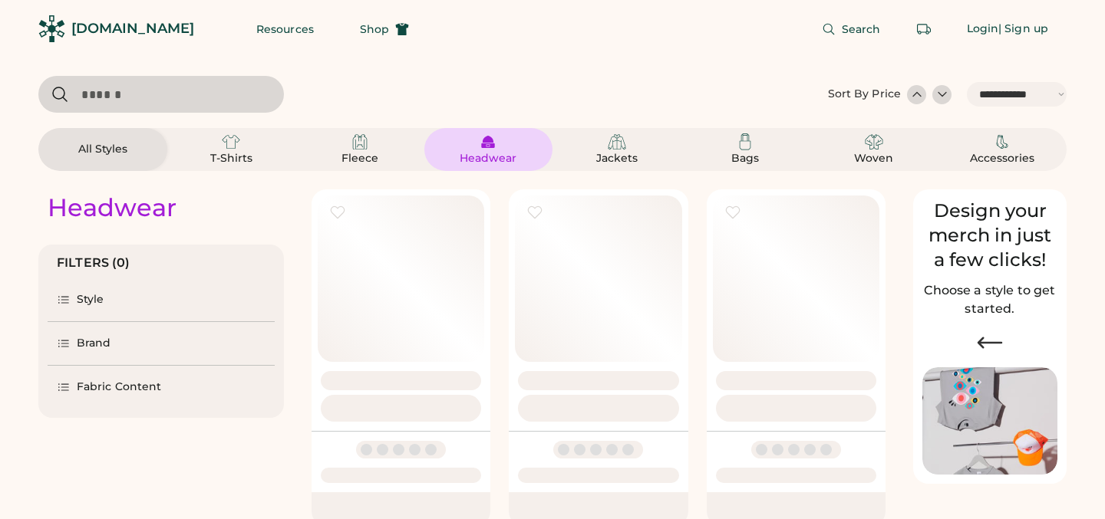
select select "*****"
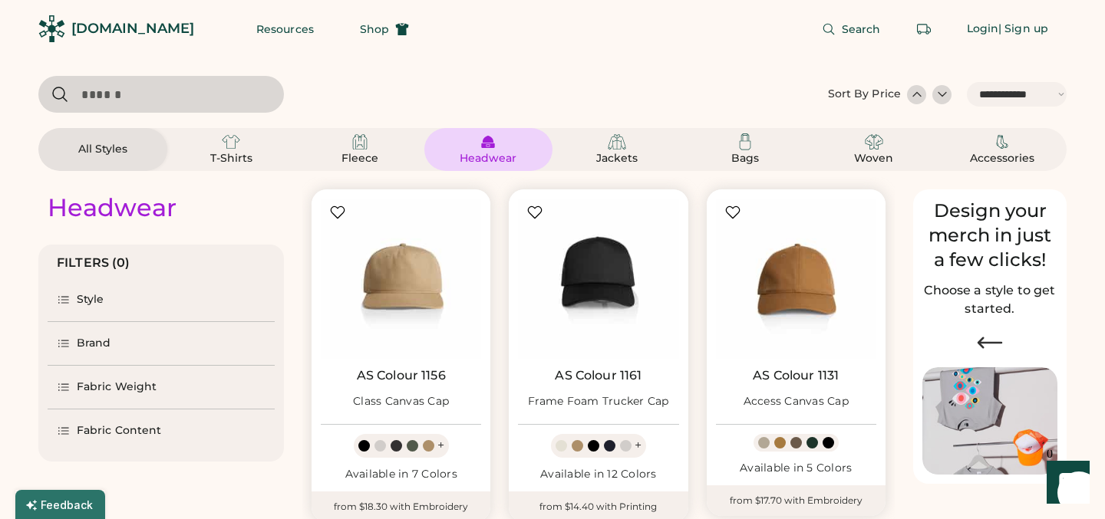
click at [110, 342] on div "Brand" at bounding box center [161, 343] width 227 height 43
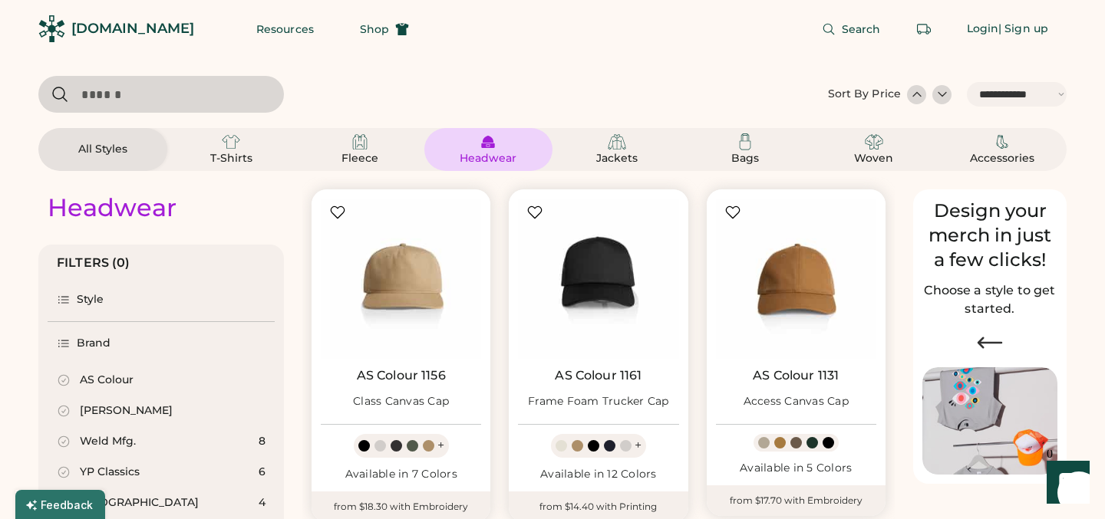
click at [97, 379] on div "AS Colour" at bounding box center [107, 380] width 54 height 15
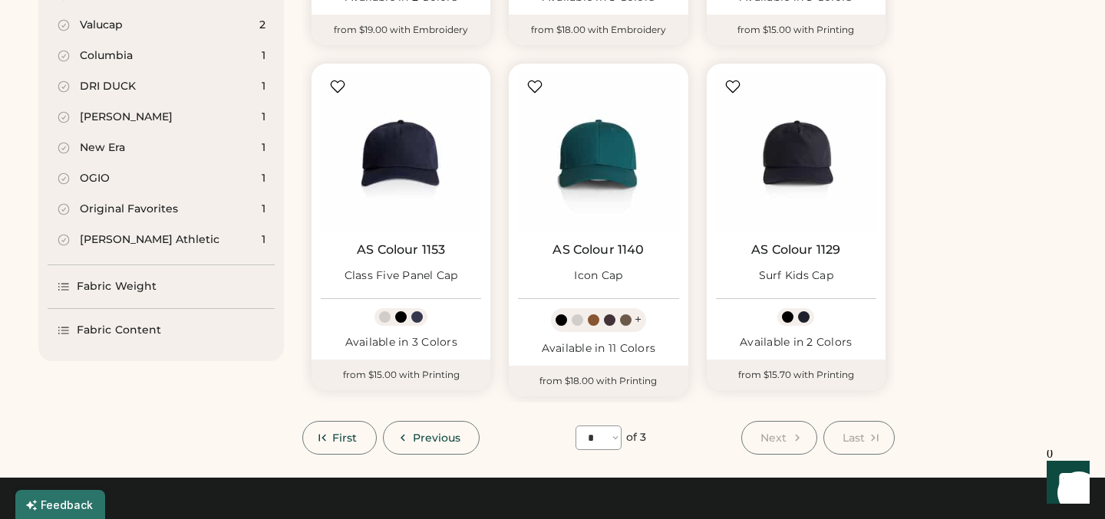
scroll to position [831, 0]
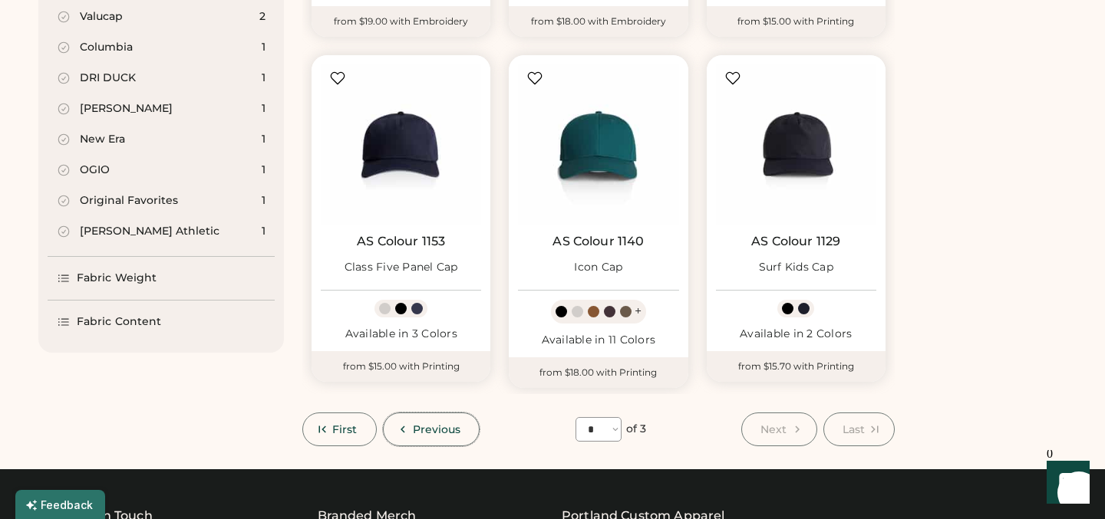
click at [442, 434] on span "Previous" at bounding box center [437, 429] width 48 height 11
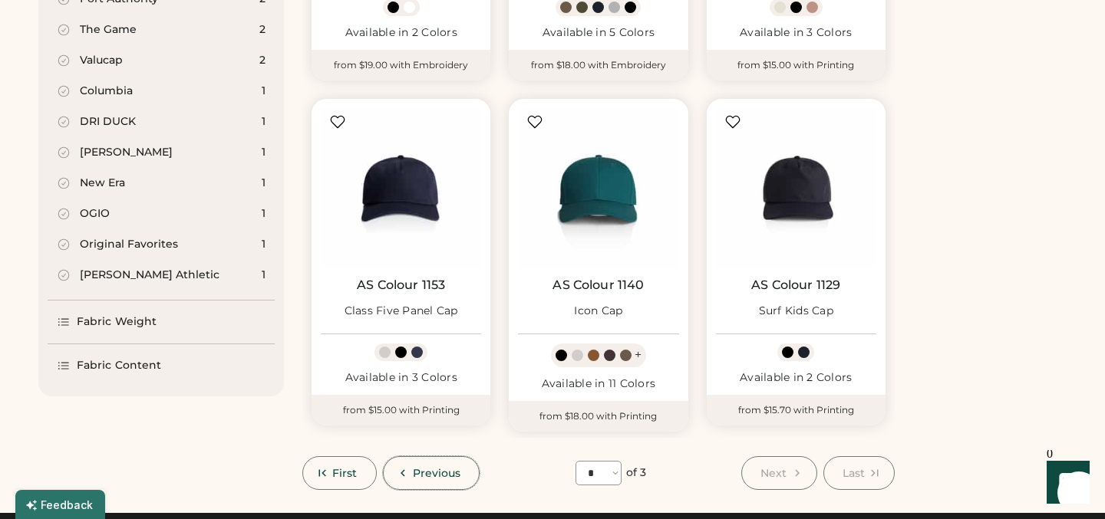
select select "*"
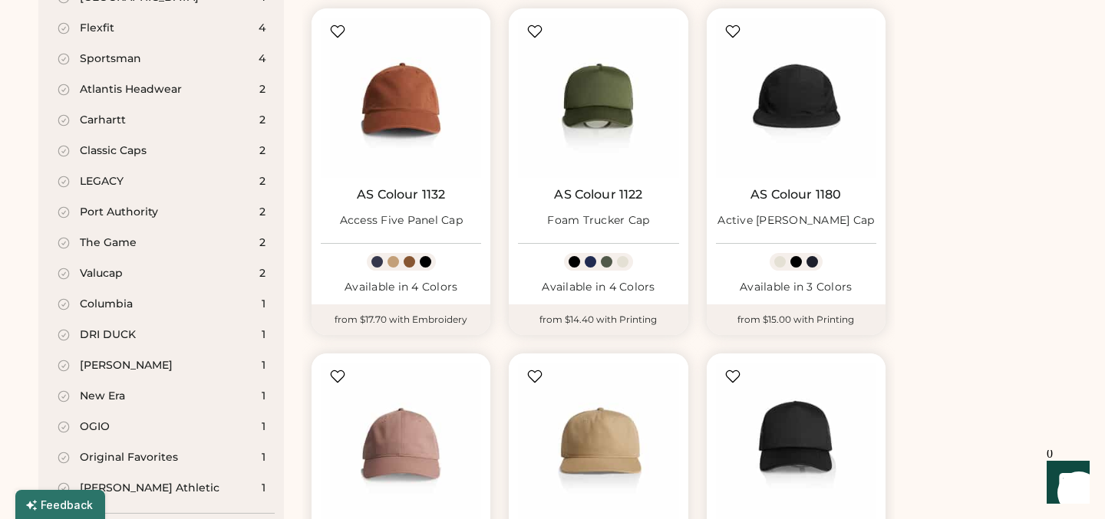
scroll to position [561, 0]
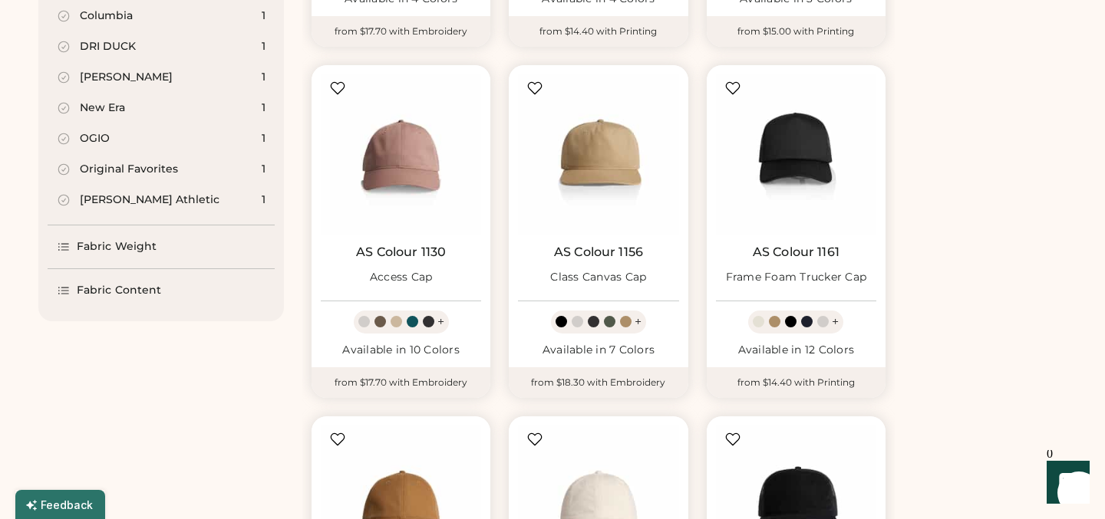
select select "*****"
select select "*"
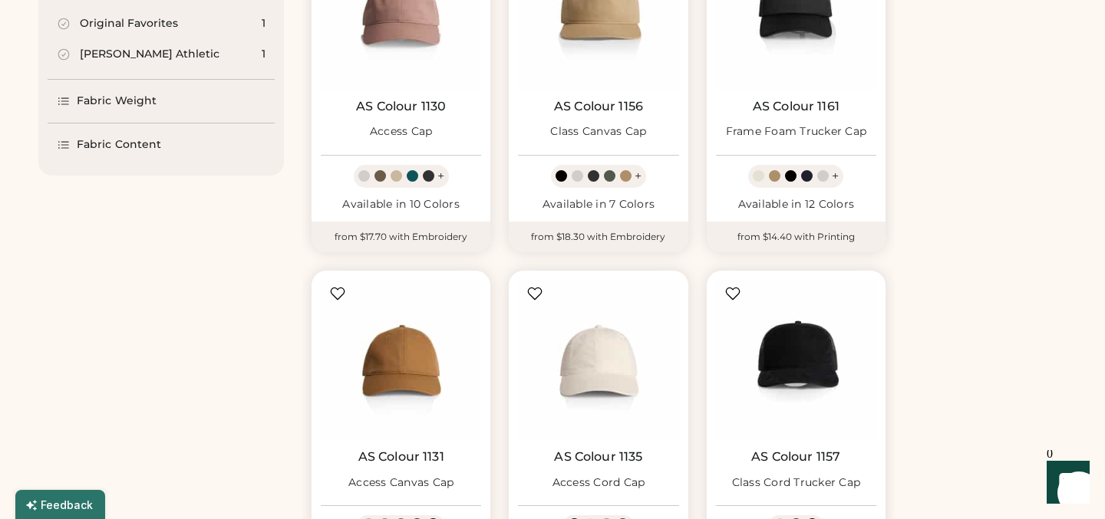
scroll to position [0, 0]
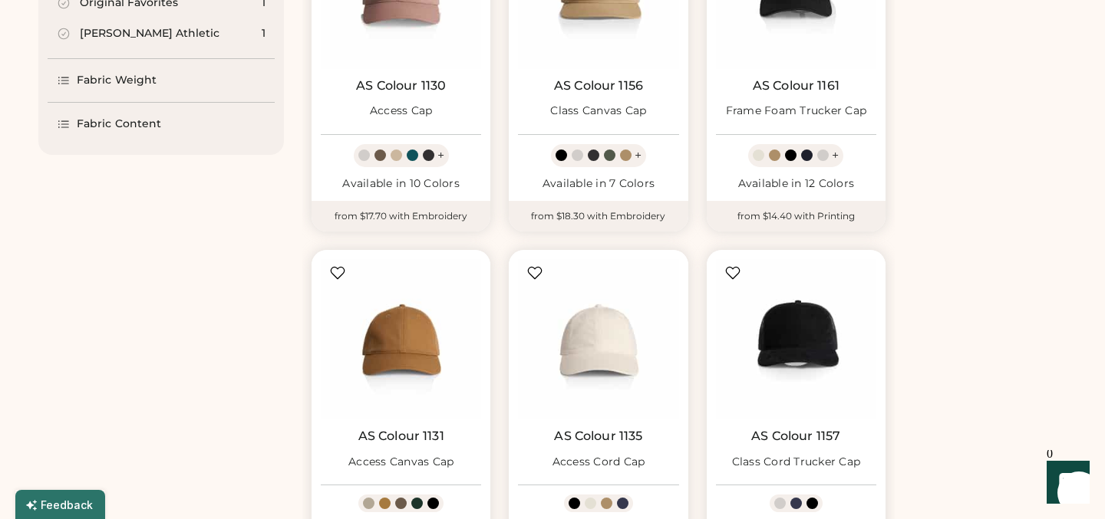
click at [448, 455] on div "Access Canvas Cap" at bounding box center [400, 462] width 105 height 15
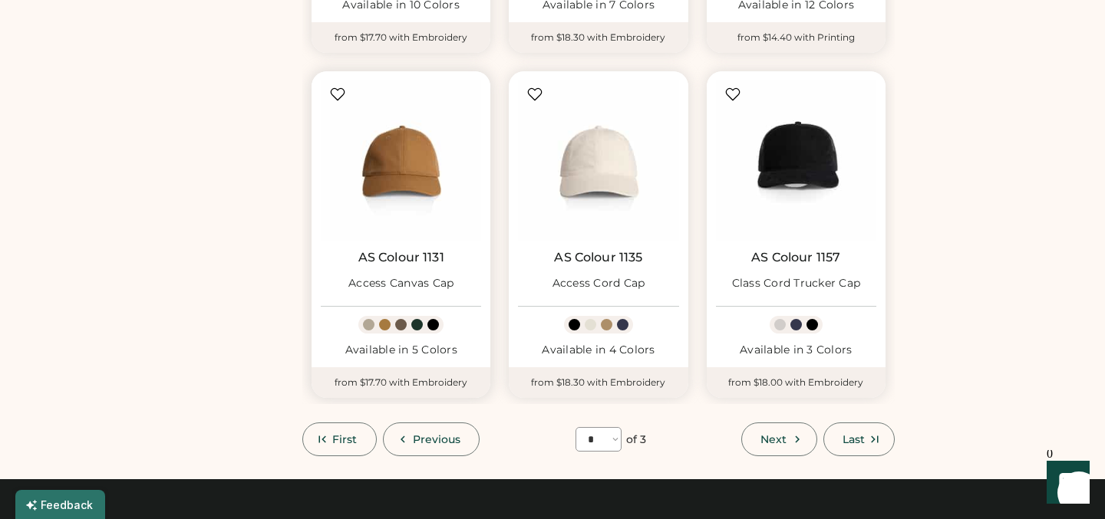
scroll to position [562, 0]
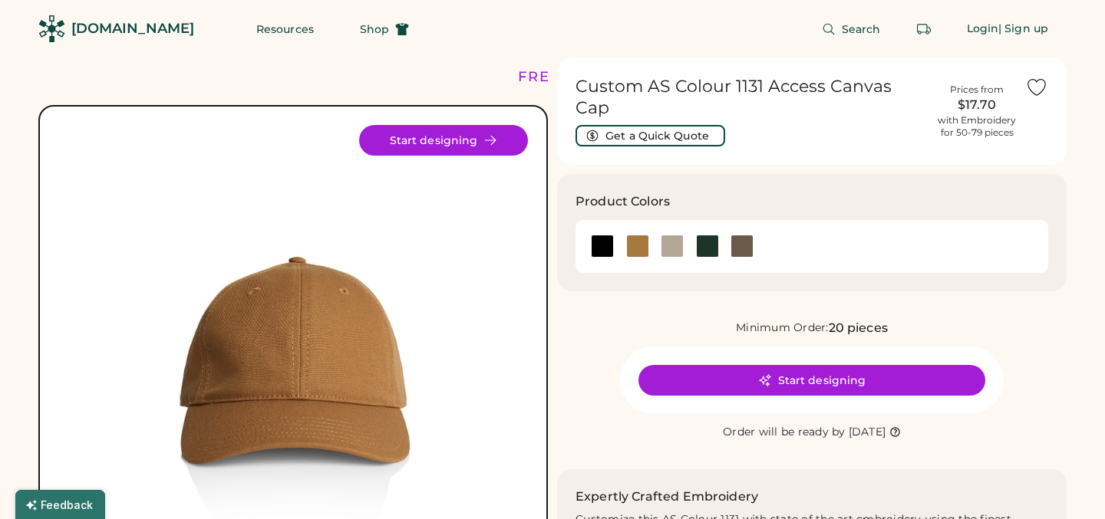
scroll to position [127, 0]
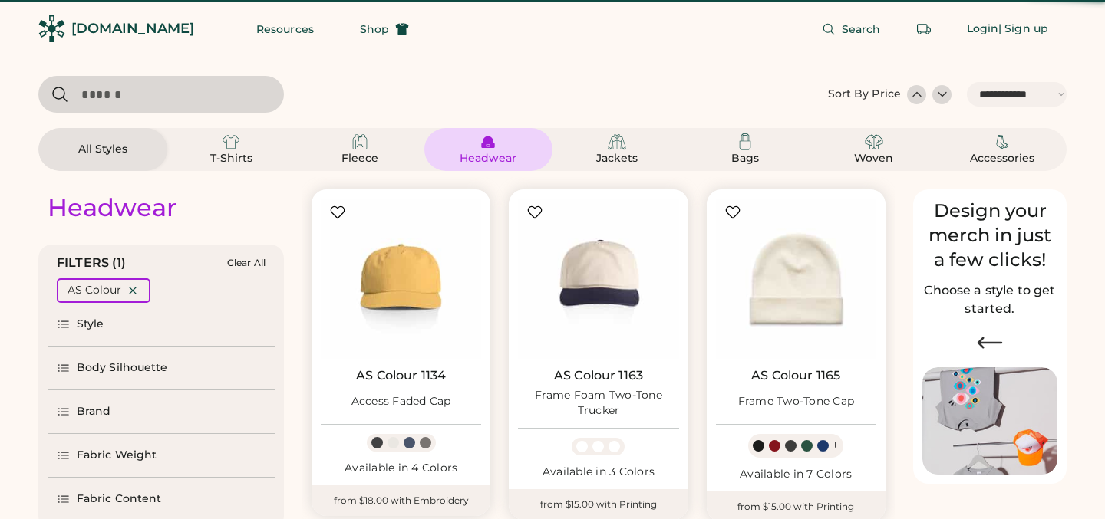
select select "*****"
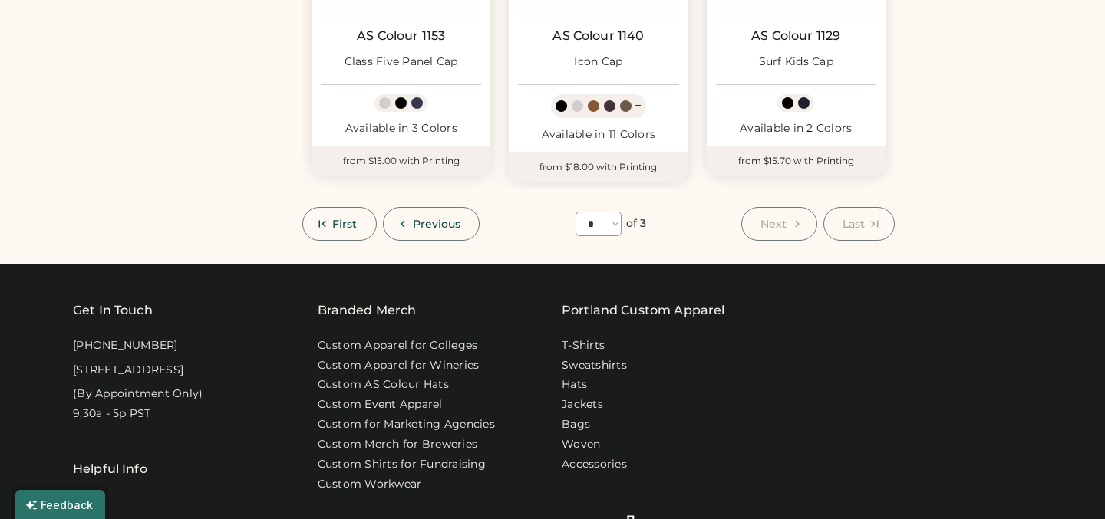
scroll to position [1034, 0]
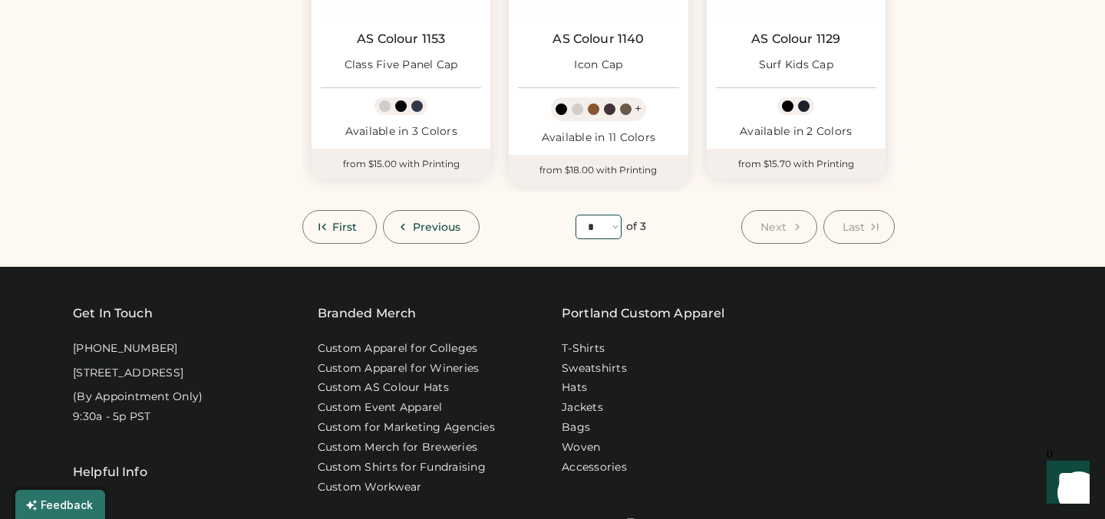
click at [598, 226] on select "**** * * *" at bounding box center [598, 227] width 46 height 25
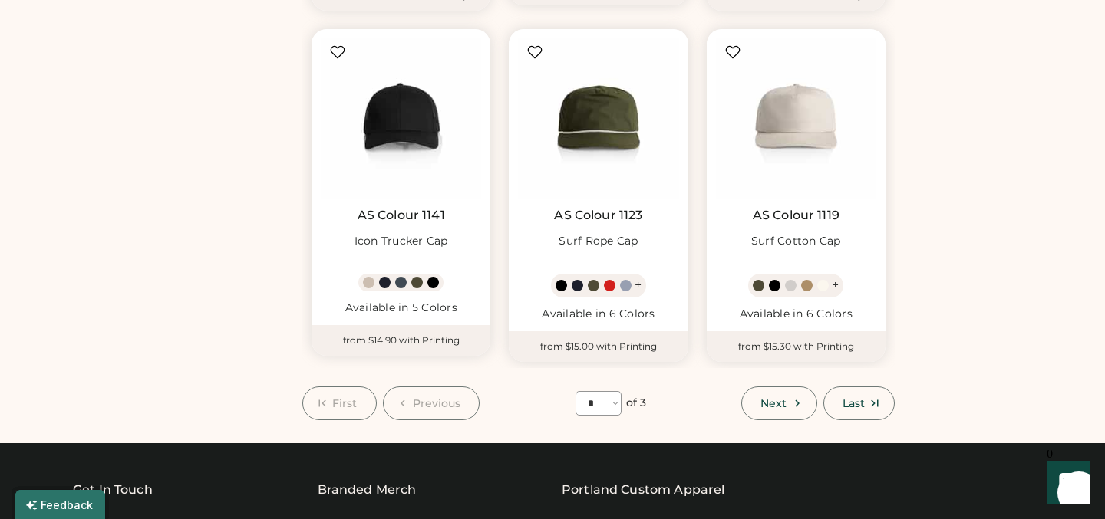
scroll to position [1215, 0]
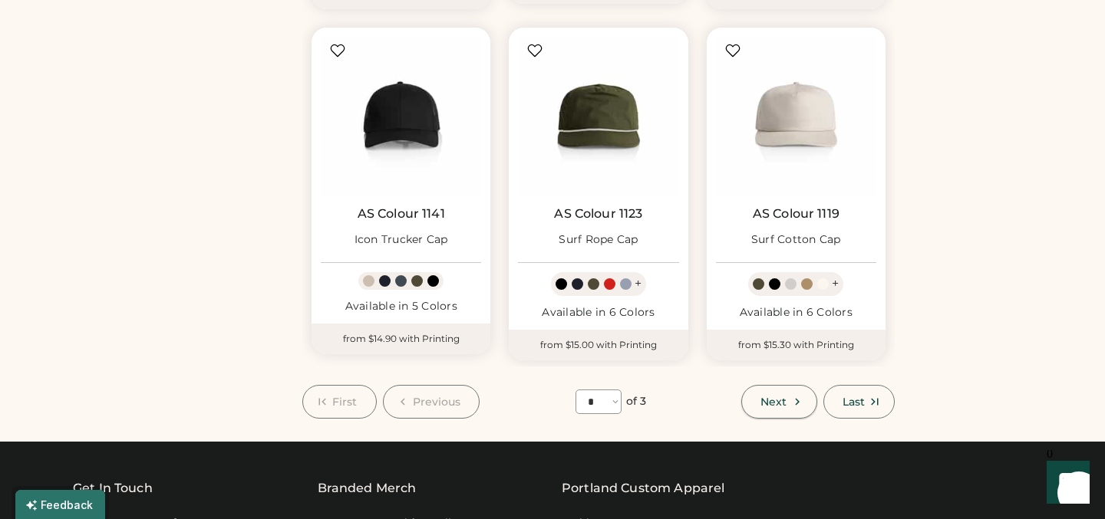
click at [790, 395] on icon at bounding box center [797, 402] width 14 height 14
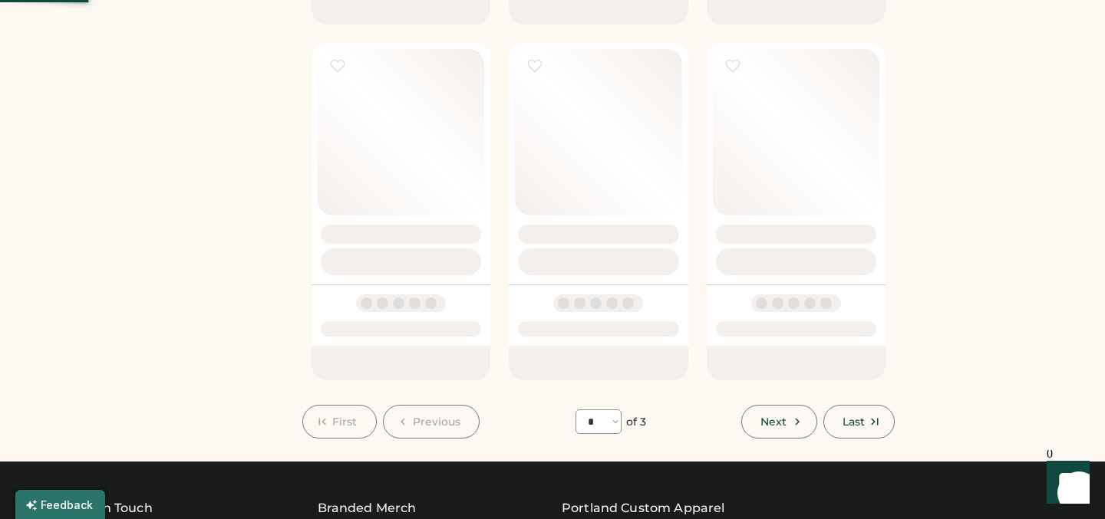
select select "*"
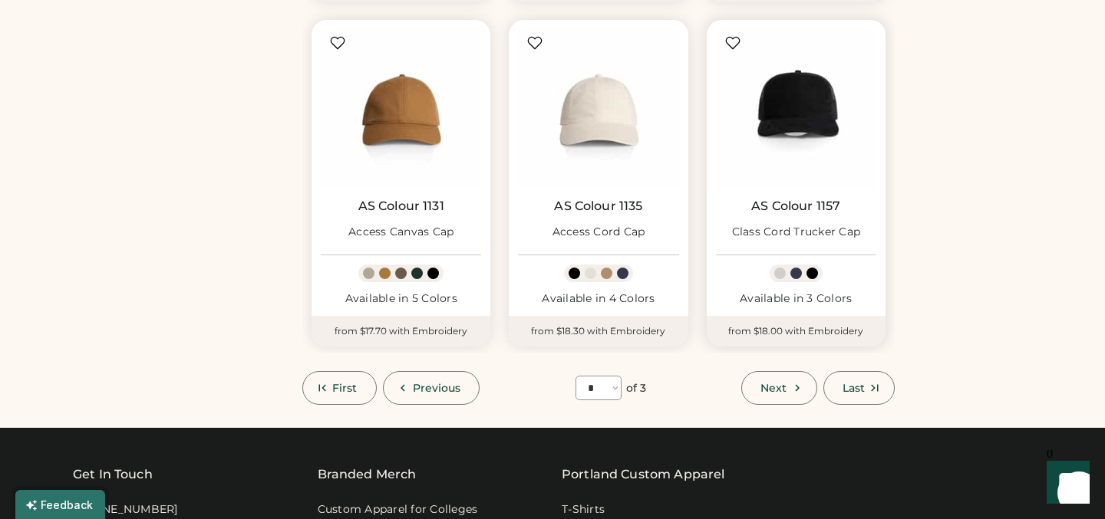
scroll to position [67, 0]
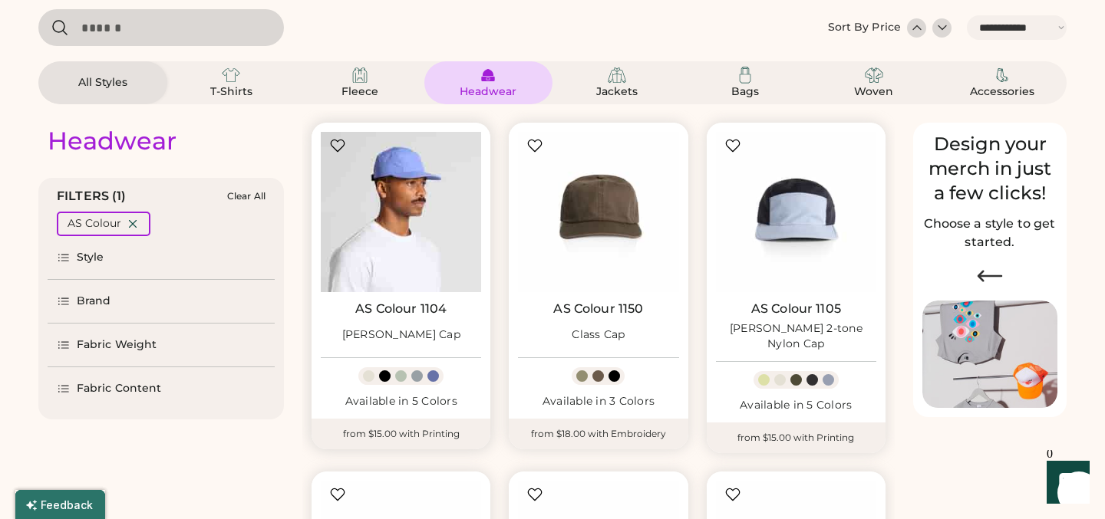
click at [383, 223] on img at bounding box center [401, 212] width 160 height 160
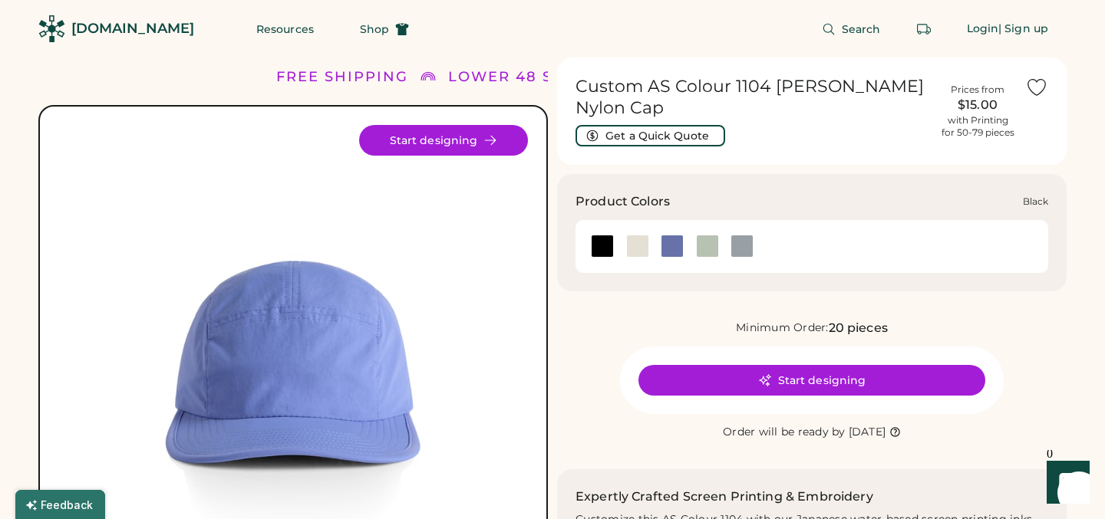
click at [601, 235] on div at bounding box center [602, 246] width 23 height 23
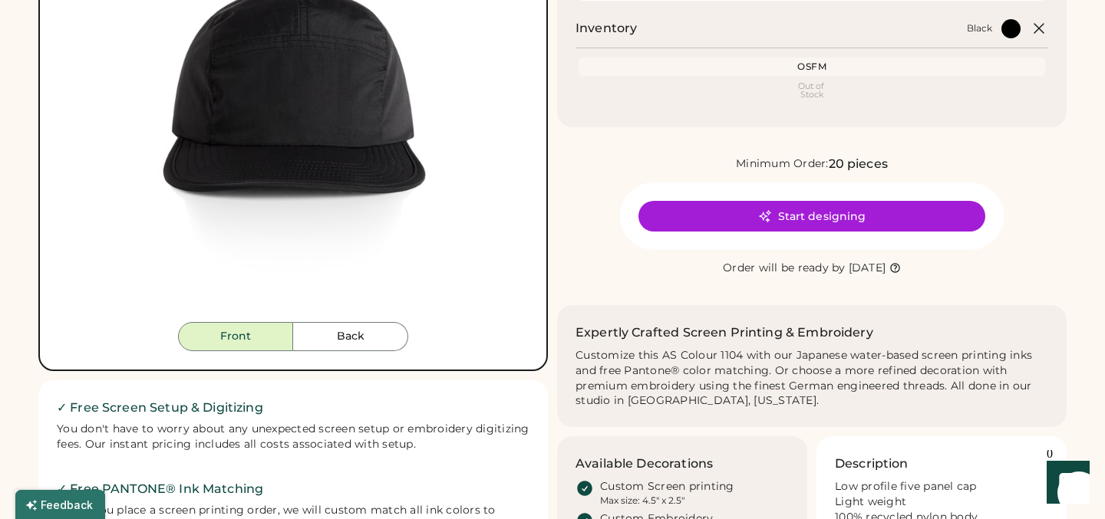
scroll to position [272, 0]
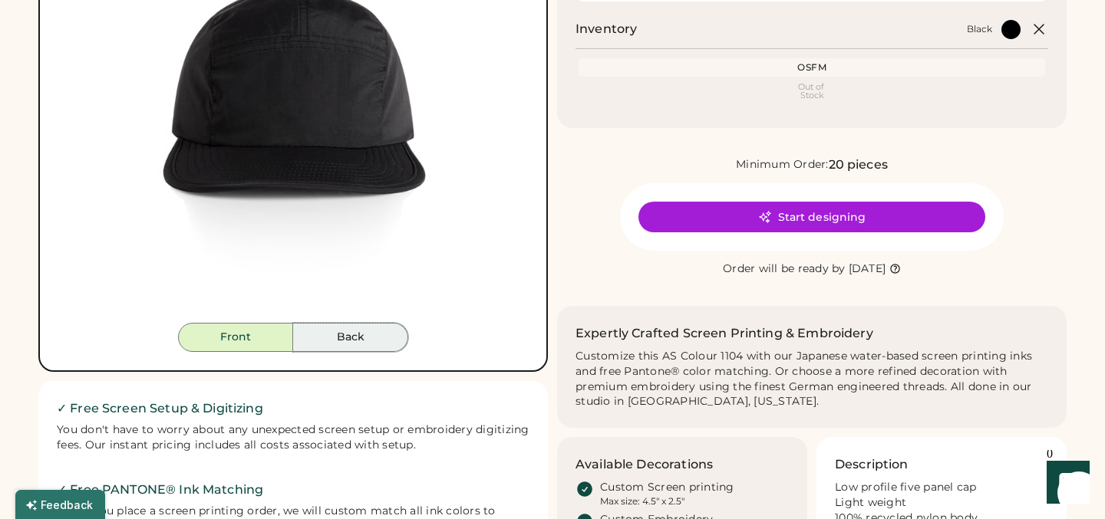
click at [347, 331] on button "Back" at bounding box center [350, 337] width 115 height 29
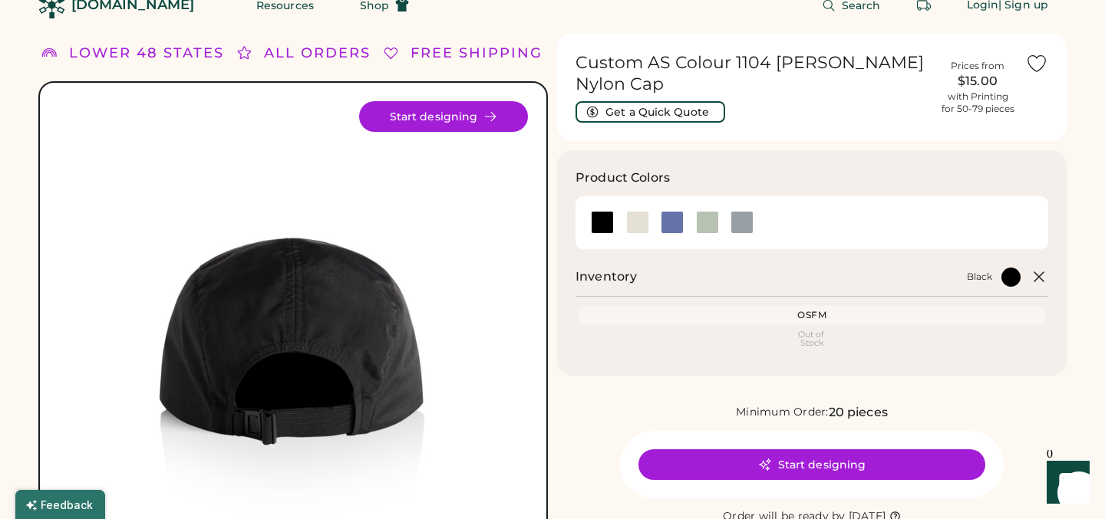
scroll to position [0, 0]
